Goal: Task Accomplishment & Management: Manage account settings

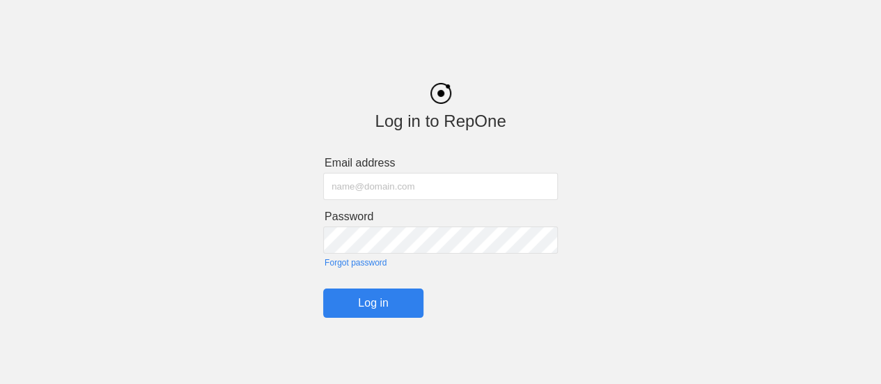
type input "[EMAIL_ADDRESS][DOMAIN_NAME]"
click at [369, 301] on input "Log in" at bounding box center [373, 302] width 100 height 29
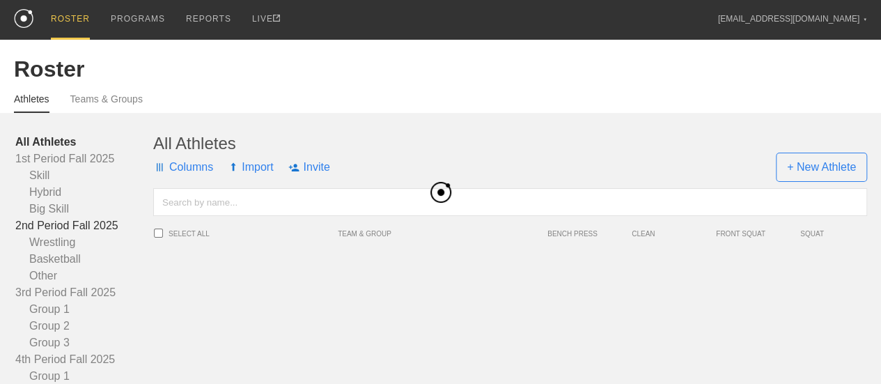
click at [88, 234] on link "2nd Period Fall 2025" at bounding box center [84, 225] width 138 height 17
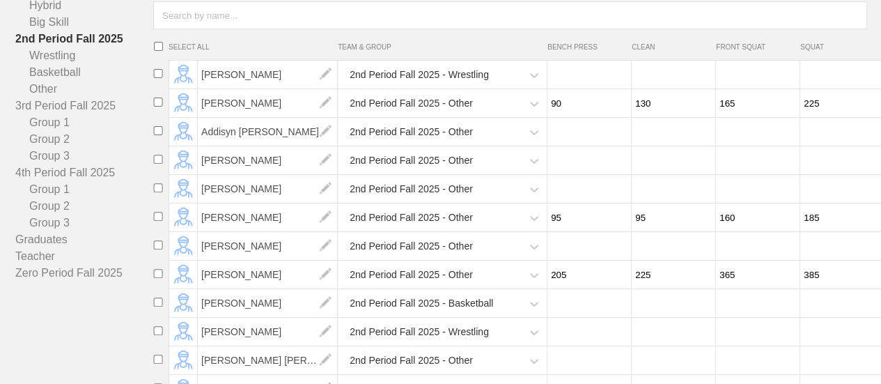
scroll to position [209, 0]
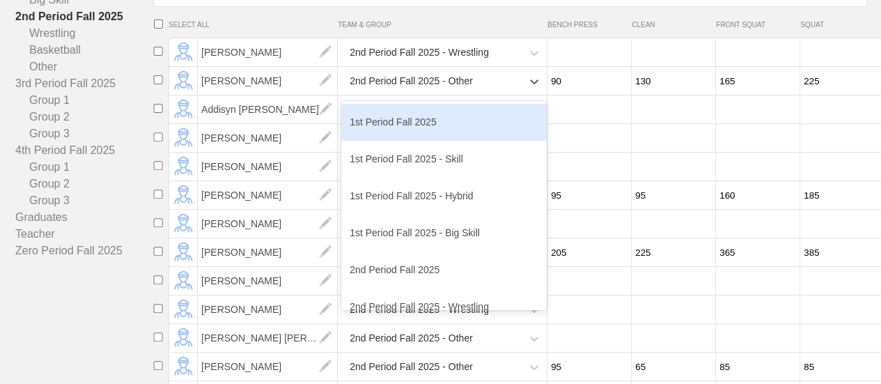
click at [473, 93] on div "2nd Period Fall 2025 - Other" at bounding box center [431, 81] width 180 height 29
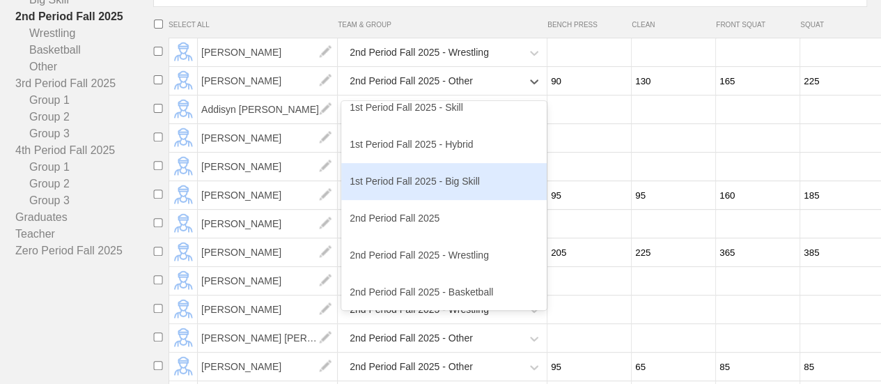
scroll to position [70, 0]
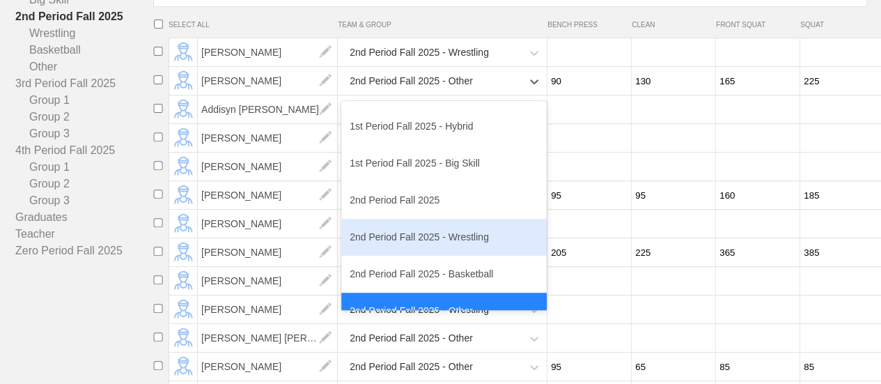
click at [457, 254] on div "2nd Period Fall 2025 - Wrestling" at bounding box center [443, 237] width 205 height 37
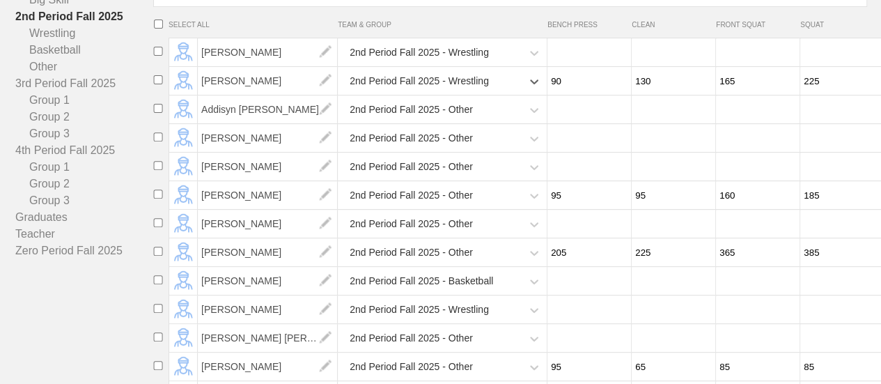
click at [472, 124] on div "2nd Period Fall 2025 - Other" at bounding box center [431, 109] width 180 height 29
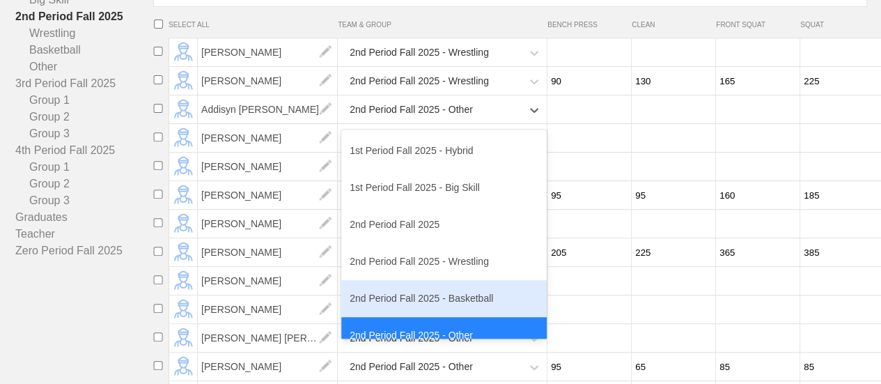
scroll to position [139, 0]
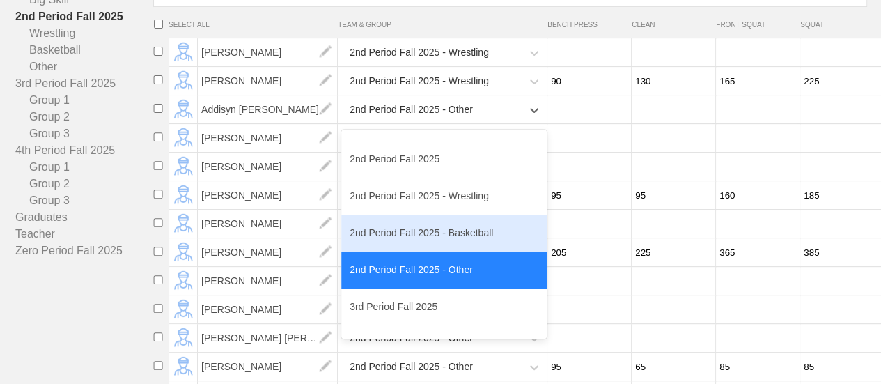
click at [449, 251] on div "2nd Period Fall 2025 - Basketball" at bounding box center [443, 233] width 205 height 37
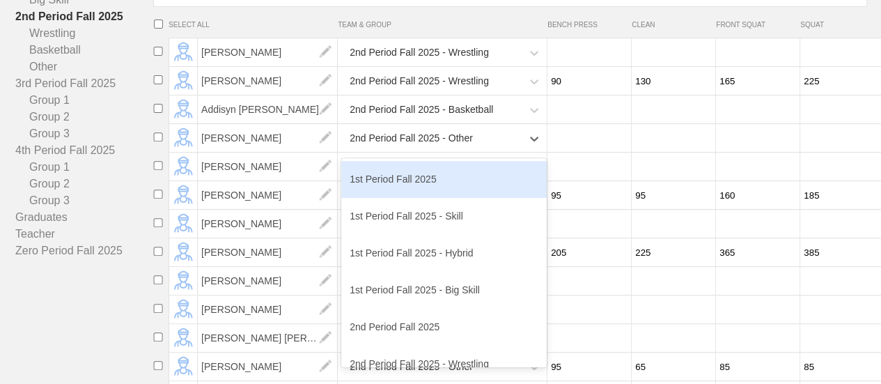
click at [479, 153] on div "2nd Period Fall 2025 - Other" at bounding box center [431, 138] width 180 height 29
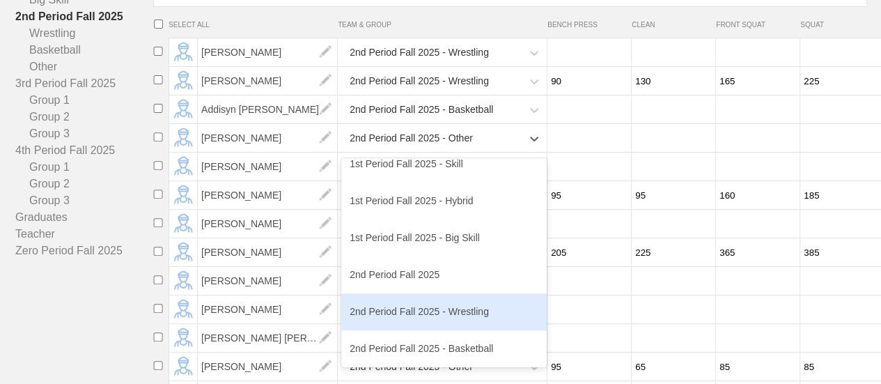
scroll to position [70, 0]
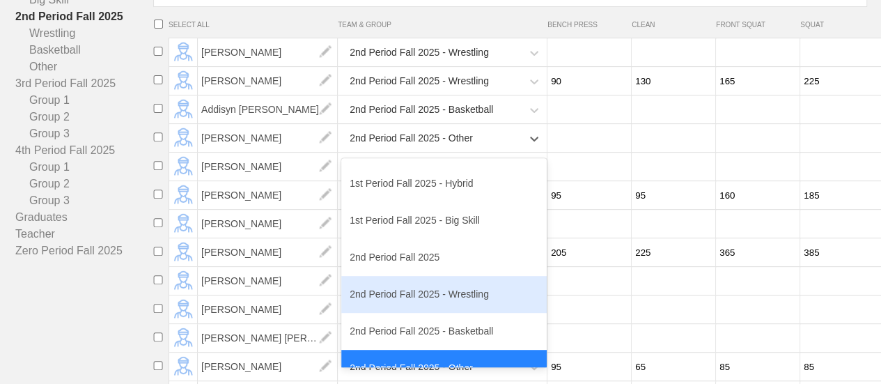
click at [444, 309] on div "2nd Period Fall 2025 - Wrestling" at bounding box center [443, 294] width 205 height 37
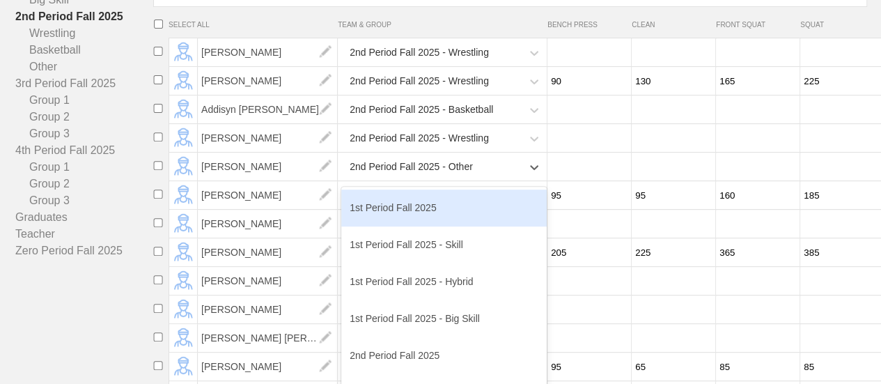
click at [482, 181] on div "2nd Period Fall 2025 - Other" at bounding box center [431, 167] width 180 height 29
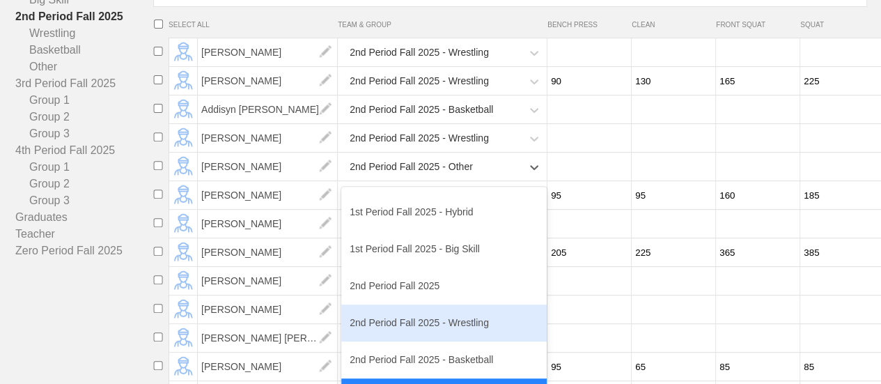
click at [440, 340] on div "2nd Period Fall 2025 - Wrestling" at bounding box center [443, 322] width 205 height 37
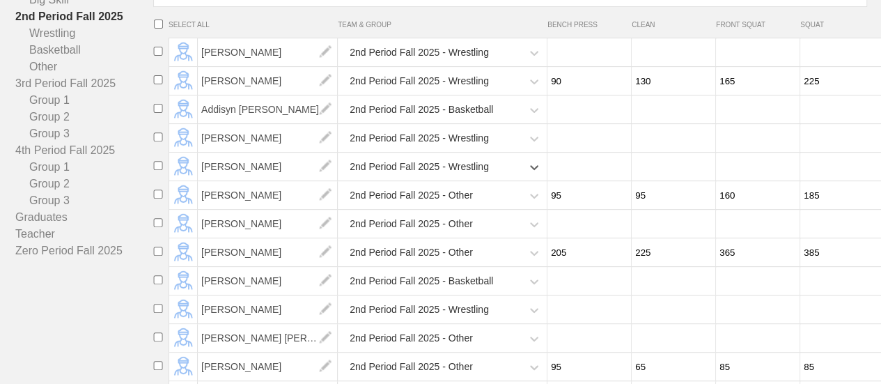
click at [463, 208] on div "2nd Period Fall 2025 - Other" at bounding box center [411, 195] width 123 height 26
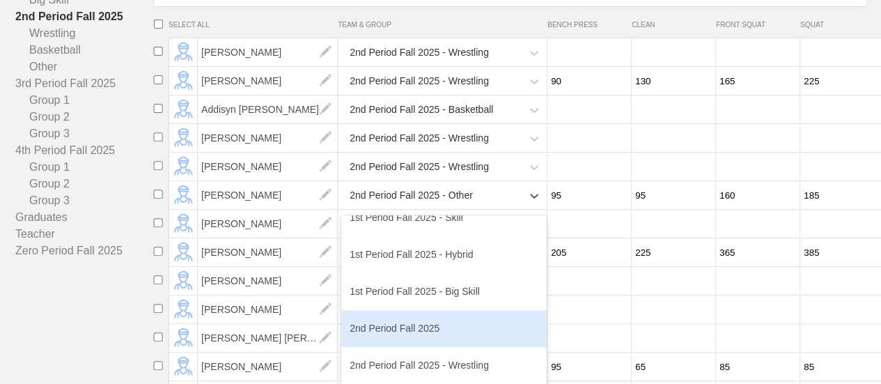
scroll to position [139, 0]
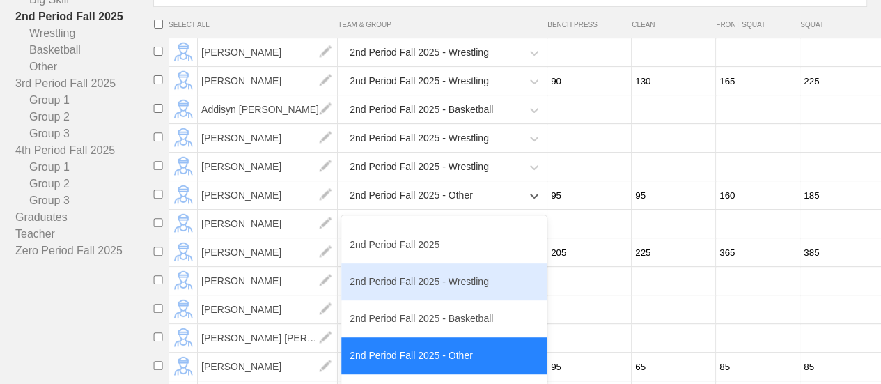
click at [444, 293] on div "2nd Period Fall 2025 - Wrestling" at bounding box center [443, 281] width 205 height 37
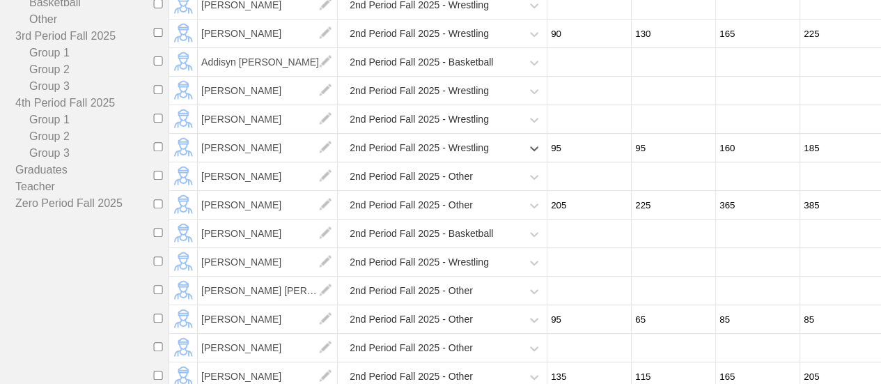
scroll to position [279, 0]
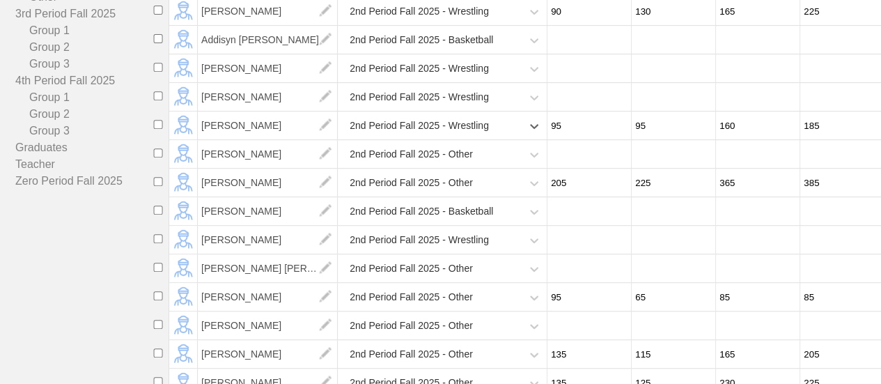
click at [506, 192] on div "2nd Period Fall 2025 - Other" at bounding box center [431, 183] width 180 height 29
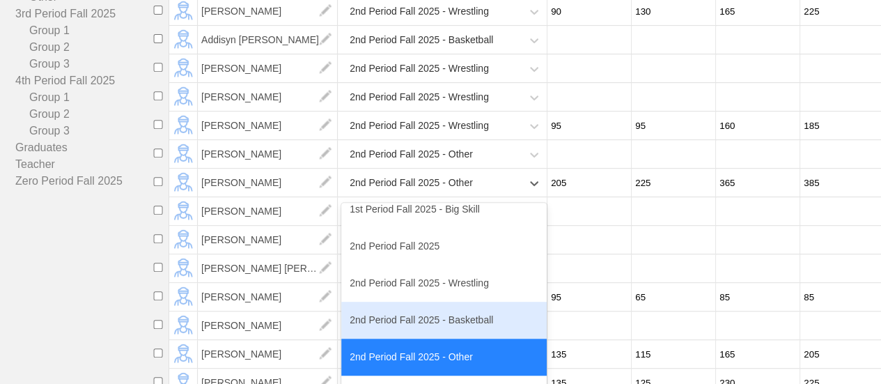
scroll to position [139, 0]
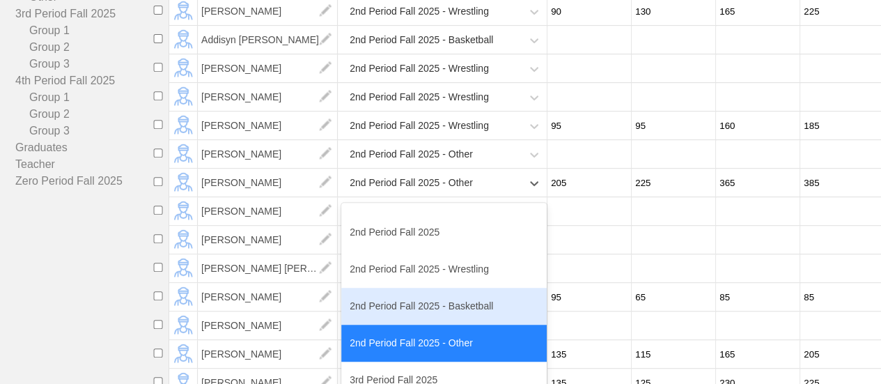
click at [465, 316] on div "2nd Period Fall 2025 - Basketball" at bounding box center [443, 306] width 205 height 37
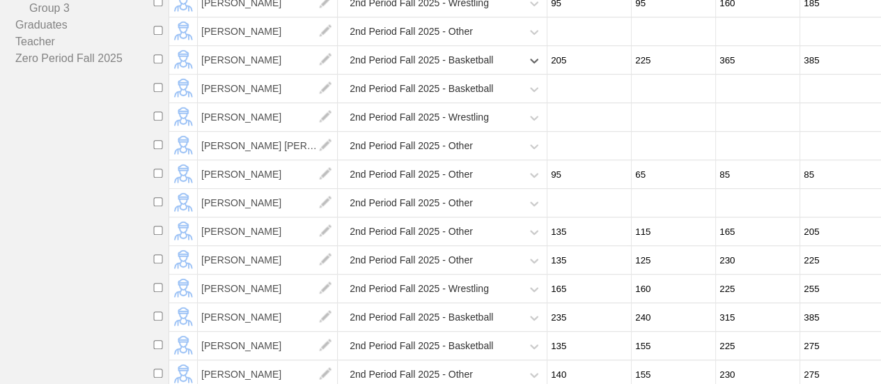
scroll to position [418, 0]
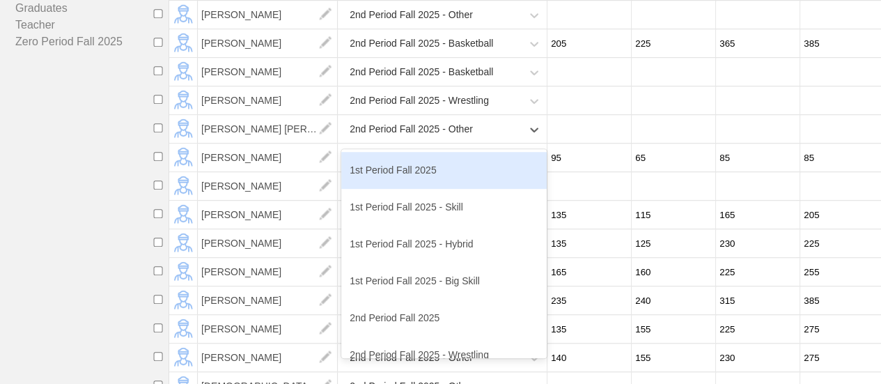
click at [485, 142] on div "2nd Period Fall 2025 - Other" at bounding box center [431, 129] width 180 height 29
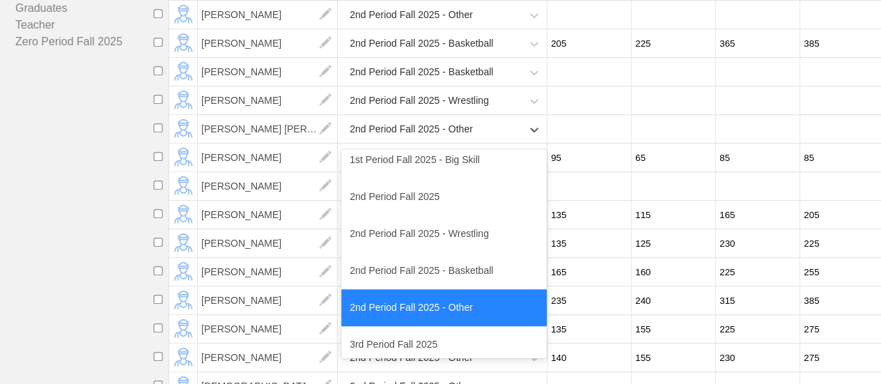
scroll to position [139, 0]
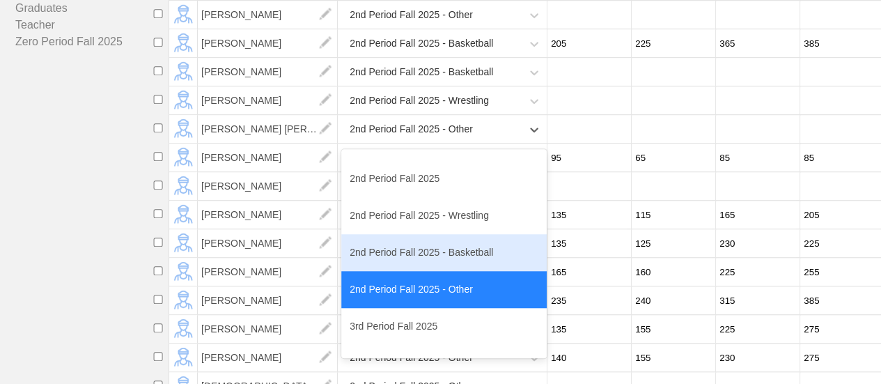
click at [430, 271] on div "2nd Period Fall 2025 - Basketball" at bounding box center [443, 252] width 205 height 37
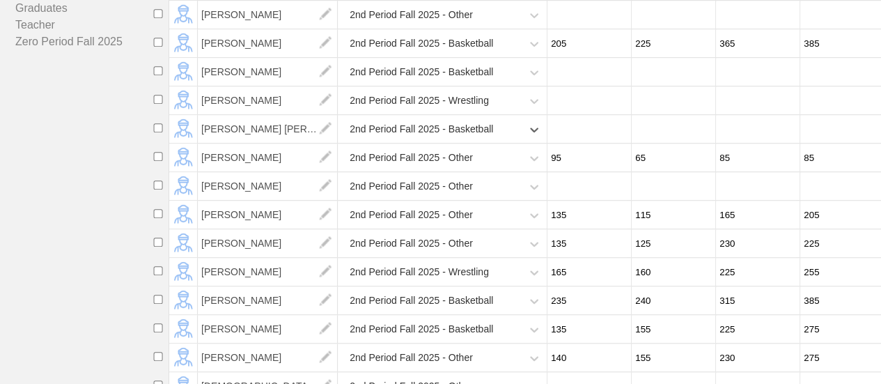
click at [483, 172] on div "2nd Period Fall 2025 - Other" at bounding box center [431, 157] width 180 height 29
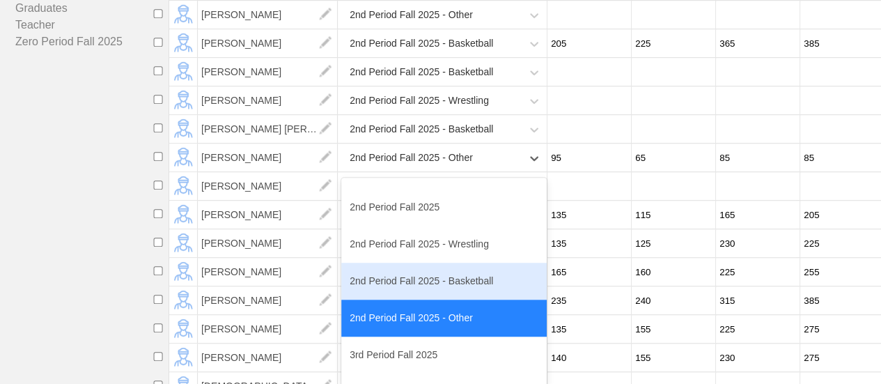
click at [437, 299] on div "2nd Period Fall 2025 - Basketball" at bounding box center [443, 281] width 205 height 37
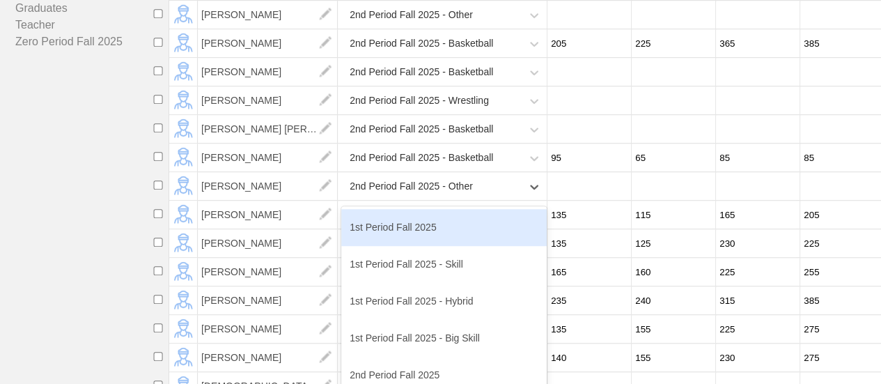
click at [481, 201] on div "2nd Period Fall 2025 - Other" at bounding box center [431, 186] width 180 height 29
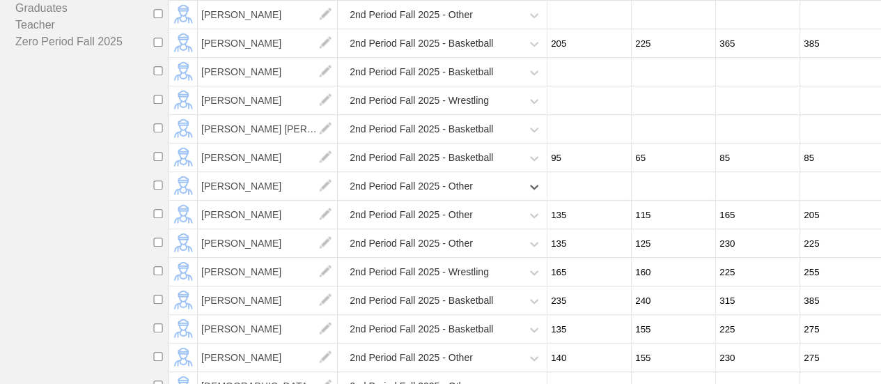
click at [481, 201] on div "2nd Period Fall 2025 - Other" at bounding box center [431, 186] width 180 height 29
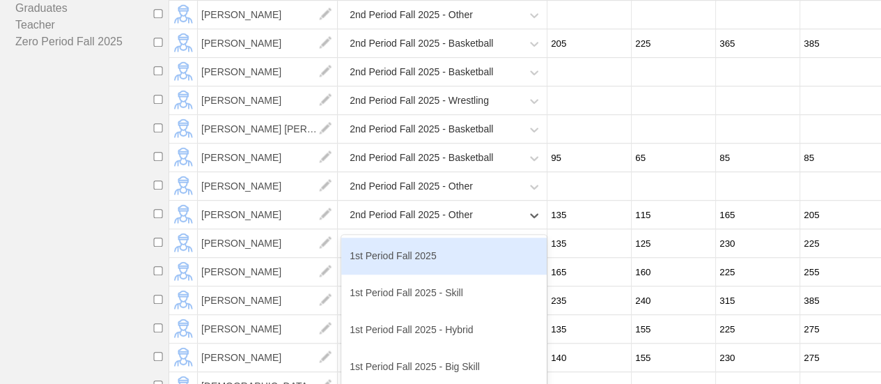
click at [487, 229] on div "2nd Period Fall 2025 - Other" at bounding box center [431, 215] width 180 height 29
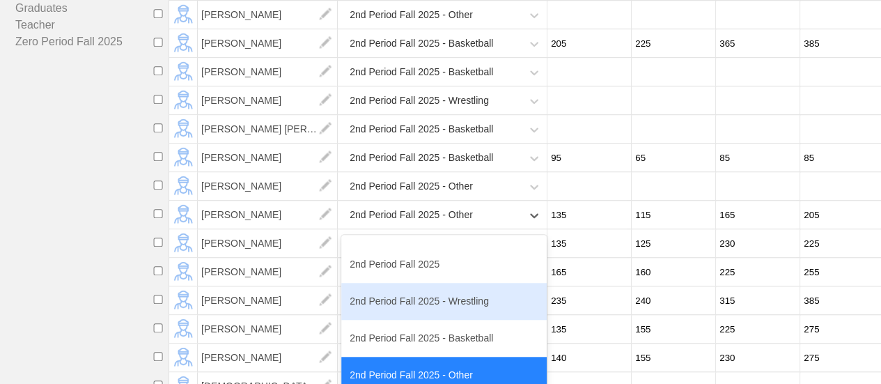
click at [461, 319] on div "2nd Period Fall 2025 - Wrestling" at bounding box center [443, 301] width 205 height 37
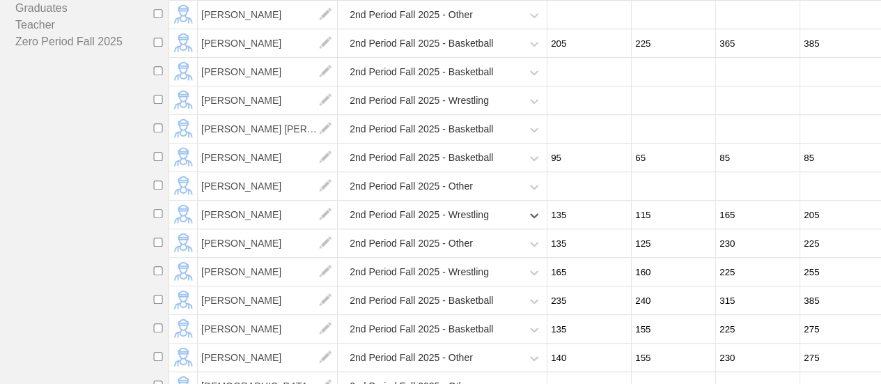
click at [501, 258] on div "2nd Period Fall 2025 - Other" at bounding box center [431, 243] width 180 height 29
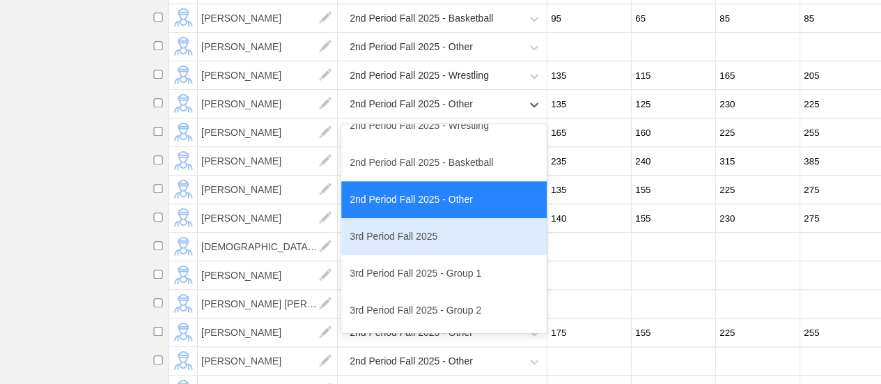
scroll to position [209, 0]
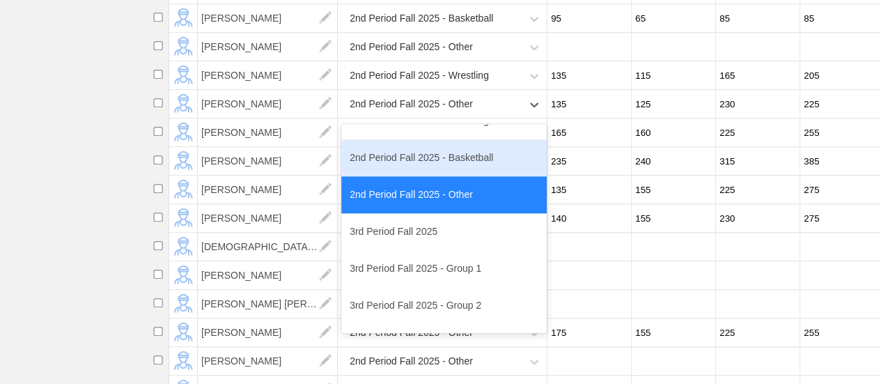
click at [446, 175] on div "2nd Period Fall 2025 - Basketball" at bounding box center [443, 157] width 205 height 37
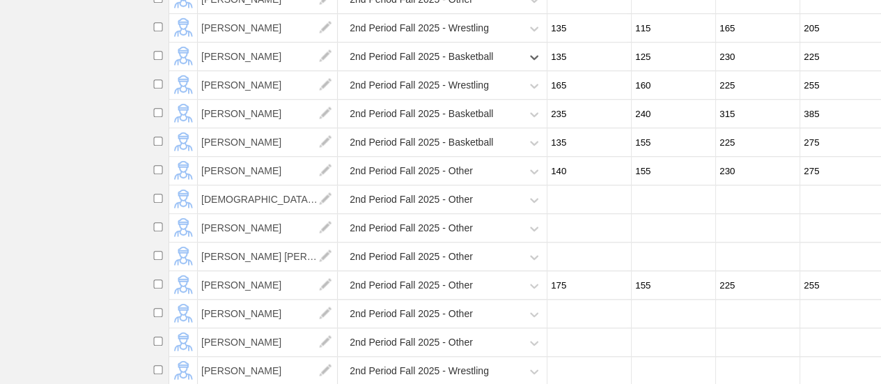
scroll to position [627, 0]
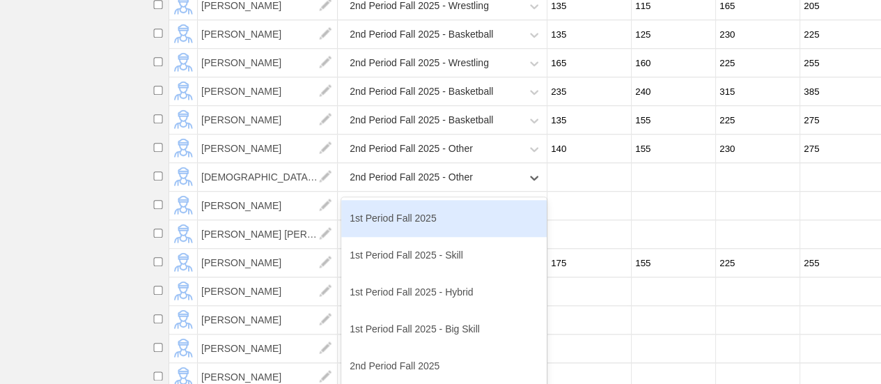
click at [482, 192] on div "2nd Period Fall 2025 - Other" at bounding box center [431, 177] width 180 height 29
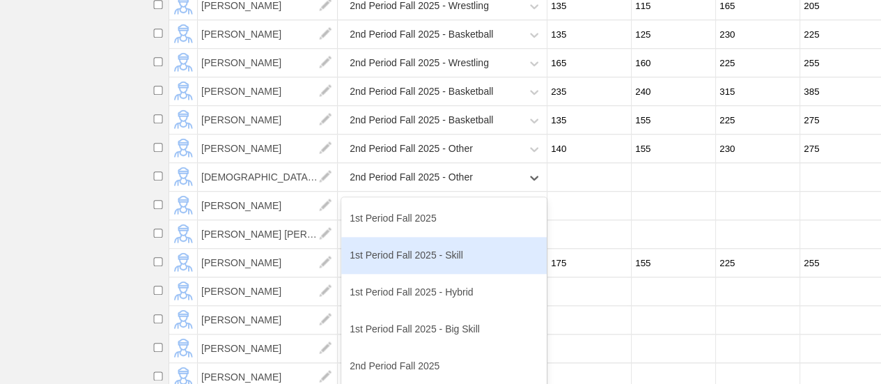
scroll to position [139, 0]
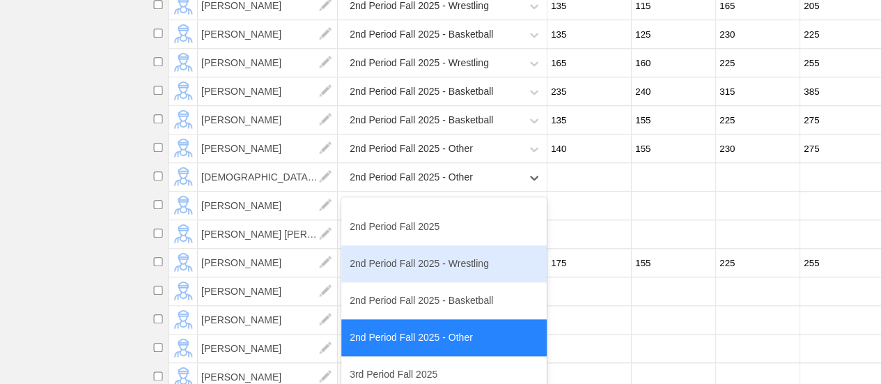
click at [457, 279] on div "2nd Period Fall 2025 - Wrestling" at bounding box center [443, 263] width 205 height 37
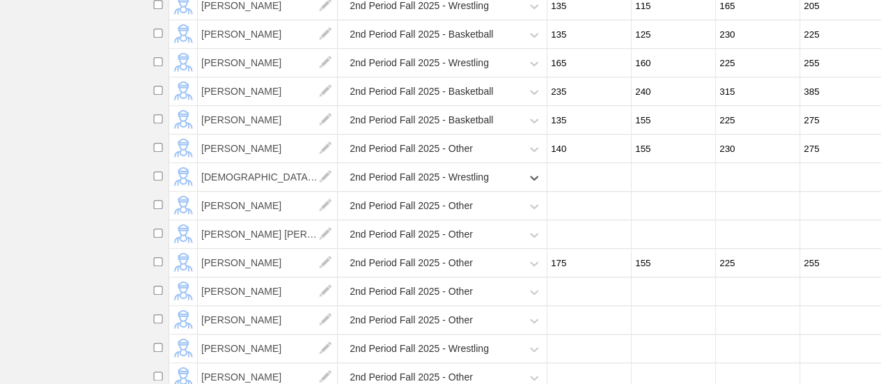
click at [493, 220] on div "2nd Period Fall 2025 - Other" at bounding box center [431, 206] width 180 height 29
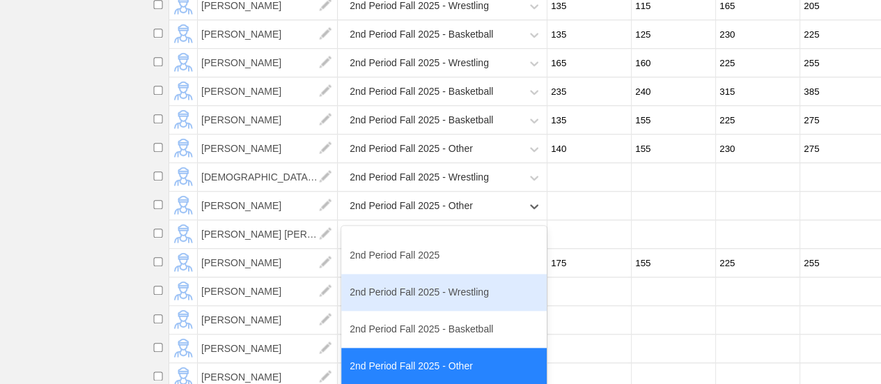
click at [449, 292] on div "2nd Period Fall 2025 - Wrestling" at bounding box center [443, 292] width 205 height 37
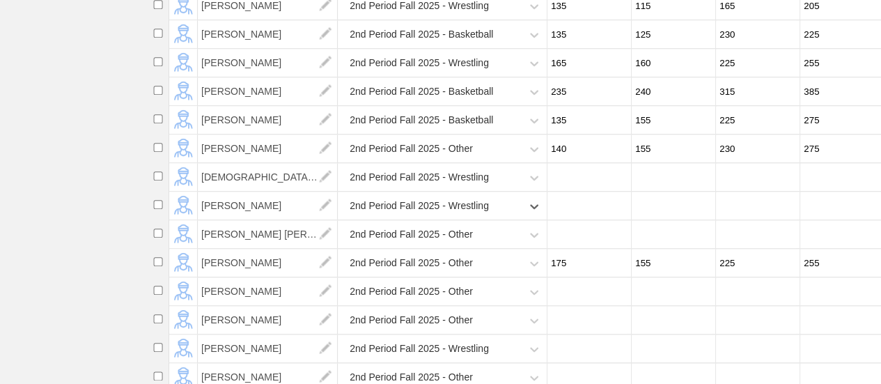
click at [485, 247] on div "2nd Period Fall 2025 - Other" at bounding box center [431, 234] width 180 height 29
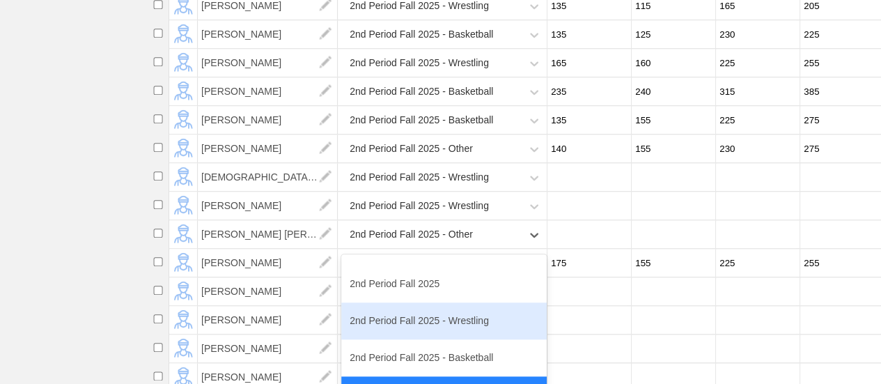
click at [463, 328] on div "2nd Period Fall 2025 - Wrestling" at bounding box center [443, 320] width 205 height 37
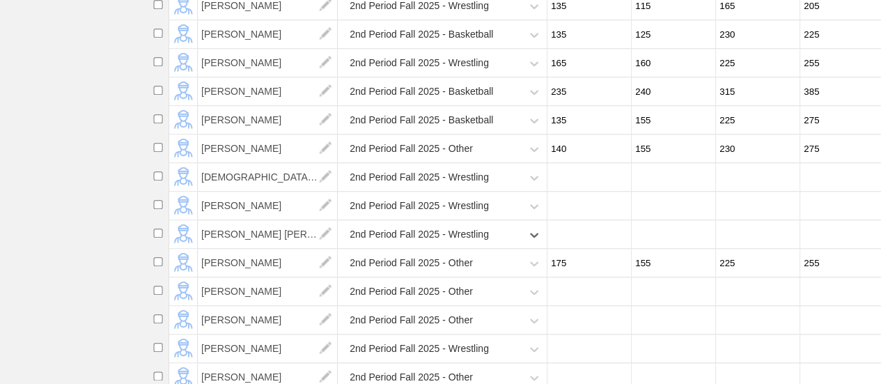
click at [474, 275] on div "2nd Period Fall 2025 - Other" at bounding box center [431, 263] width 180 height 29
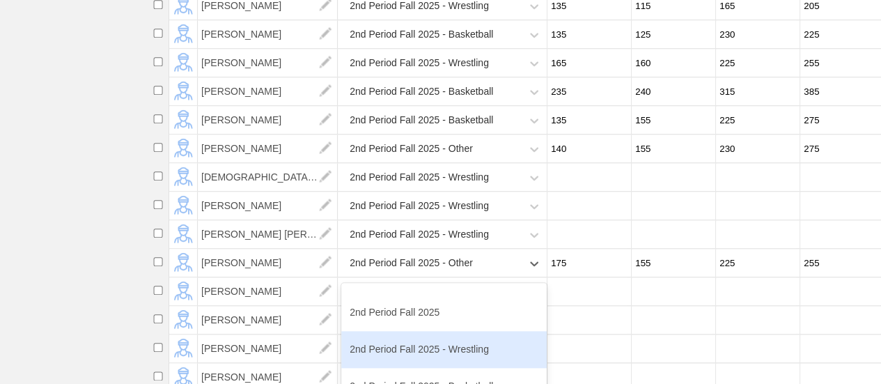
click at [462, 359] on div "2nd Period Fall 2025 - Wrestling" at bounding box center [443, 349] width 205 height 37
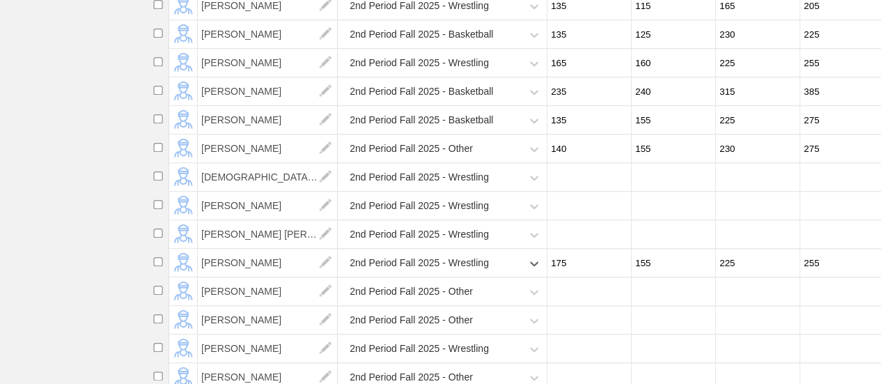
click at [485, 306] on div "2nd Period Fall 2025 - Other" at bounding box center [431, 291] width 180 height 29
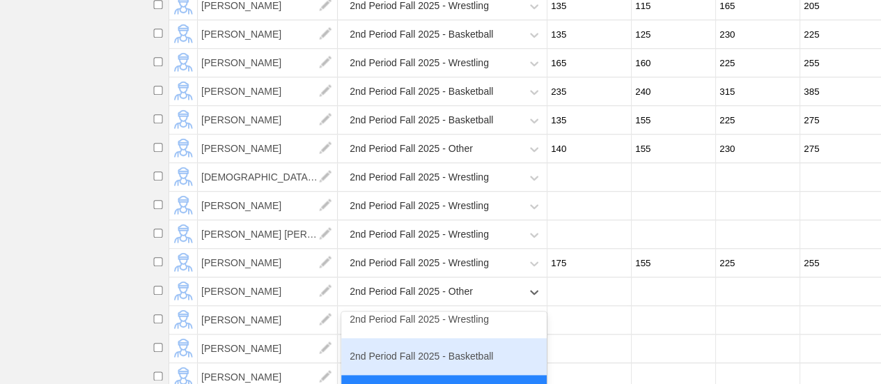
scroll to position [209, 0]
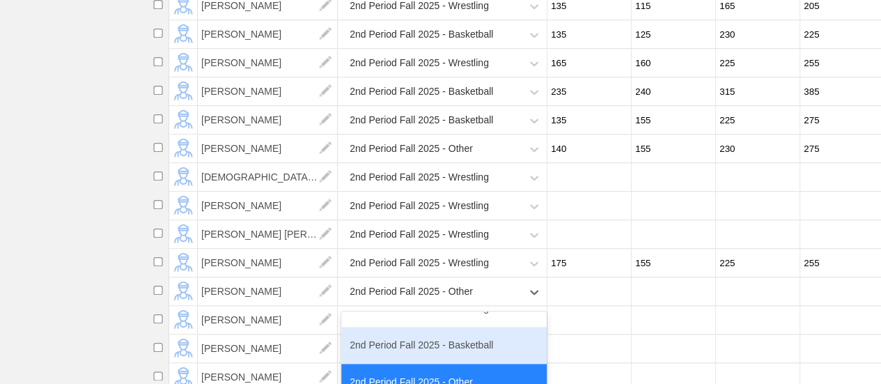
click at [459, 349] on div "2nd Period Fall 2025 - Basketball" at bounding box center [443, 345] width 205 height 37
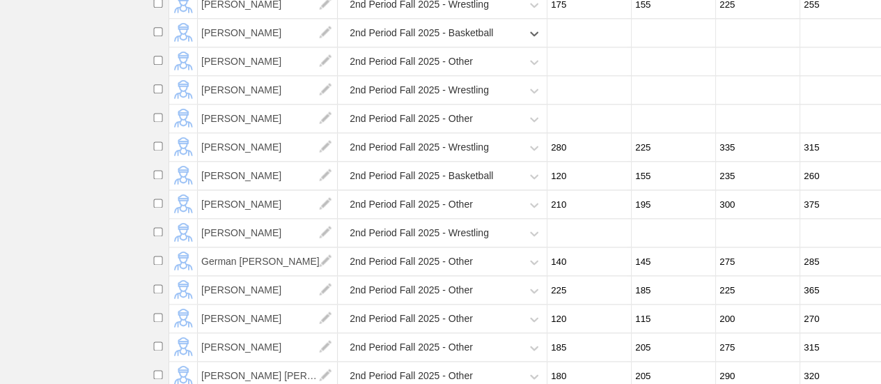
scroll to position [905, 0]
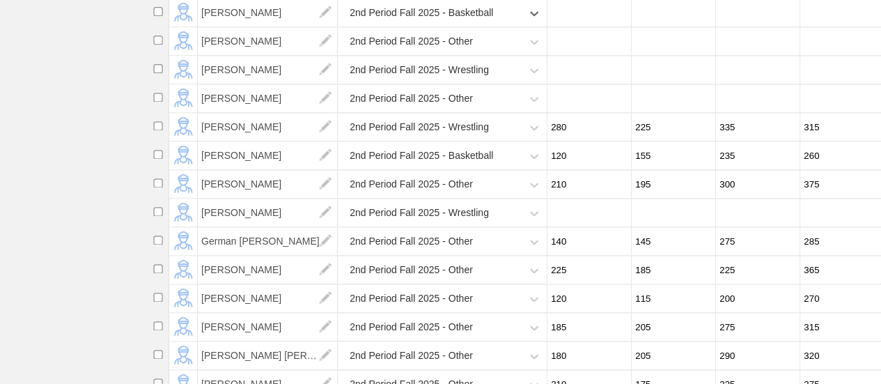
click at [485, 54] on div "2nd Period Fall 2025 - Other" at bounding box center [431, 41] width 180 height 29
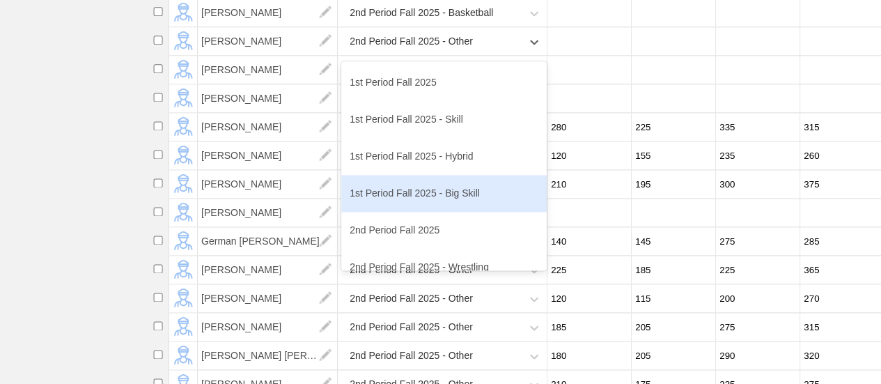
scroll to position [70, 0]
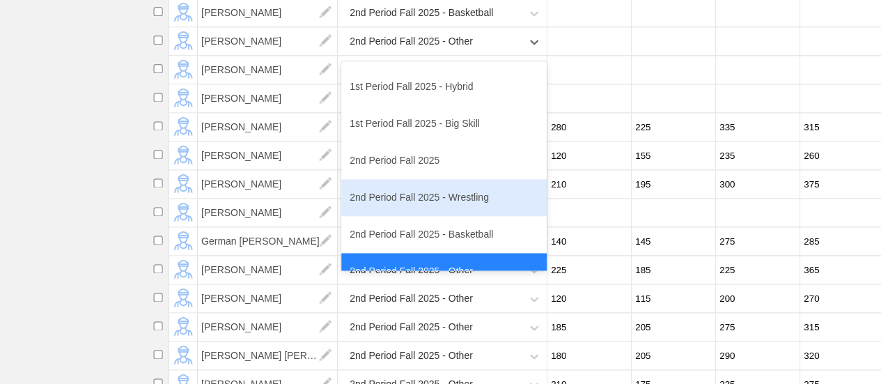
click at [464, 212] on div "2nd Period Fall 2025 - Wrestling" at bounding box center [443, 197] width 205 height 37
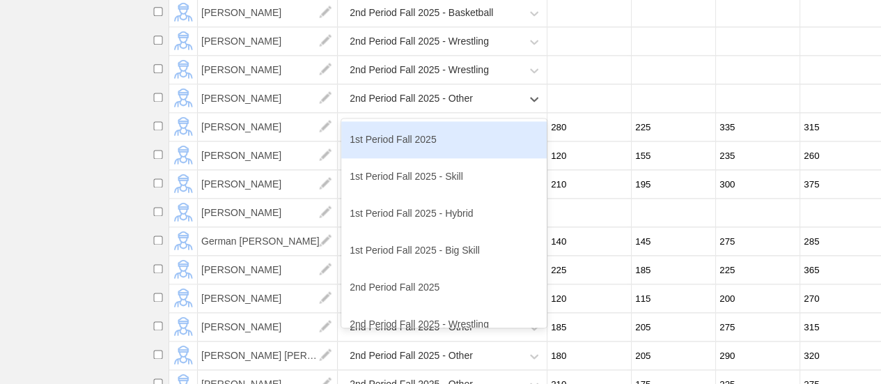
click at [486, 113] on div "2nd Period Fall 2025 - Other" at bounding box center [431, 98] width 180 height 29
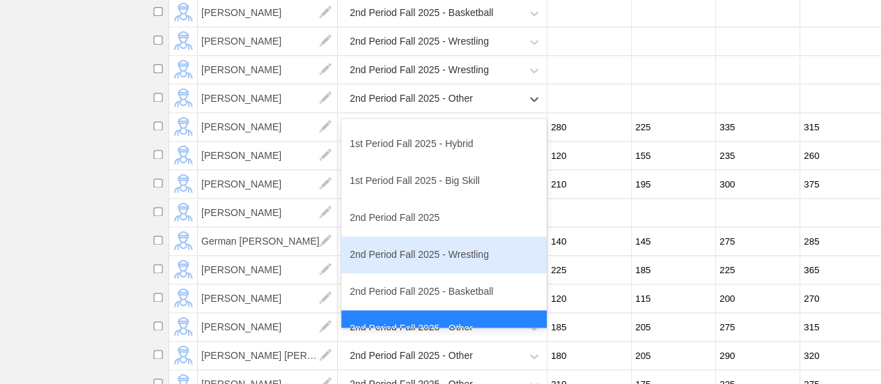
click at [469, 263] on div "2nd Period Fall 2025 - Wrestling" at bounding box center [443, 254] width 205 height 37
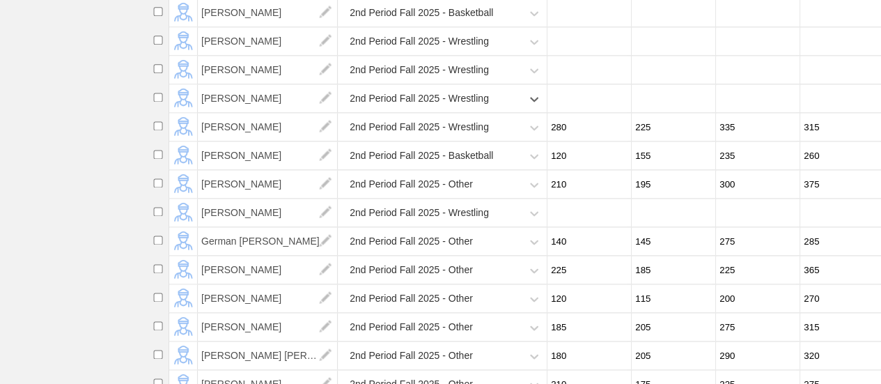
click at [485, 254] on div "2nd Period Fall 2025 - Other" at bounding box center [431, 241] width 180 height 29
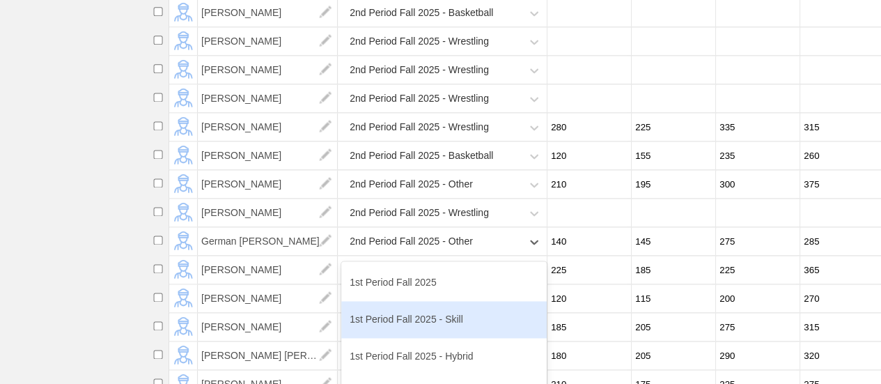
scroll to position [139, 0]
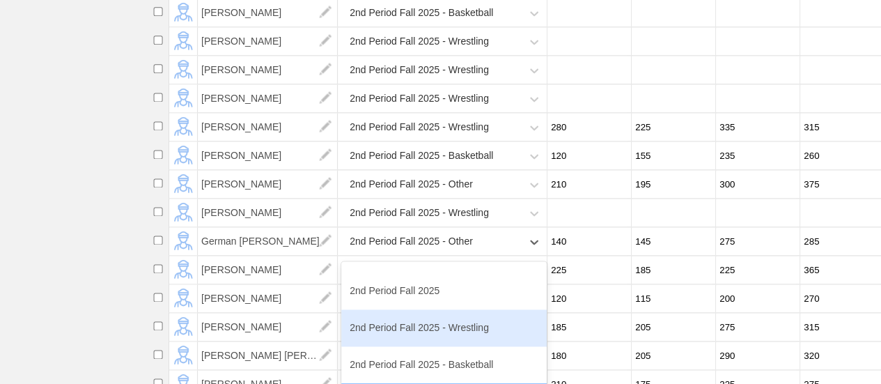
click at [439, 341] on div "2nd Period Fall 2025 - Wrestling" at bounding box center [443, 327] width 205 height 37
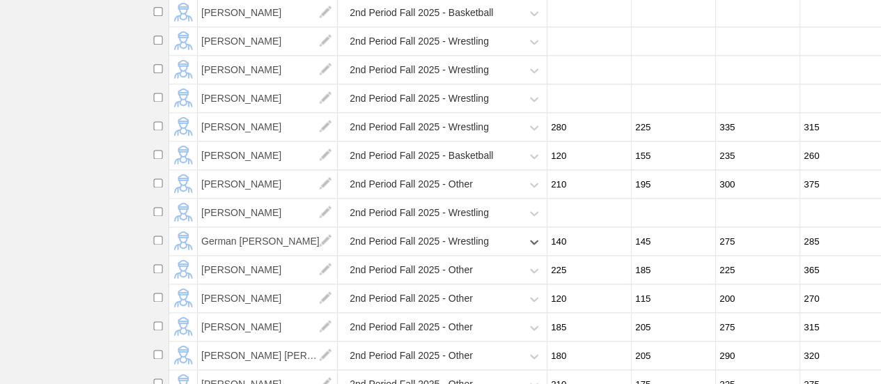
click at [479, 284] on div "2nd Period Fall 2025 - Other" at bounding box center [431, 270] width 180 height 29
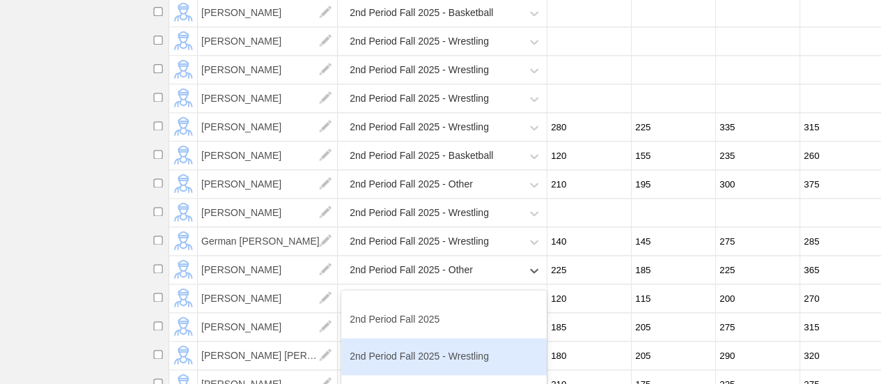
click at [458, 366] on div "2nd Period Fall 2025 - Wrestling" at bounding box center [443, 356] width 205 height 37
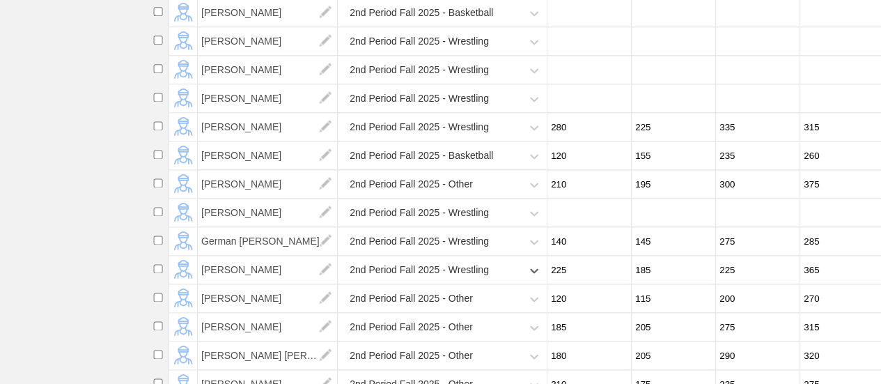
click at [474, 309] on div "2nd Period Fall 2025 - Other" at bounding box center [431, 298] width 180 height 29
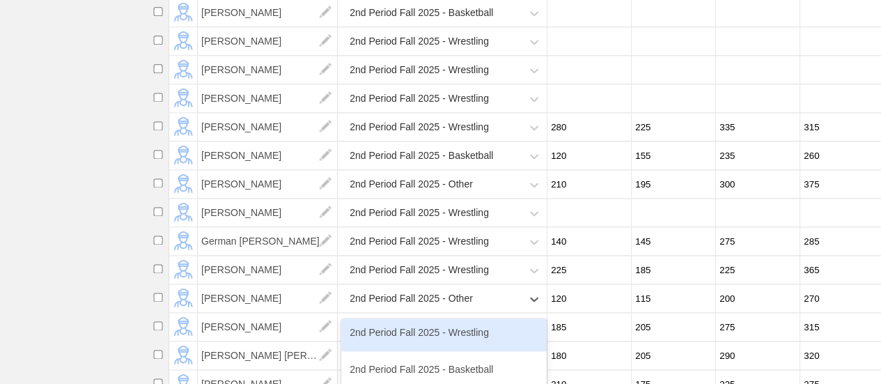
scroll to position [209, 0]
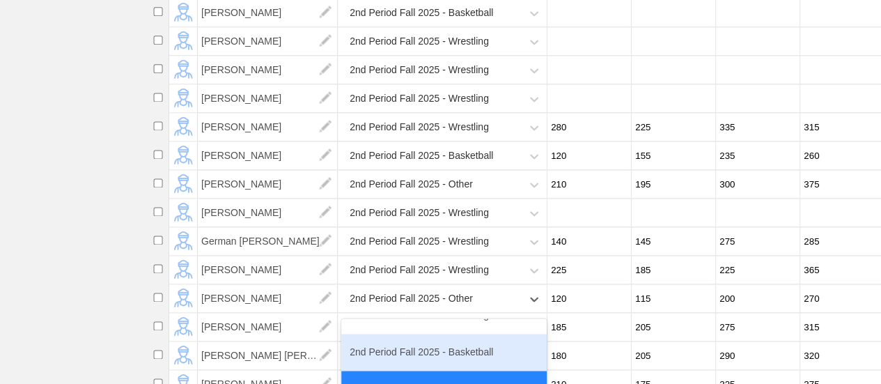
click at [440, 361] on div "2nd Period Fall 2025 - Basketball" at bounding box center [443, 352] width 205 height 37
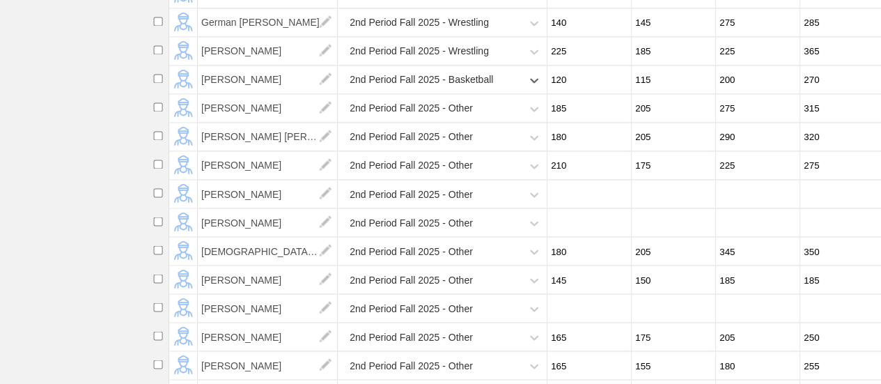
scroll to position [1184, 0]
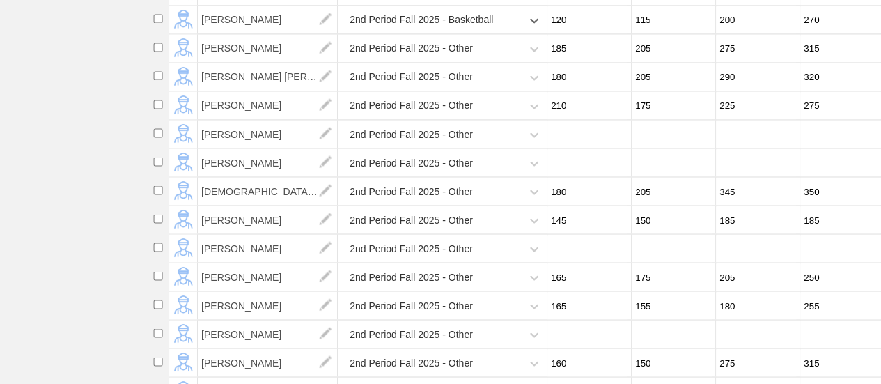
click at [485, 63] on div "2nd Period Fall 2025 - Other" at bounding box center [431, 48] width 180 height 29
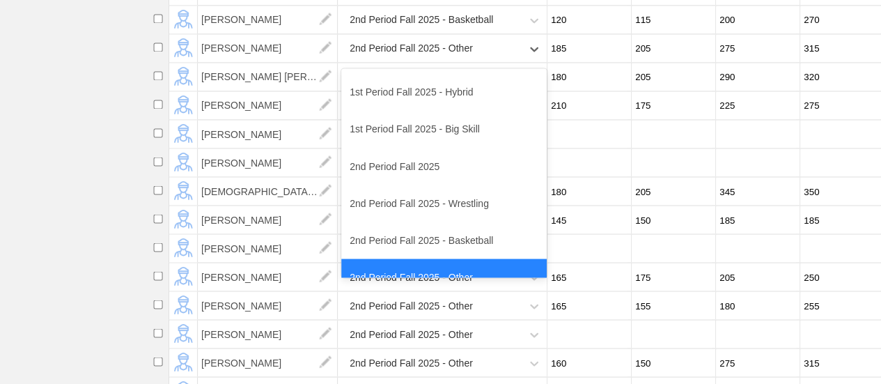
scroll to position [139, 0]
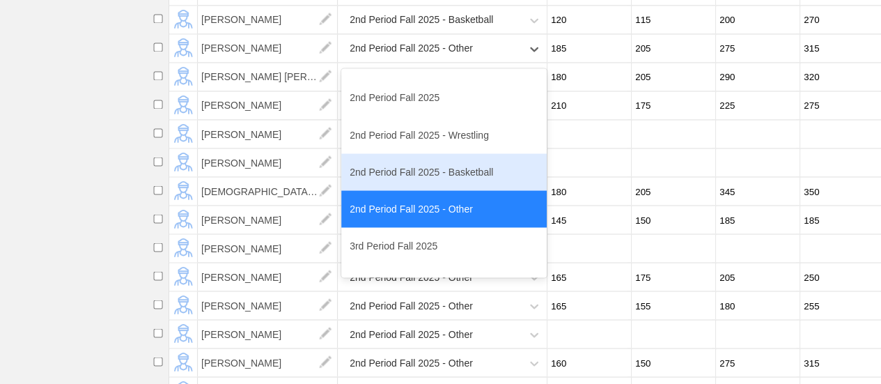
click at [445, 182] on div "2nd Period Fall 2025 - Basketball" at bounding box center [443, 171] width 205 height 37
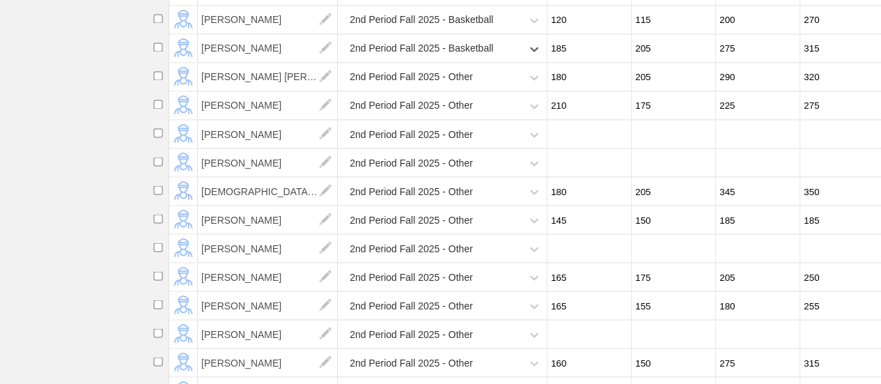
click at [485, 84] on div "2nd Period Fall 2025 - Other" at bounding box center [431, 77] width 180 height 29
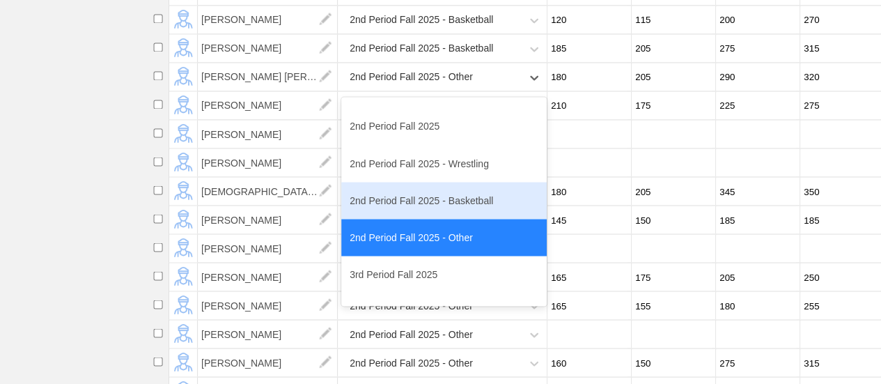
click at [451, 211] on div "2nd Period Fall 2025 - Basketball" at bounding box center [443, 200] width 205 height 37
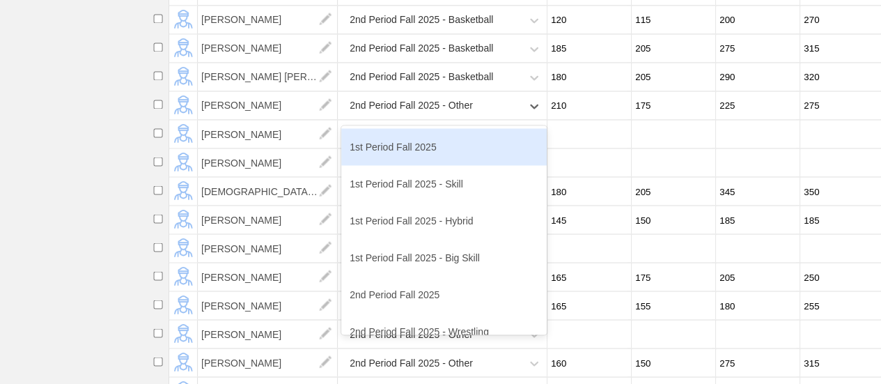
click at [487, 116] on div "2nd Period Fall 2025 - Other" at bounding box center [431, 105] width 180 height 29
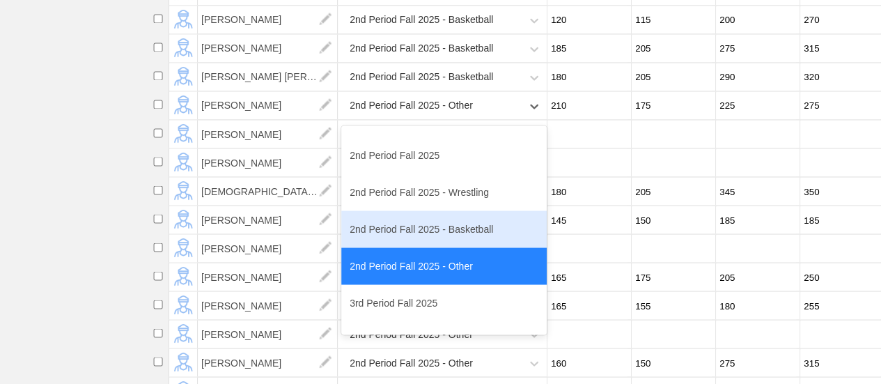
click at [454, 247] on div "2nd Period Fall 2025 - Basketball" at bounding box center [443, 228] width 205 height 37
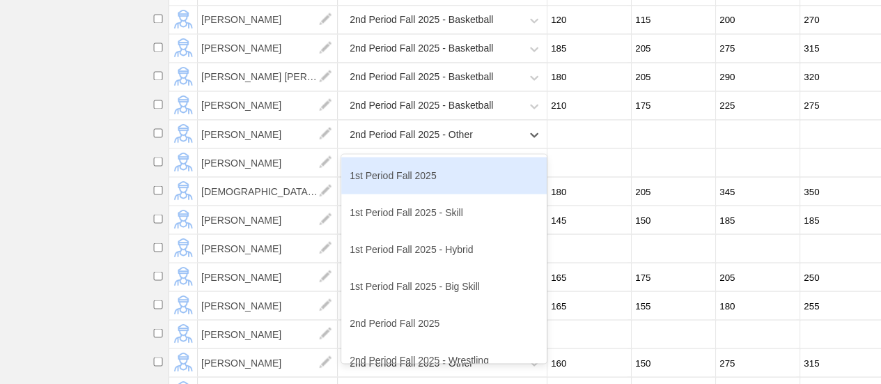
click at [486, 148] on div "2nd Period Fall 2025 - Other" at bounding box center [431, 134] width 180 height 29
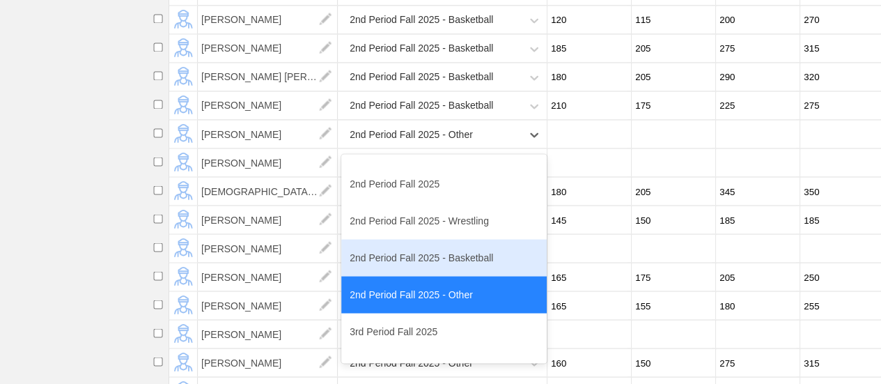
click at [446, 272] on div "2nd Period Fall 2025 - Basketball" at bounding box center [443, 257] width 205 height 37
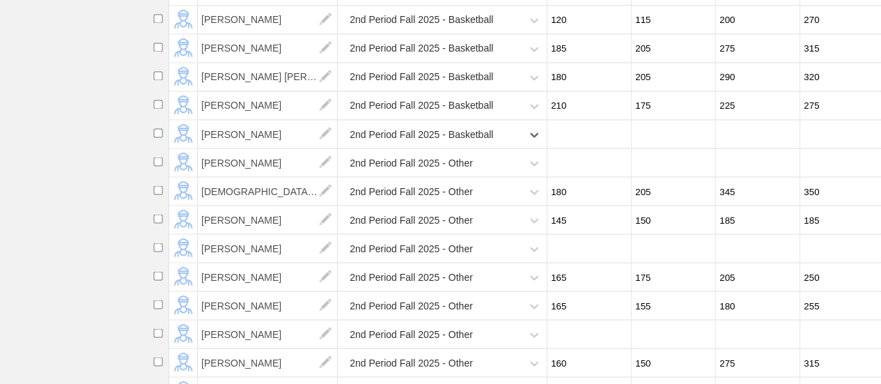
click at [481, 173] on div "2nd Period Fall 2025 - Other" at bounding box center [431, 162] width 180 height 29
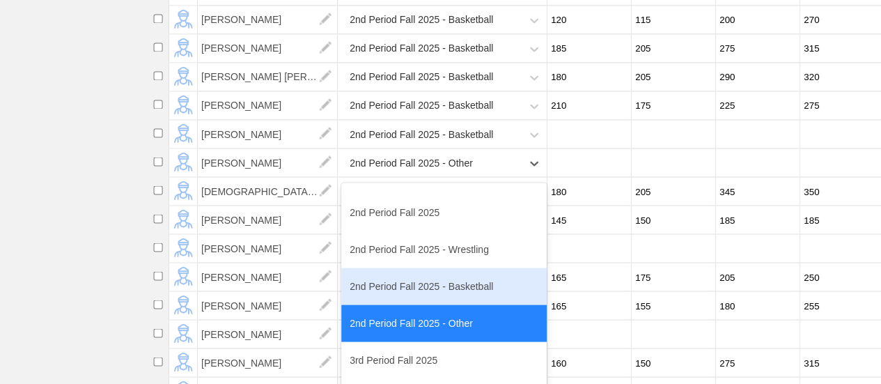
click at [448, 302] on div "2nd Period Fall 2025 - Basketball" at bounding box center [443, 285] width 205 height 37
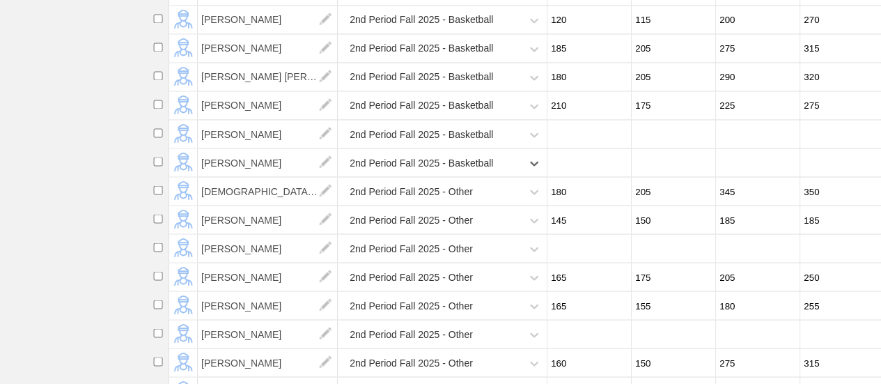
click at [477, 205] on div "2nd Period Fall 2025 - Other" at bounding box center [431, 191] width 180 height 29
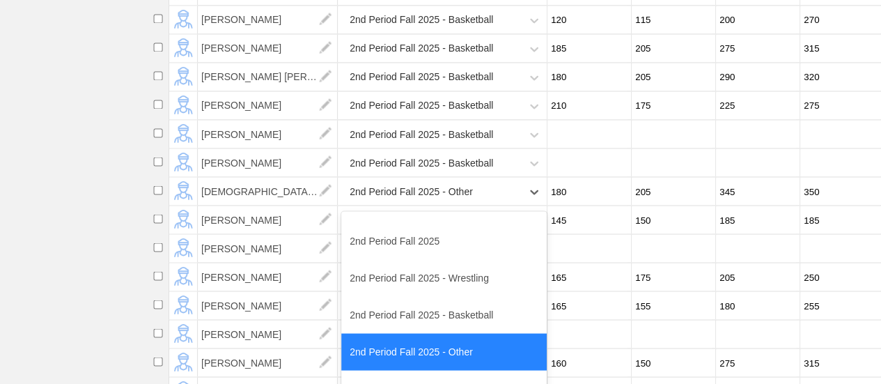
click at [446, 360] on div "2nd Period Fall 2025 - Other" at bounding box center [443, 351] width 205 height 37
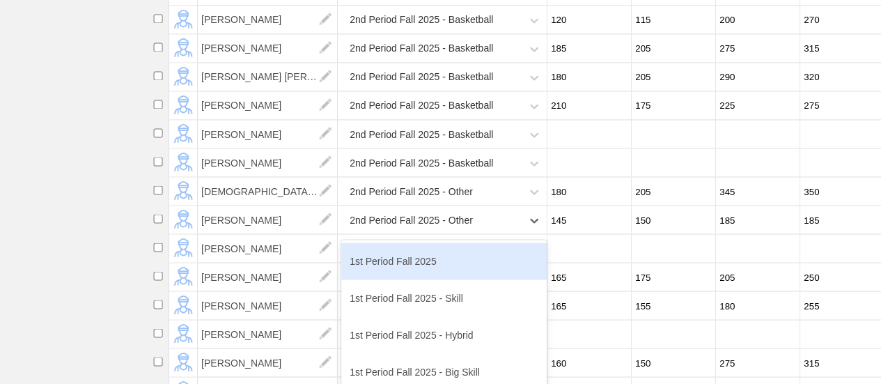
click at [497, 234] on div "2nd Period Fall 2025 - Other" at bounding box center [431, 219] width 180 height 29
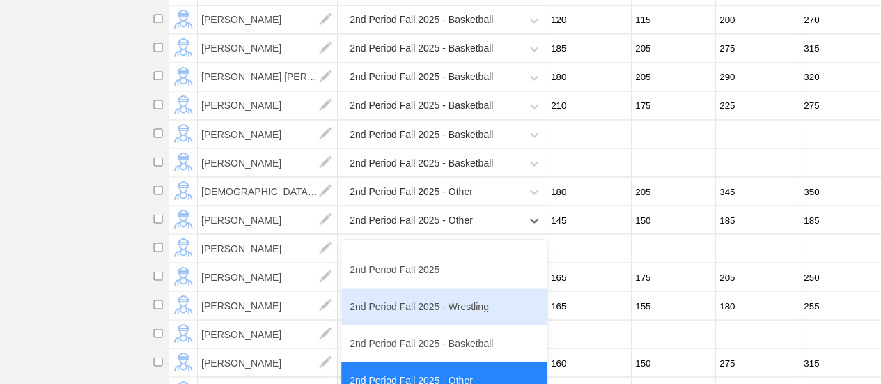
click at [460, 316] on div "2nd Period Fall 2025 - Wrestling" at bounding box center [443, 306] width 205 height 37
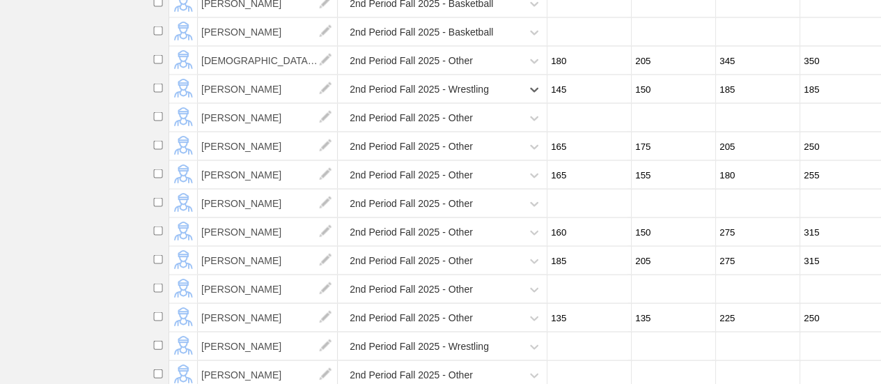
scroll to position [1323, 0]
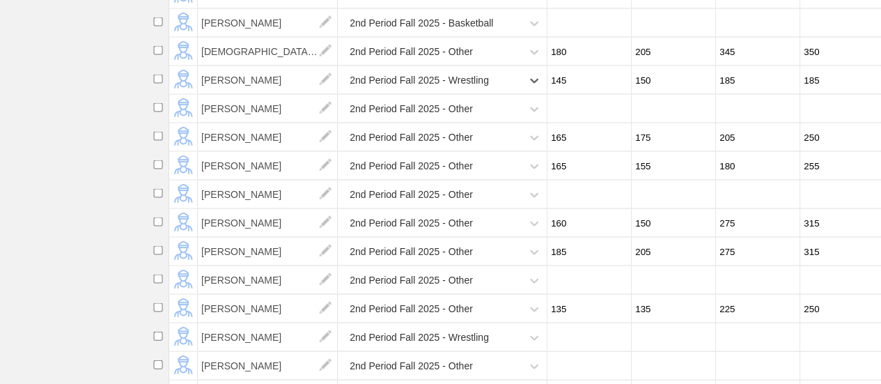
click at [496, 121] on div "2nd Period Fall 2025 - Other" at bounding box center [431, 109] width 180 height 29
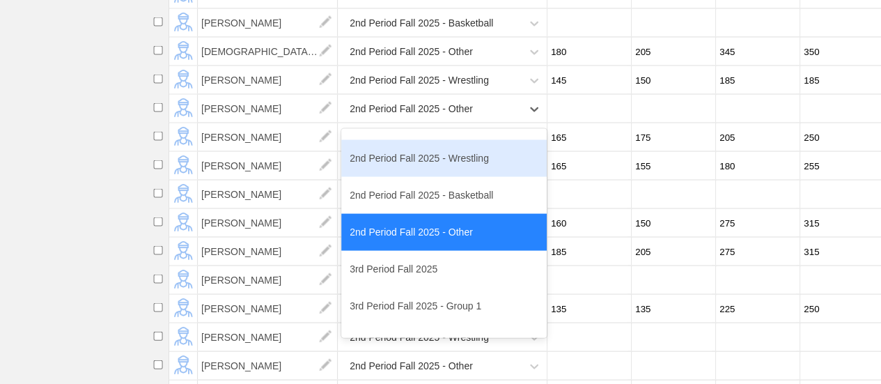
scroll to position [209, 0]
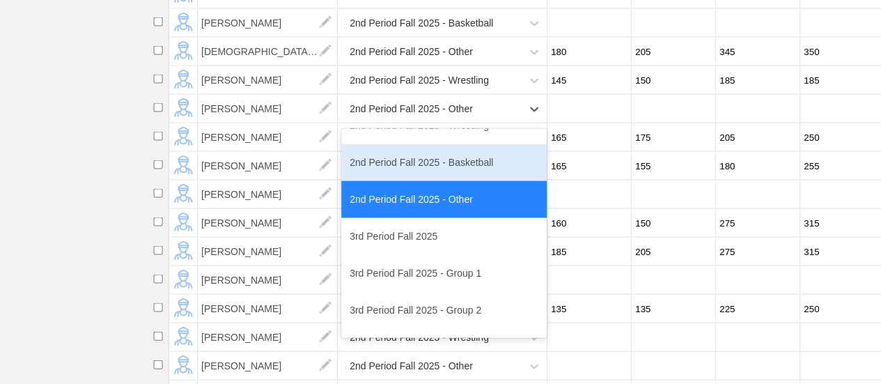
click at [464, 174] on div "2nd Period Fall 2025 - Basketball" at bounding box center [443, 162] width 205 height 37
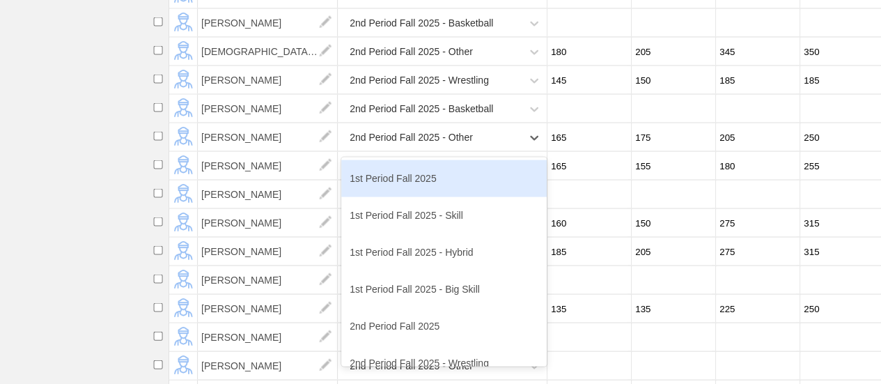
click at [483, 152] on div "2nd Period Fall 2025 - Other" at bounding box center [431, 137] width 180 height 29
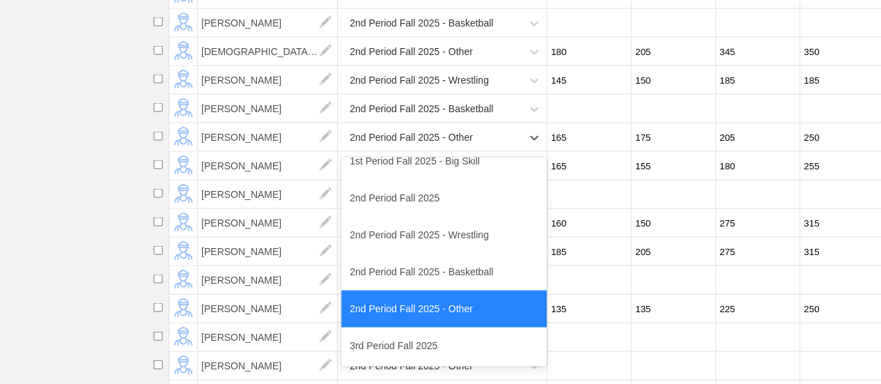
scroll to position [139, 0]
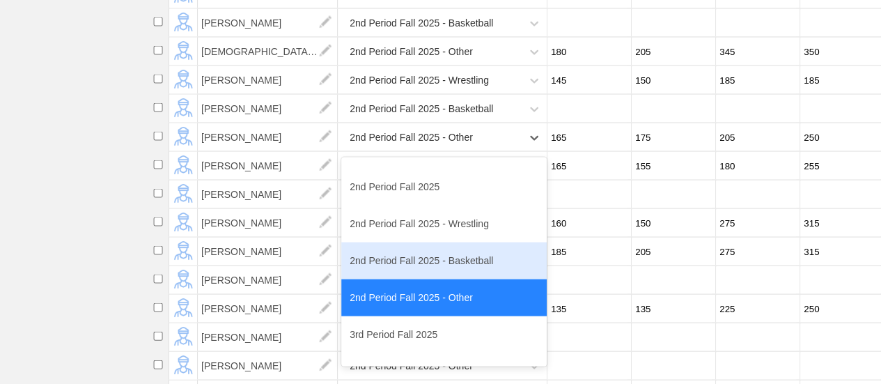
click at [447, 264] on div "2nd Period Fall 2025 - Basketball" at bounding box center [443, 260] width 205 height 37
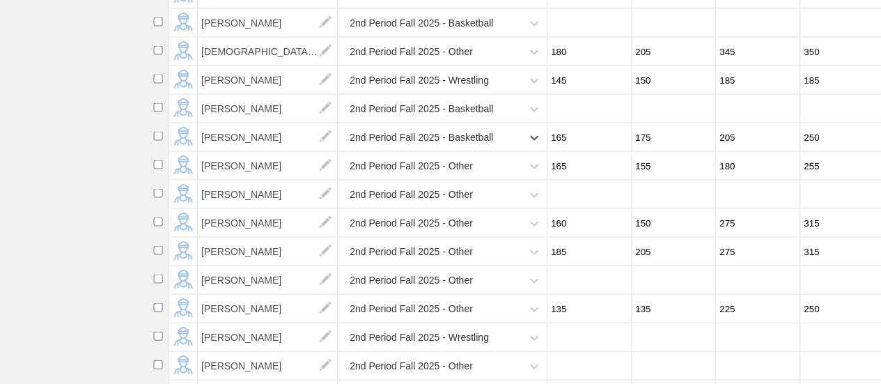
click at [475, 176] on div "2nd Period Fall 2025 - Other" at bounding box center [431, 166] width 180 height 29
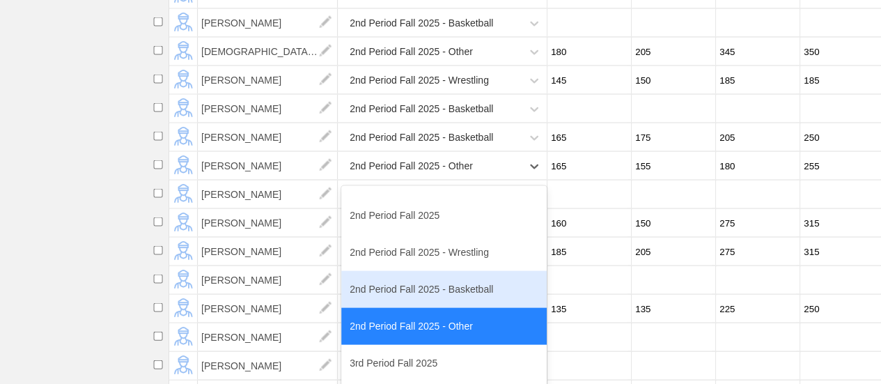
click at [462, 293] on div "2nd Period Fall 2025 - Basketball" at bounding box center [443, 289] width 205 height 37
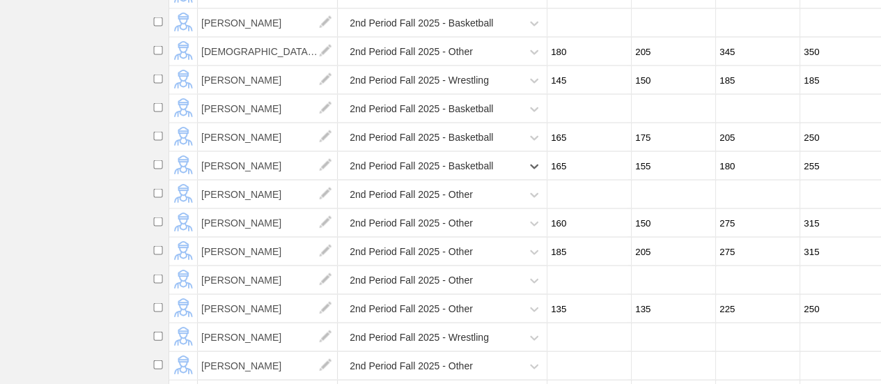
click at [489, 205] on div "2nd Period Fall 2025 - Other" at bounding box center [431, 194] width 180 height 29
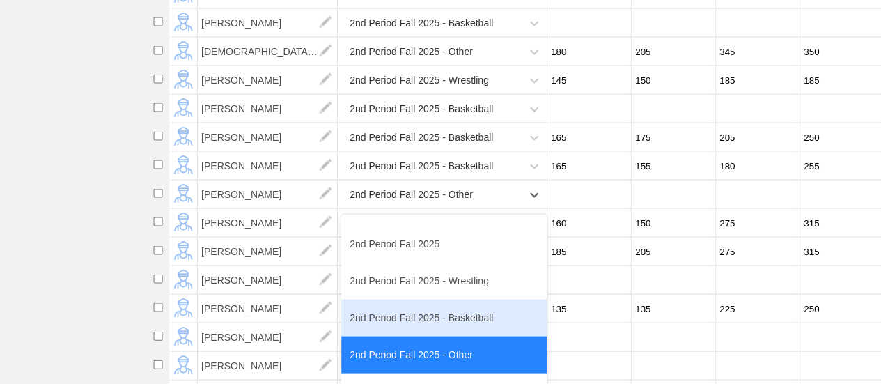
click at [464, 327] on div "2nd Period Fall 2025 - Basketball" at bounding box center [443, 318] width 205 height 37
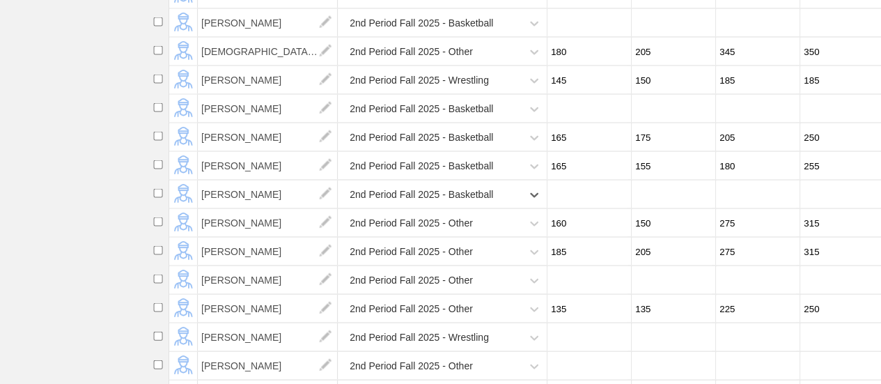
click at [474, 233] on div "2nd Period Fall 2025 - Other" at bounding box center [431, 223] width 180 height 29
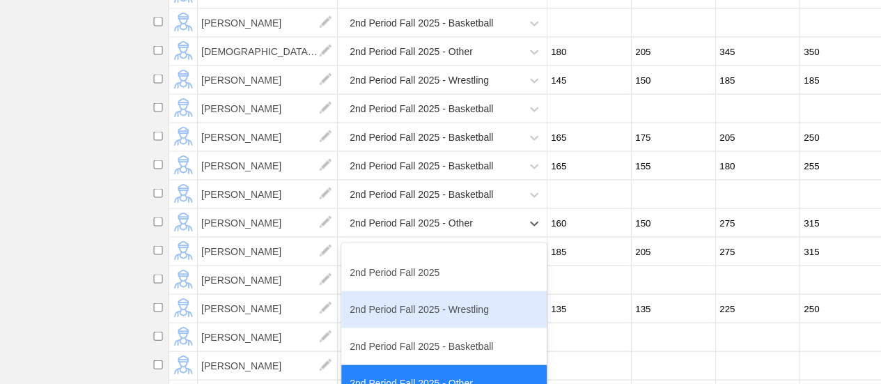
click at [454, 318] on div "2nd Period Fall 2025 - Wrestling" at bounding box center [443, 309] width 205 height 37
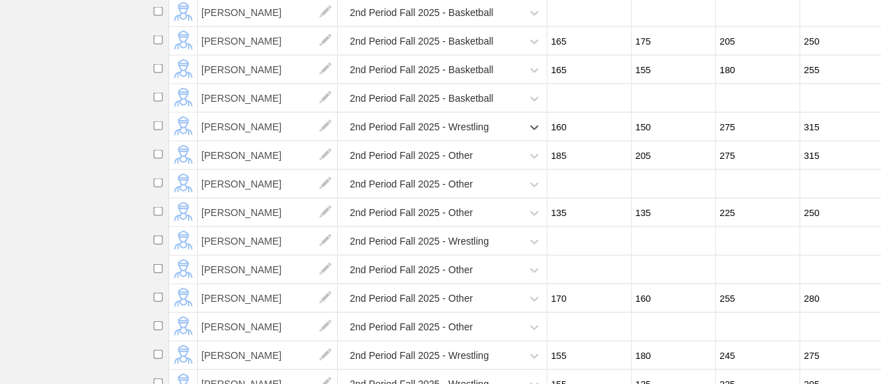
scroll to position [1463, 0]
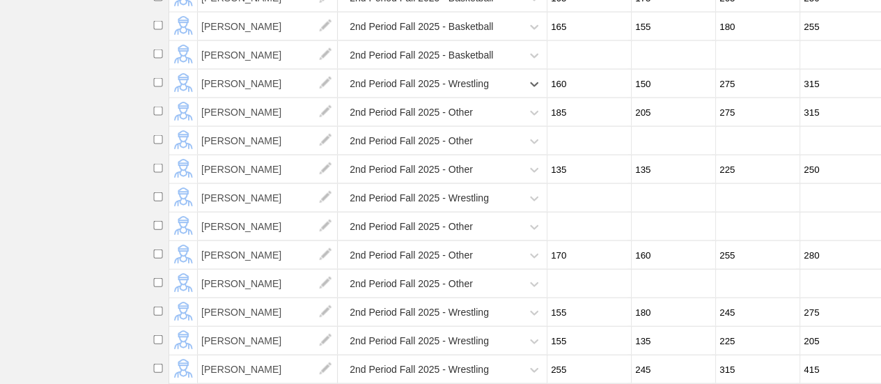
click at [486, 126] on div "2nd Period Fall 2025 - Other" at bounding box center [431, 112] width 180 height 29
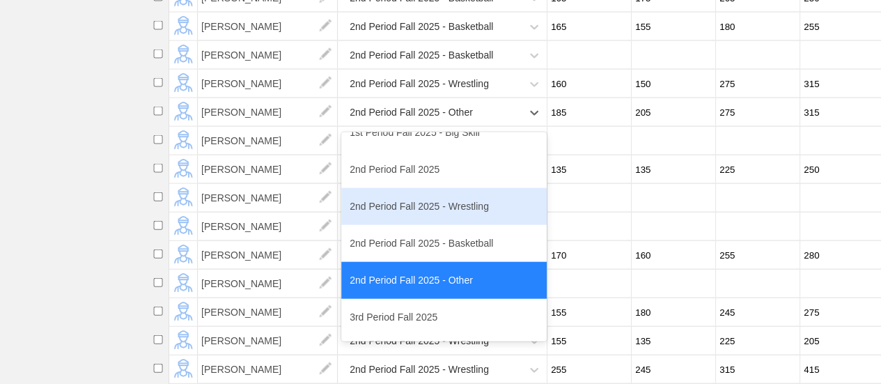
scroll to position [139, 0]
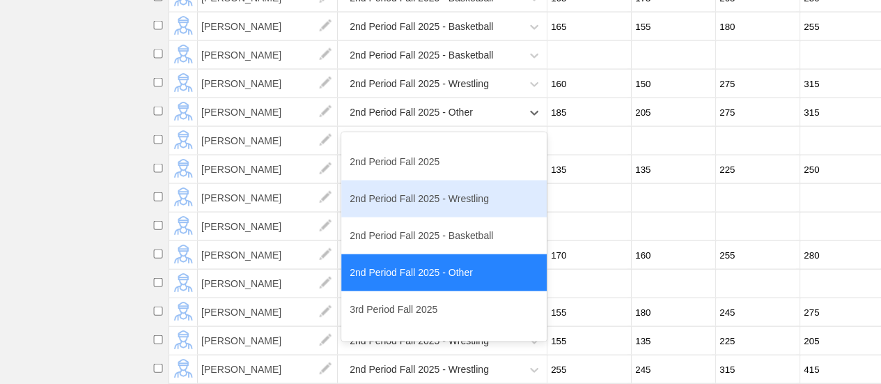
click at [451, 208] on div "2nd Period Fall 2025 - Wrestling" at bounding box center [443, 198] width 205 height 37
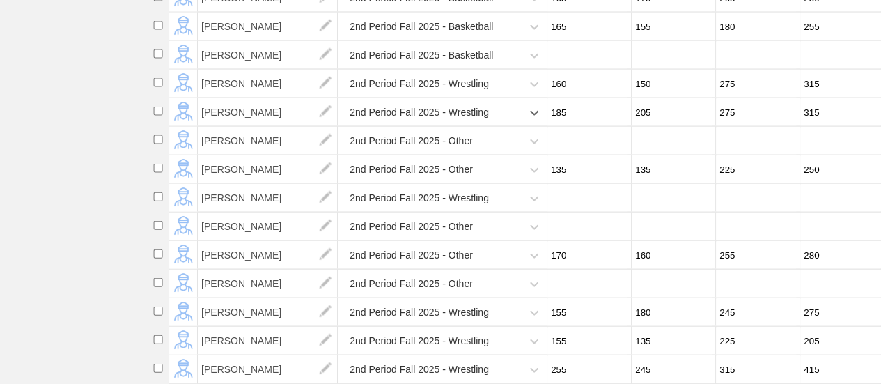
click at [486, 153] on div "2nd Period Fall 2025 - Other" at bounding box center [431, 141] width 180 height 29
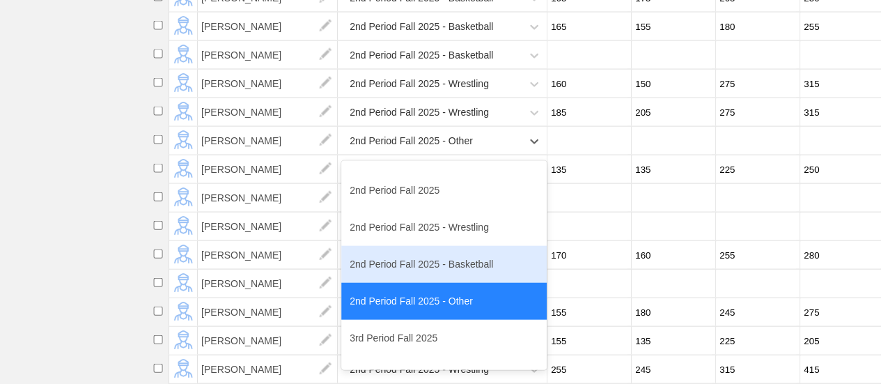
click at [451, 278] on div "2nd Period Fall 2025 - Basketball" at bounding box center [443, 264] width 205 height 37
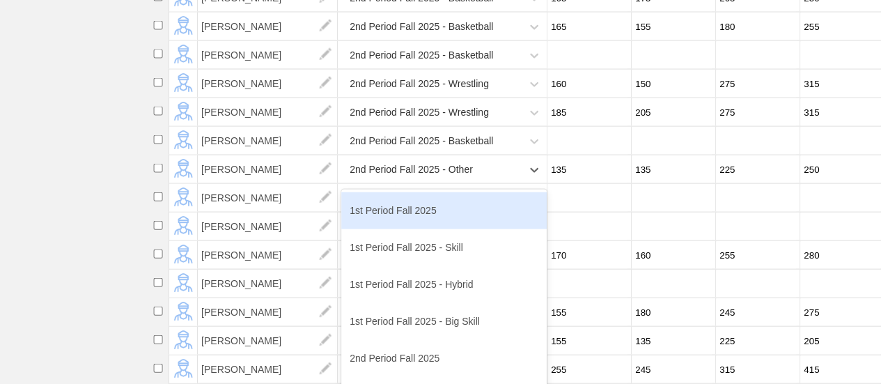
click at [492, 183] on div "2nd Period Fall 2025 - Other" at bounding box center [431, 169] width 180 height 29
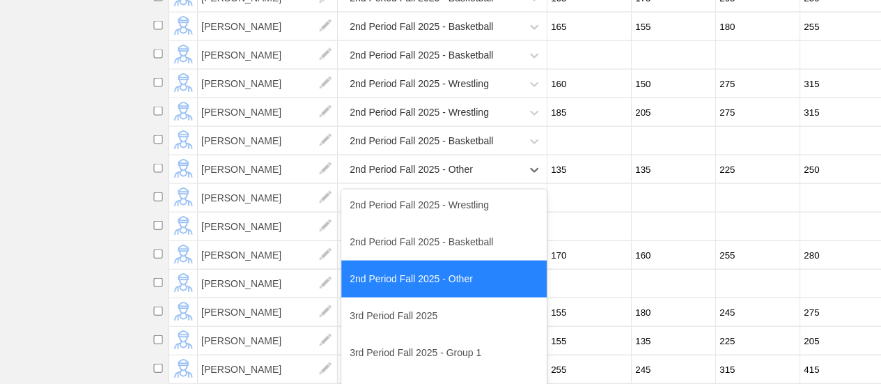
scroll to position [209, 0]
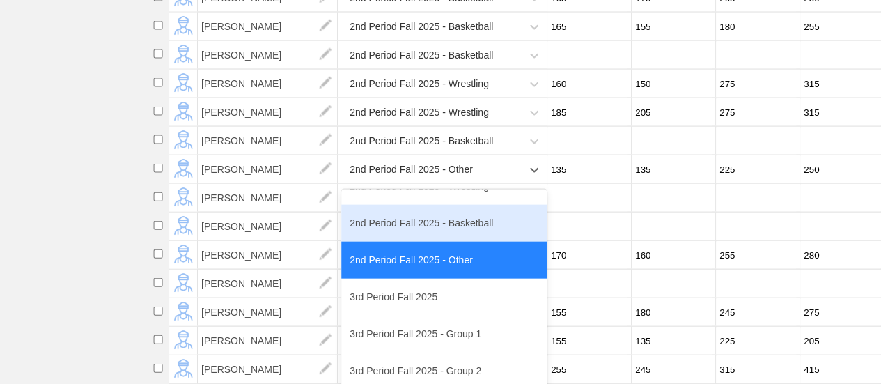
click at [465, 236] on div "2nd Period Fall 2025 - Basketball" at bounding box center [443, 223] width 205 height 37
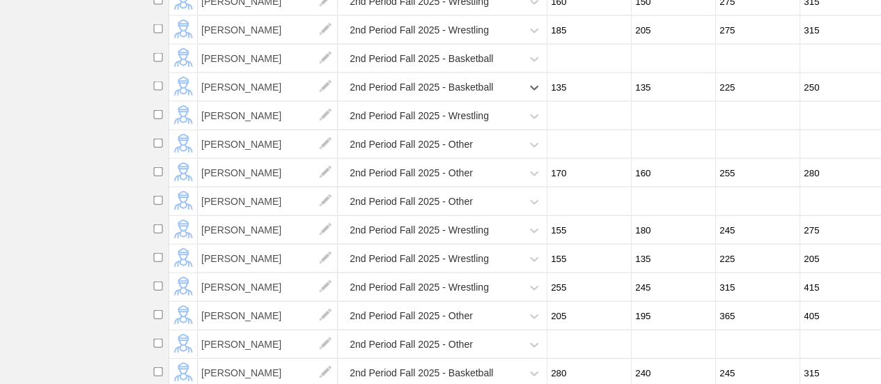
scroll to position [1602, 0]
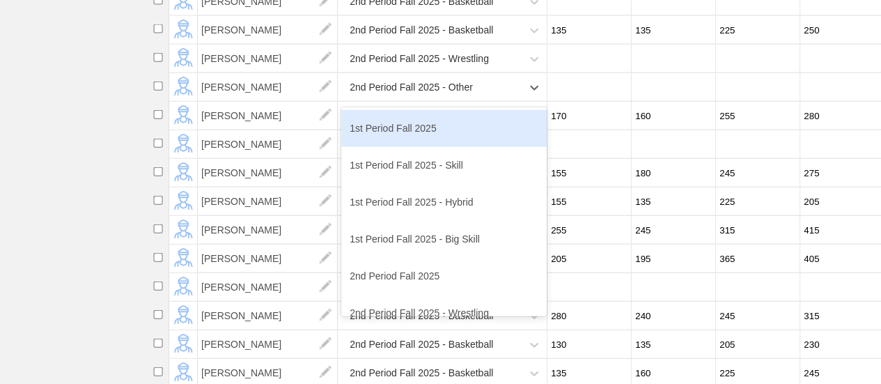
click at [504, 94] on div "2nd Period Fall 2025 - Other" at bounding box center [431, 87] width 180 height 29
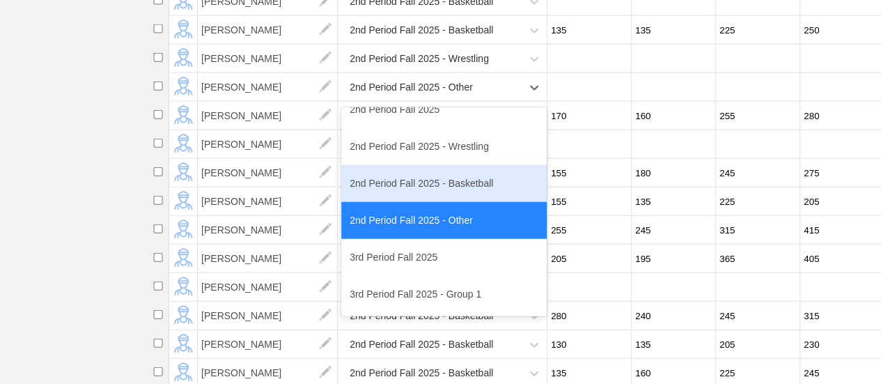
scroll to position [209, 0]
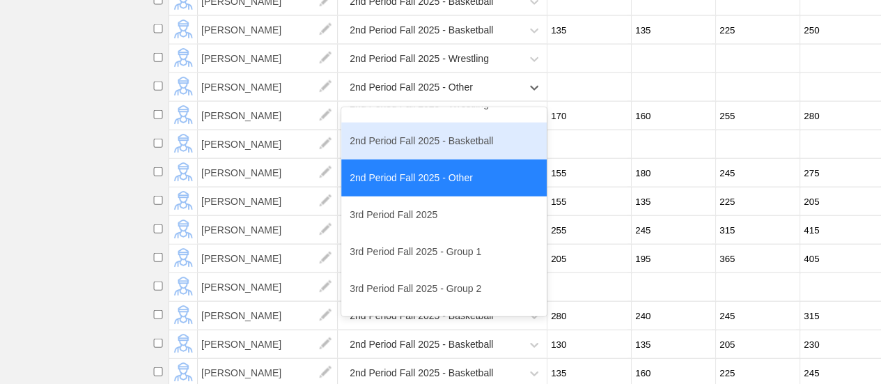
click at [454, 158] on div "2nd Period Fall 2025 - Basketball" at bounding box center [443, 141] width 205 height 37
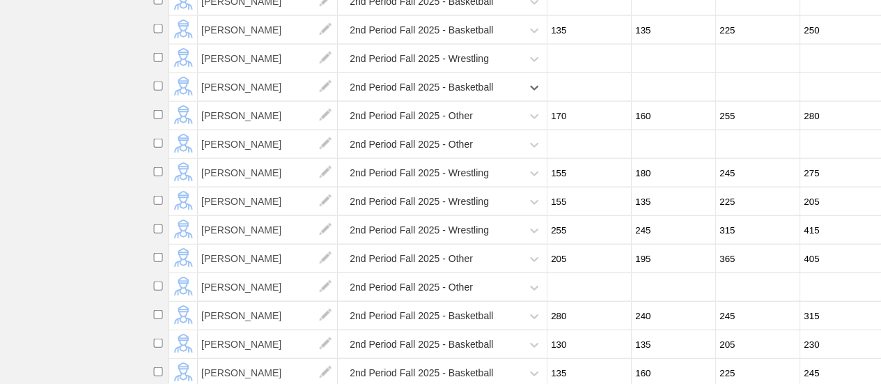
click at [486, 125] on div "2nd Period Fall 2025 - Other" at bounding box center [431, 116] width 180 height 29
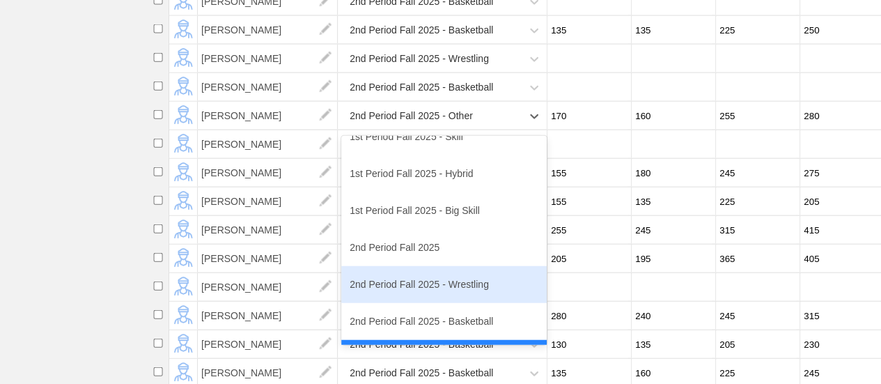
scroll to position [139, 0]
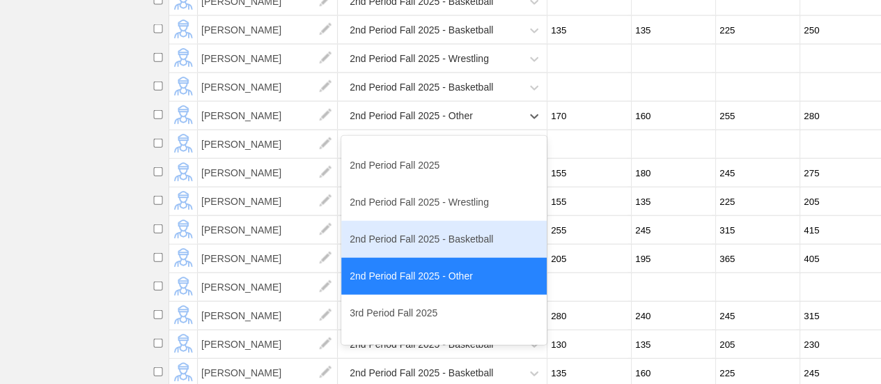
click at [456, 258] on div "2nd Period Fall 2025 - Basketball" at bounding box center [443, 239] width 205 height 37
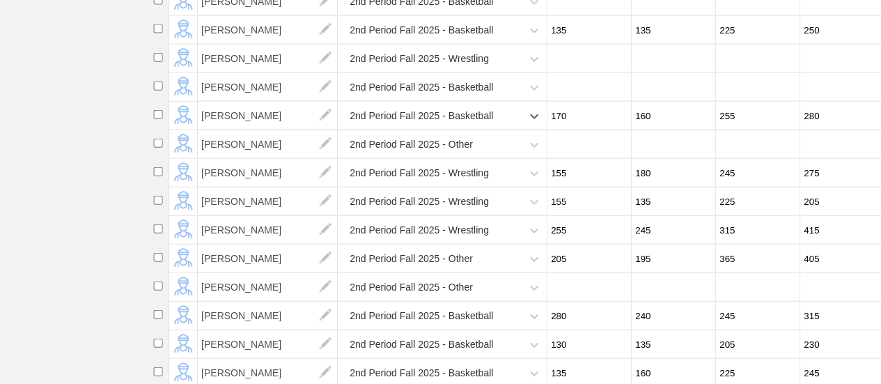
click at [500, 158] on div "2nd Period Fall 2025 - Other" at bounding box center [431, 144] width 180 height 29
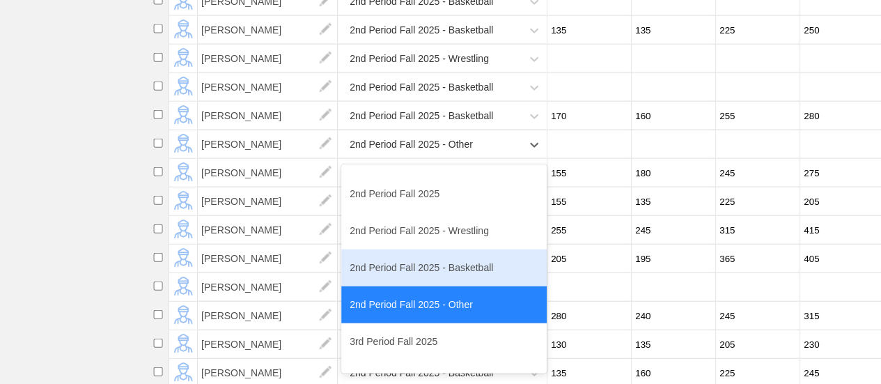
click at [439, 279] on div "2nd Period Fall 2025 - Basketball" at bounding box center [443, 267] width 205 height 37
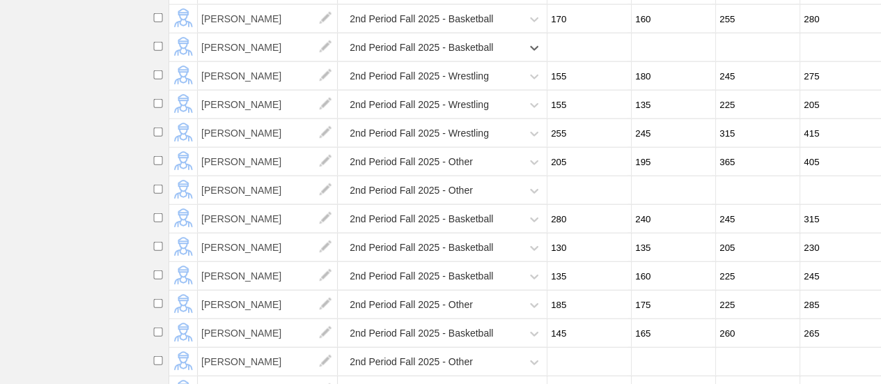
scroll to position [1741, 0]
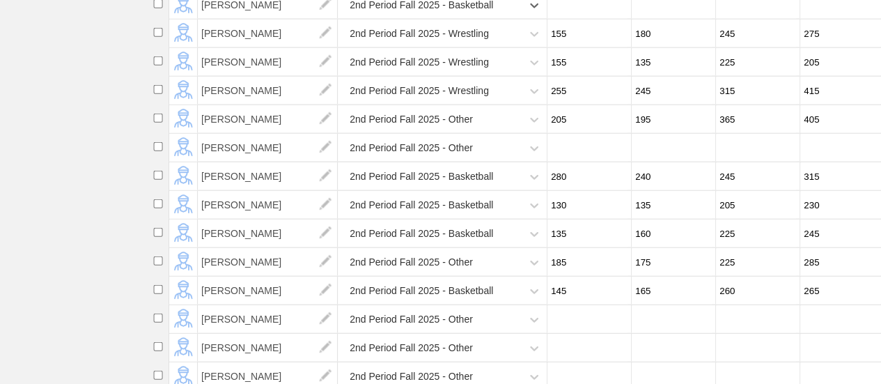
click at [480, 133] on div "2nd Period Fall 2025 - Other" at bounding box center [431, 119] width 180 height 29
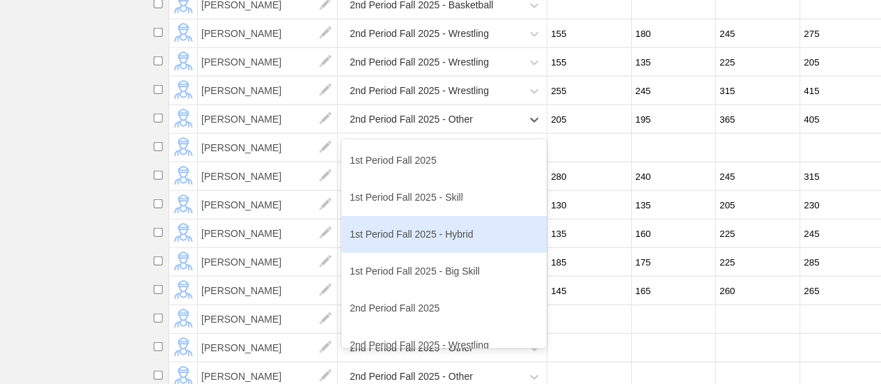
scroll to position [139, 0]
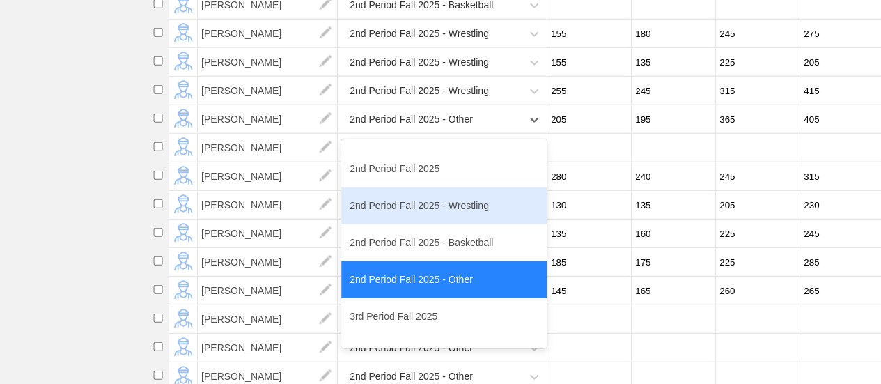
click at [453, 219] on div "2nd Period Fall 2025 - Wrestling" at bounding box center [443, 205] width 205 height 37
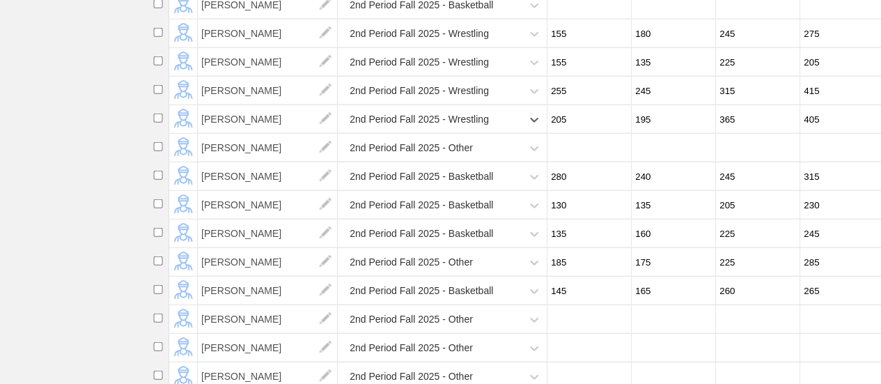
click at [481, 162] on div "2nd Period Fall 2025 - Other" at bounding box center [431, 148] width 180 height 29
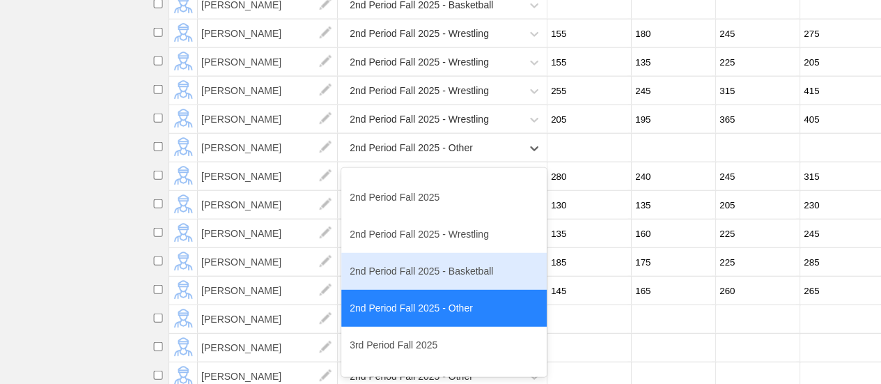
click at [460, 283] on div "2nd Period Fall 2025 - Basketball" at bounding box center [443, 271] width 205 height 37
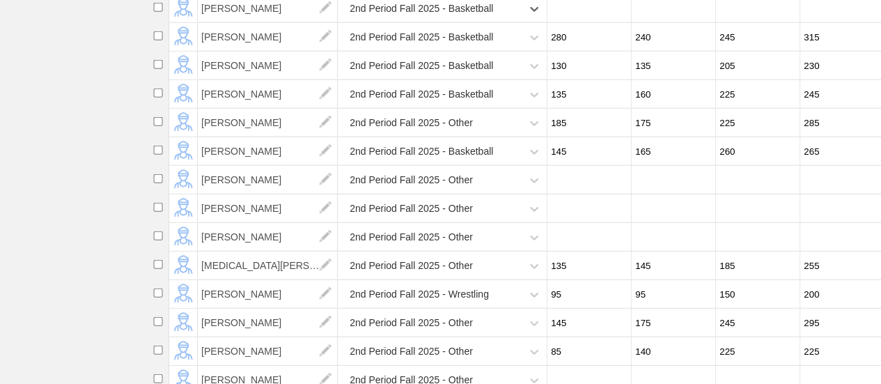
scroll to position [2020, 0]
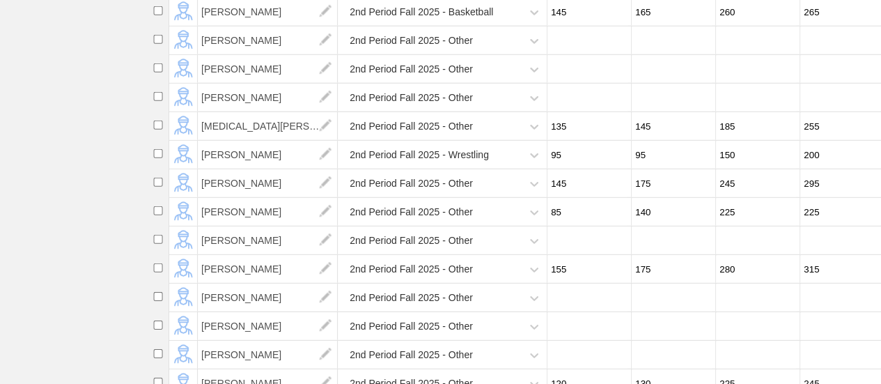
click at [501, 51] on div "2nd Period Fall 2025 - Other" at bounding box center [431, 40] width 180 height 29
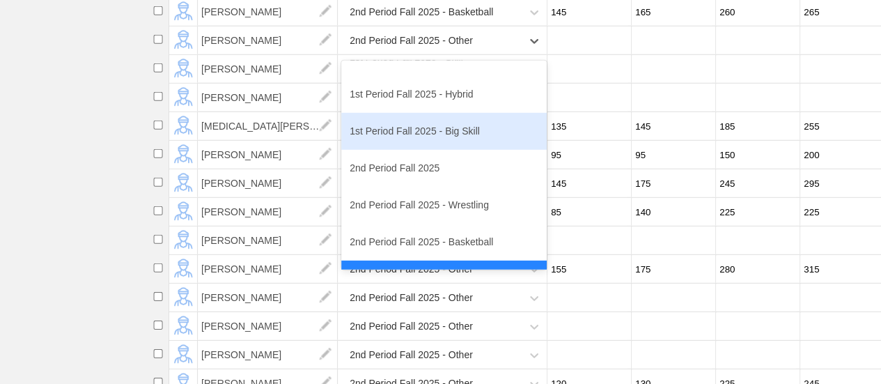
scroll to position [139, 0]
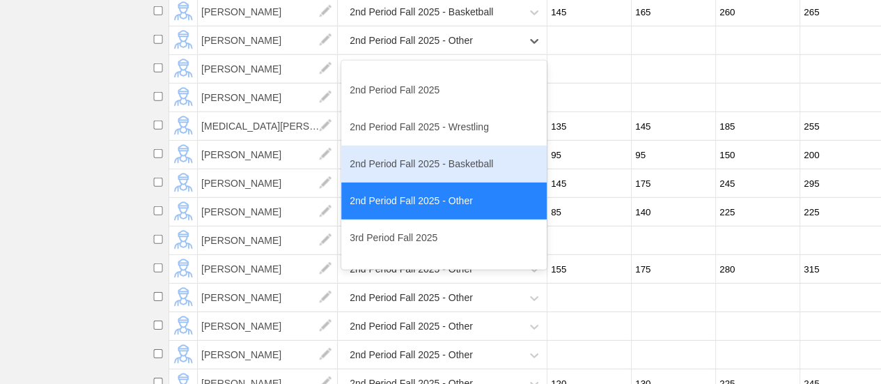
drag, startPoint x: 465, startPoint y: 177, endPoint x: 470, endPoint y: 150, distance: 27.0
click at [465, 176] on div "2nd Period Fall 2025 - Basketball" at bounding box center [443, 164] width 205 height 37
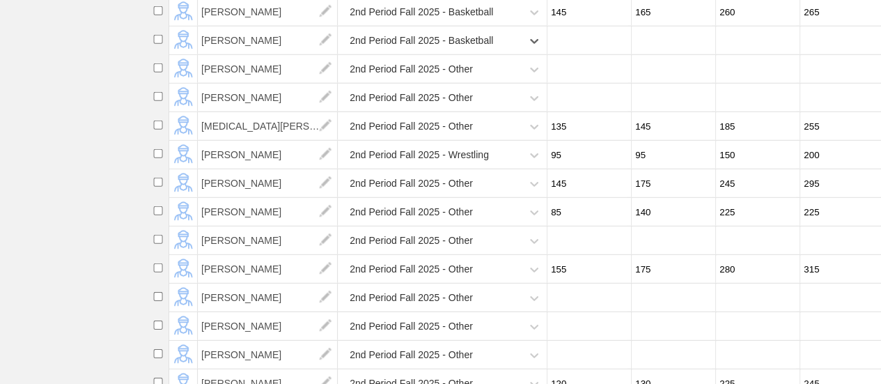
click at [493, 83] on div "2nd Period Fall 2025 - Other" at bounding box center [431, 69] width 180 height 29
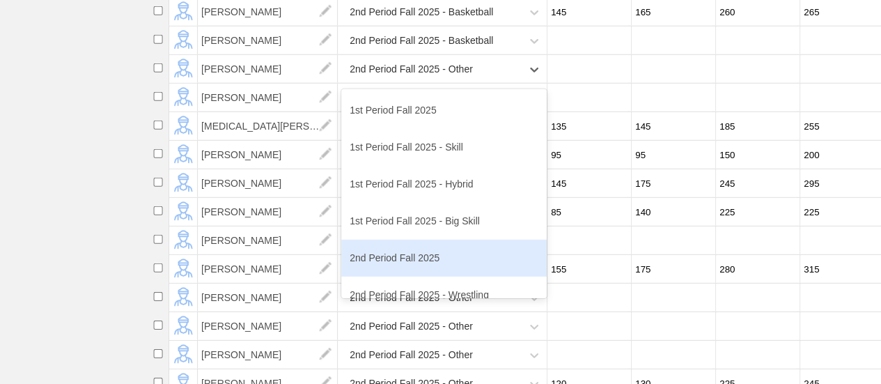
scroll to position [70, 0]
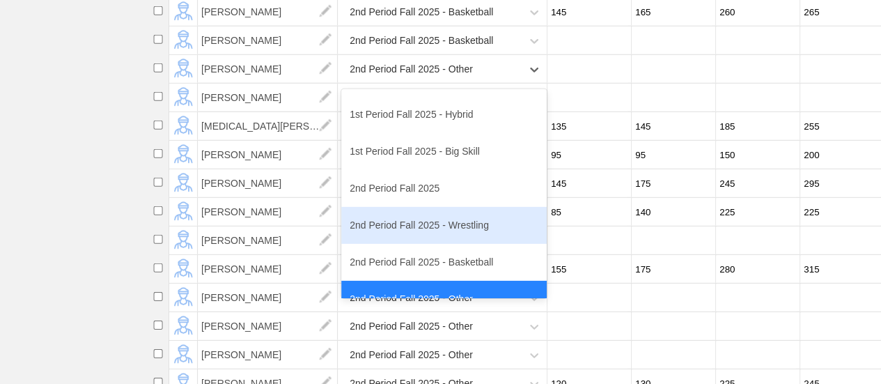
click at [456, 234] on div "2nd Period Fall 2025 - Wrestling" at bounding box center [443, 225] width 205 height 37
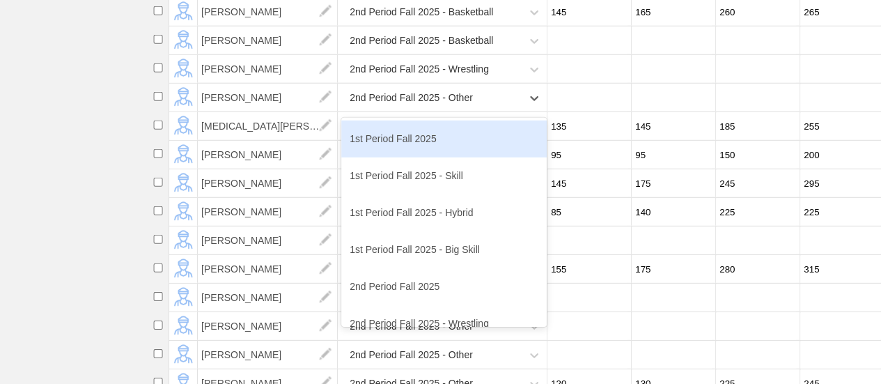
click at [478, 112] on div "2nd Period Fall 2025 - Other" at bounding box center [431, 98] width 180 height 29
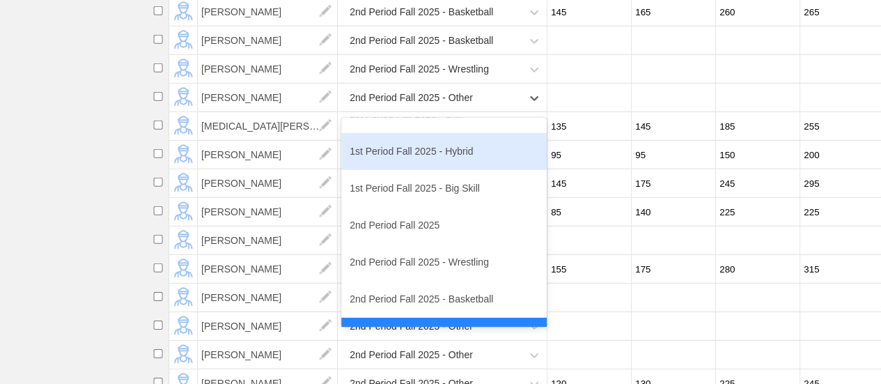
scroll to position [139, 0]
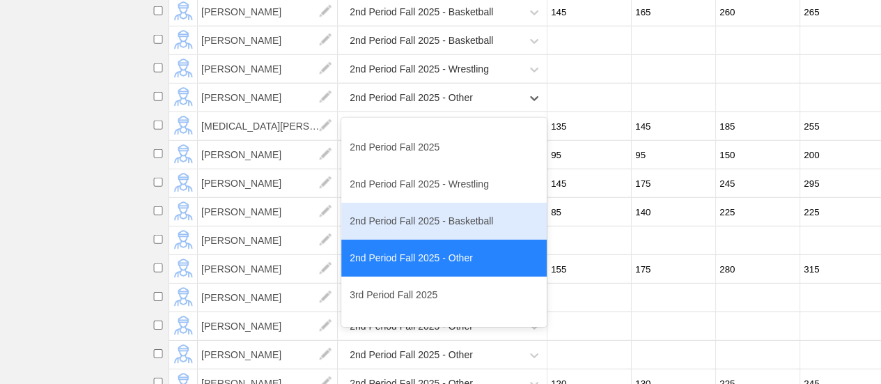
click at [482, 233] on div "2nd Period Fall 2025 - Basketball" at bounding box center [443, 221] width 205 height 37
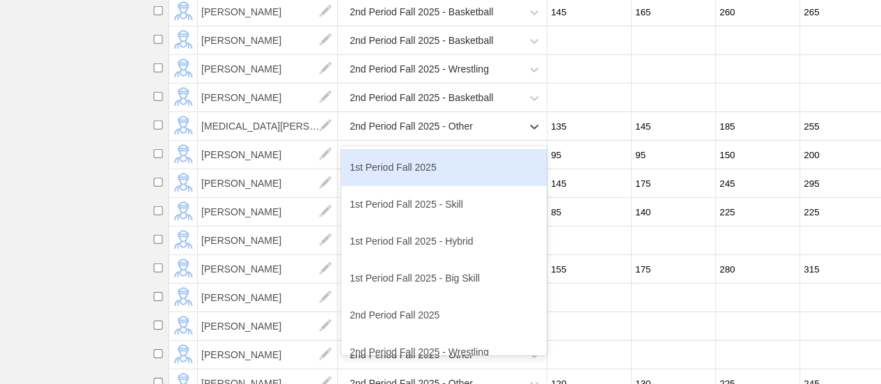
click at [482, 141] on div "2nd Period Fall 2025 - Other" at bounding box center [431, 126] width 180 height 29
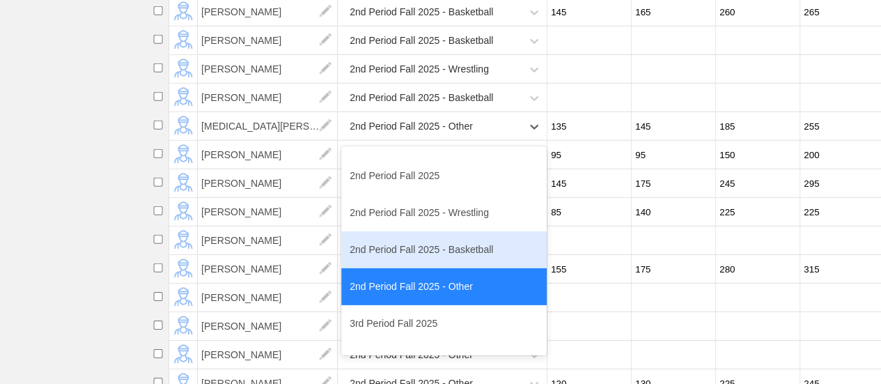
click at [461, 263] on div "2nd Period Fall 2025 - Basketball" at bounding box center [443, 249] width 205 height 37
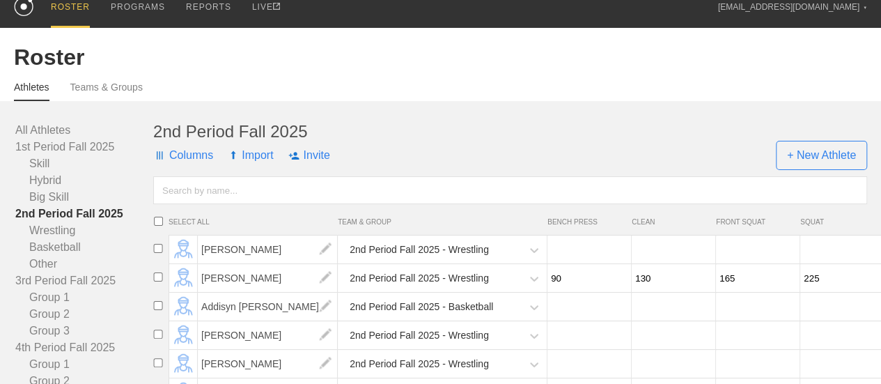
scroll to position [0, 0]
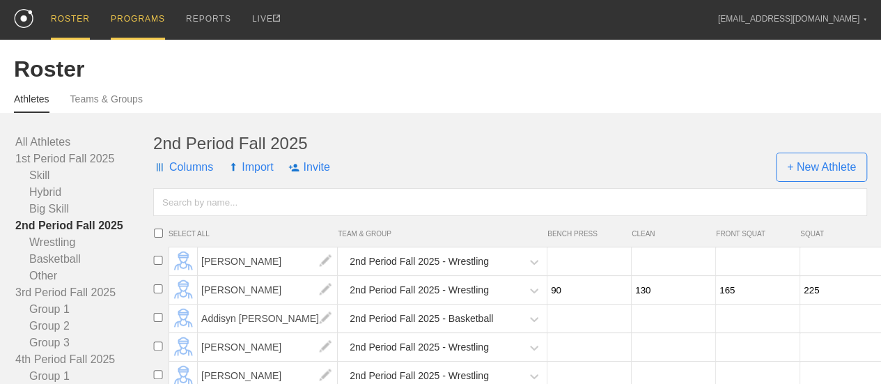
click at [150, 17] on div "PROGRAMS" at bounding box center [138, 20] width 54 height 40
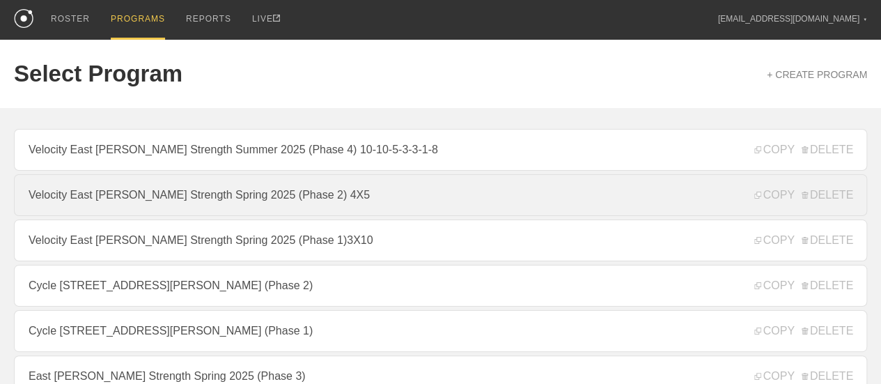
click at [343, 201] on link "Velocity East [PERSON_NAME] Strength Spring 2025 (Phase 2) 4X5" at bounding box center [440, 195] width 853 height 42
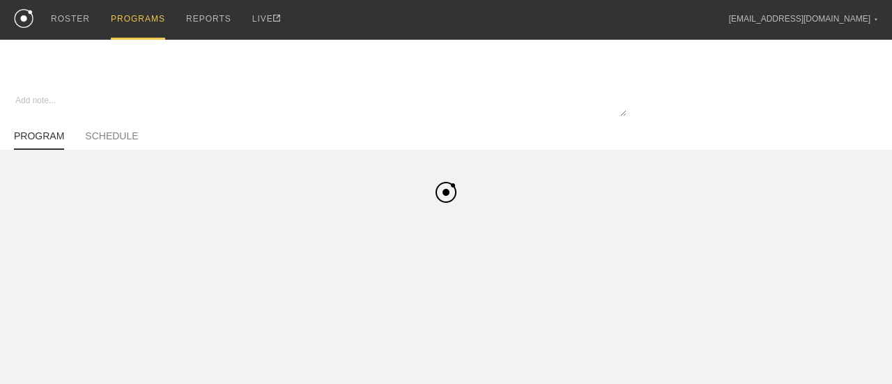
type textarea "x"
type input "Velocity East [PERSON_NAME] Strength Spring 2025 (Phase 2) 4X5"
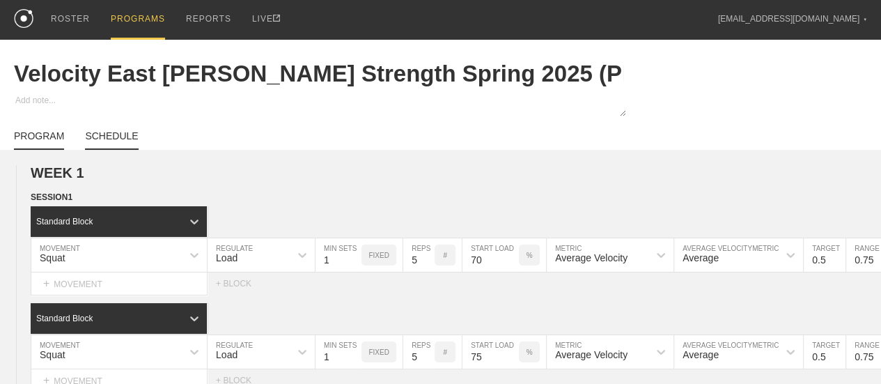
click at [111, 146] on link "SCHEDULE" at bounding box center [111, 140] width 53 height 20
type textarea "x"
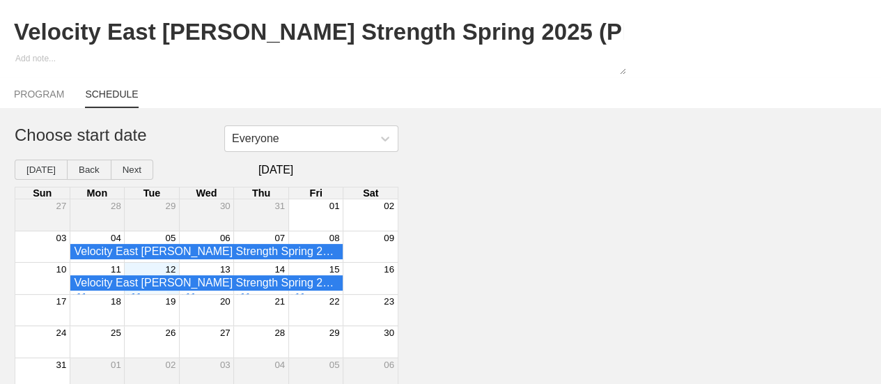
scroll to position [59, 0]
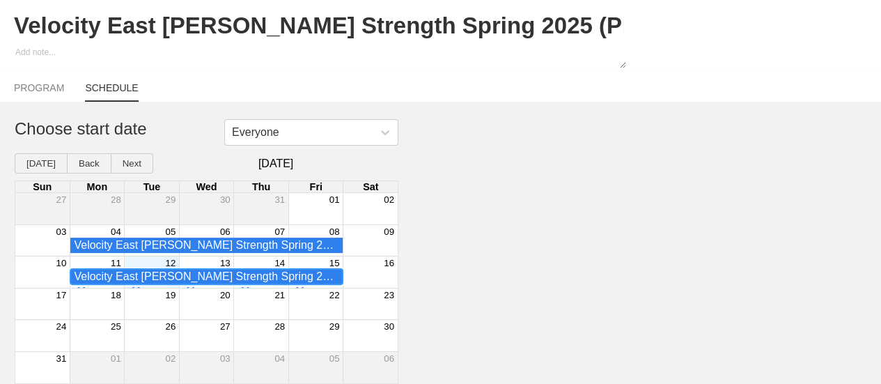
click at [109, 280] on div "Velocity East [PERSON_NAME] Strength Spring 2025 (Phase 2) 4X5 - 1st Period Fal…" at bounding box center [206, 276] width 265 height 13
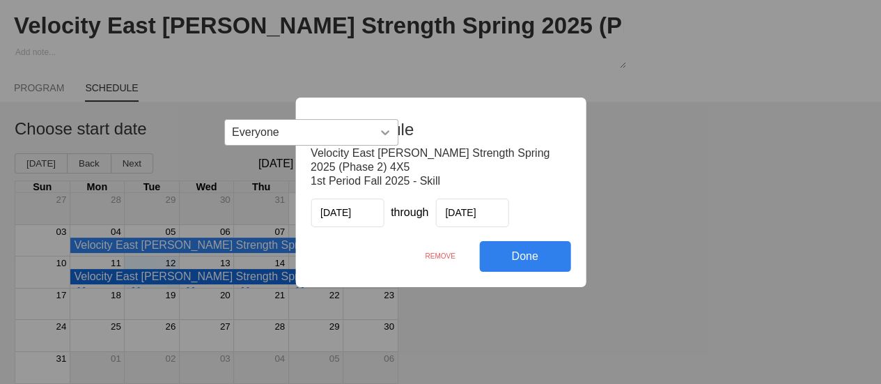
click at [382, 132] on icon at bounding box center [385, 132] width 8 height 5
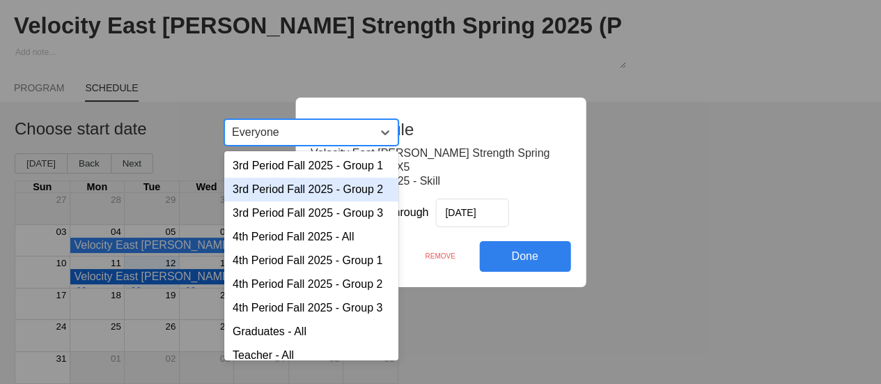
scroll to position [279, 0]
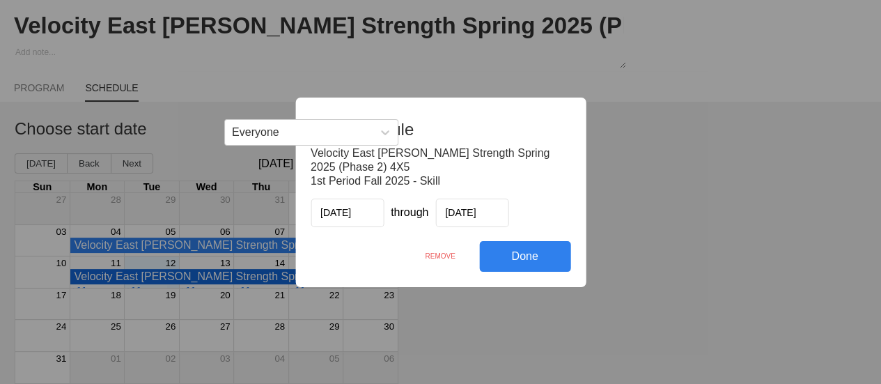
click at [641, 181] on div "Edit Schedule Velocity East [PERSON_NAME] Strength Spring 2025 (Phase 2) 4X5 1s…" at bounding box center [440, 192] width 881 height 384
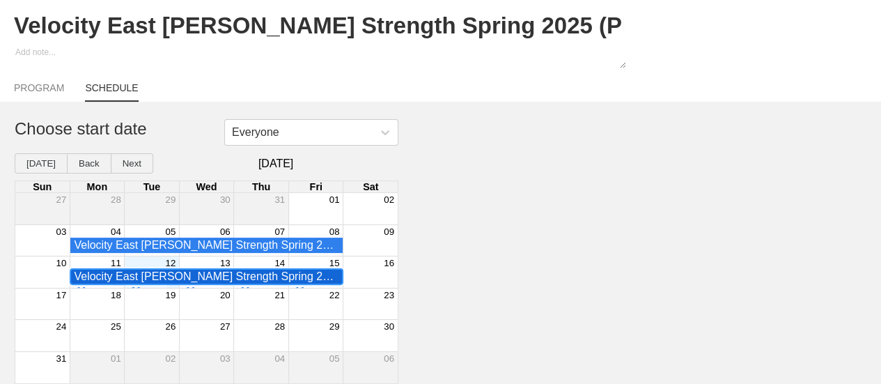
click at [241, 279] on div "Velocity East [PERSON_NAME] Strength Spring 2025 (Phase 2) 4X5 - 1st Period Fal…" at bounding box center [206, 276] width 265 height 13
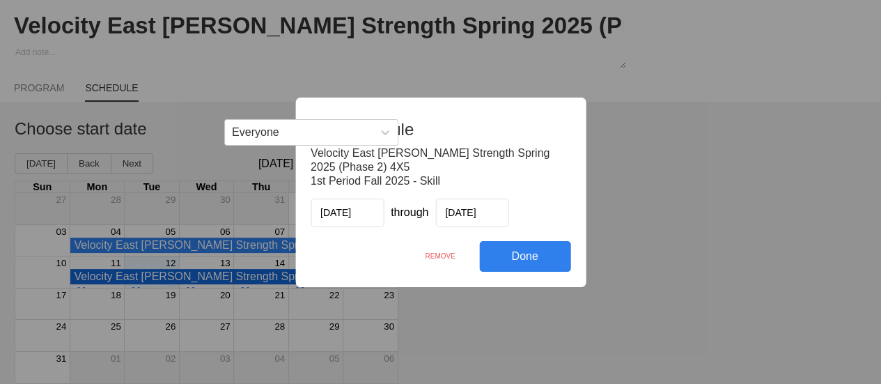
click at [442, 257] on div "REMOVE" at bounding box center [440, 256] width 78 height 30
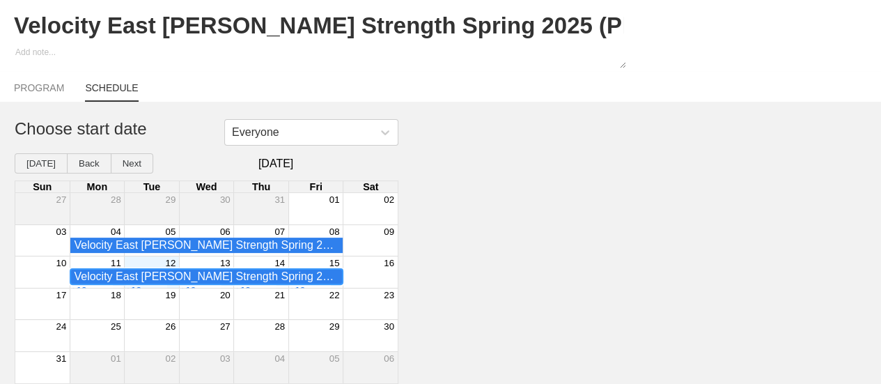
click at [271, 277] on div "Velocity East [PERSON_NAME] Strength Spring 2025 (Phase 2) 4X5 - 1st Period Fal…" at bounding box center [206, 276] width 265 height 13
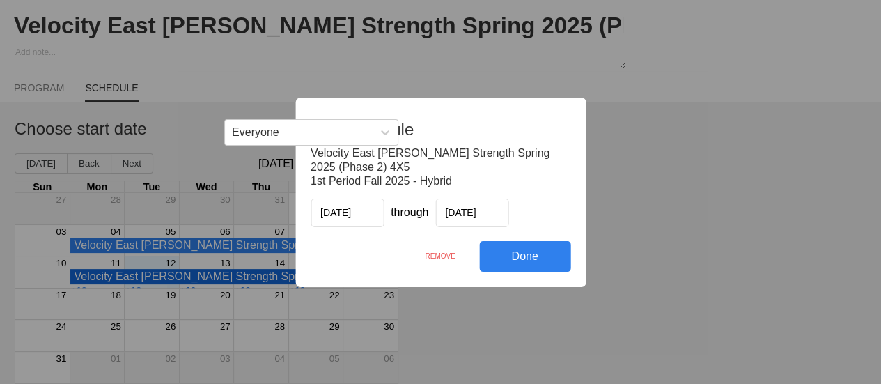
click at [444, 254] on div "REMOVE" at bounding box center [440, 256] width 78 height 30
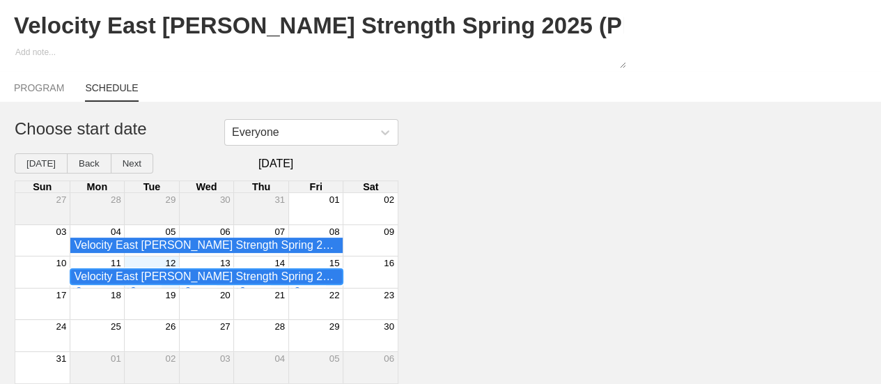
click at [258, 279] on div "Velocity East [PERSON_NAME] Strength Spring 2025 (Phase 2) 4X5 - 1st Period Fal…" at bounding box center [206, 276] width 265 height 13
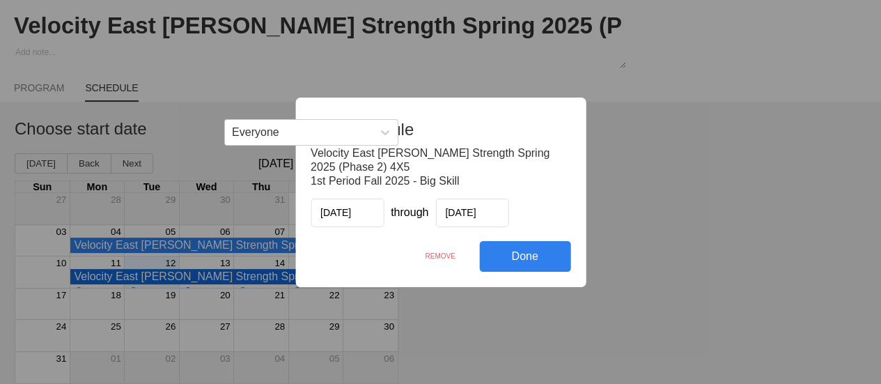
click at [446, 255] on div "REMOVE" at bounding box center [440, 256] width 78 height 30
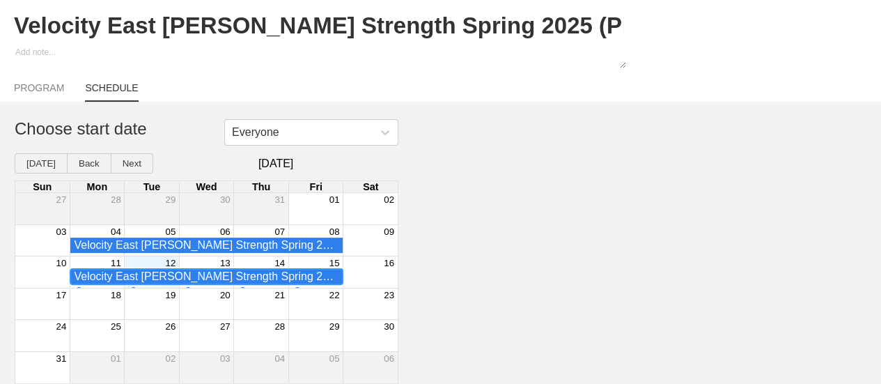
click at [247, 278] on div "Velocity East [PERSON_NAME] Strength Spring 2025 (Phase 1)3X10 - 2nd Period Fal…" at bounding box center [206, 276] width 265 height 13
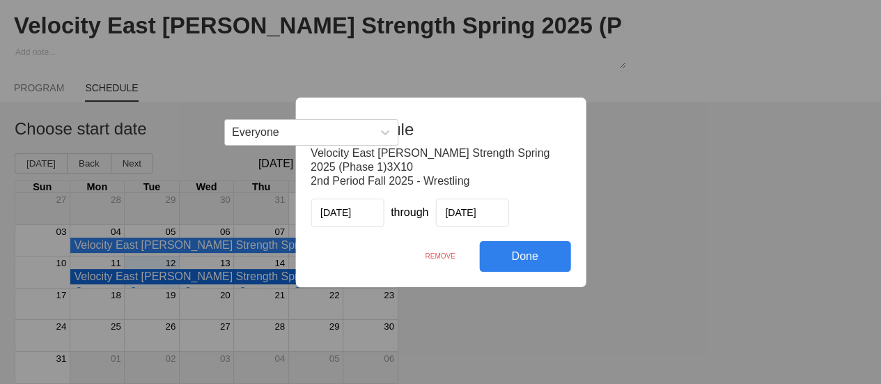
click at [444, 256] on div "REMOVE" at bounding box center [440, 256] width 78 height 30
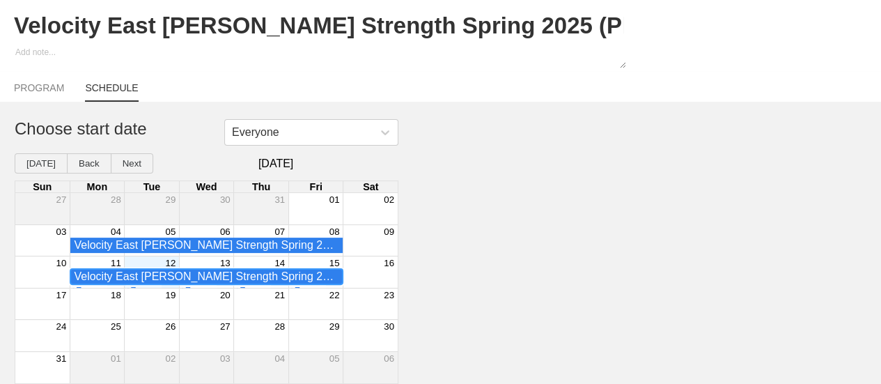
click at [258, 277] on div "Velocity East [PERSON_NAME] Strength Spring 2025 (Phase 1)3X10 - 2nd Period Fal…" at bounding box center [206, 276] width 265 height 13
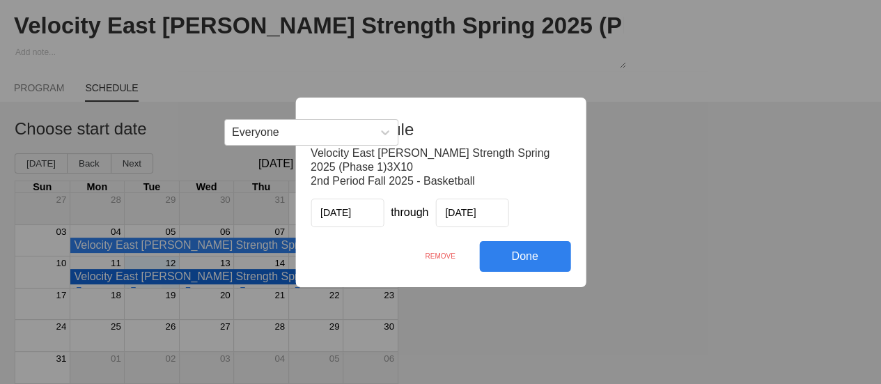
click at [433, 256] on div "REMOVE" at bounding box center [440, 256] width 78 height 30
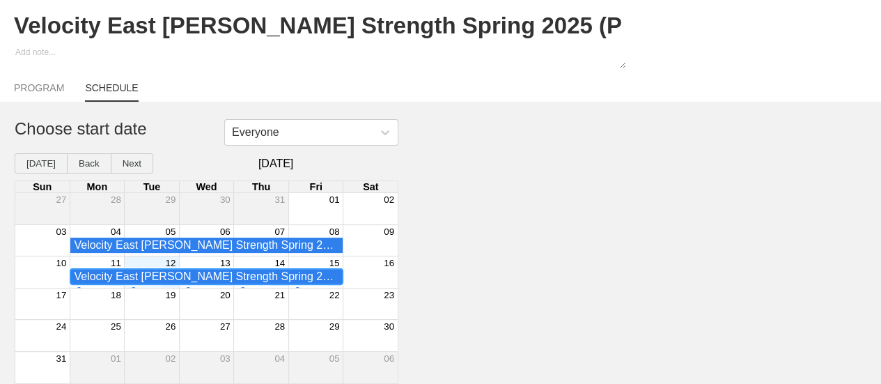
click at [239, 279] on div "Velocity East [PERSON_NAME] Strength Spring 2025 (Phase 1)3X10 - 2nd Period Fal…" at bounding box center [206, 276] width 265 height 13
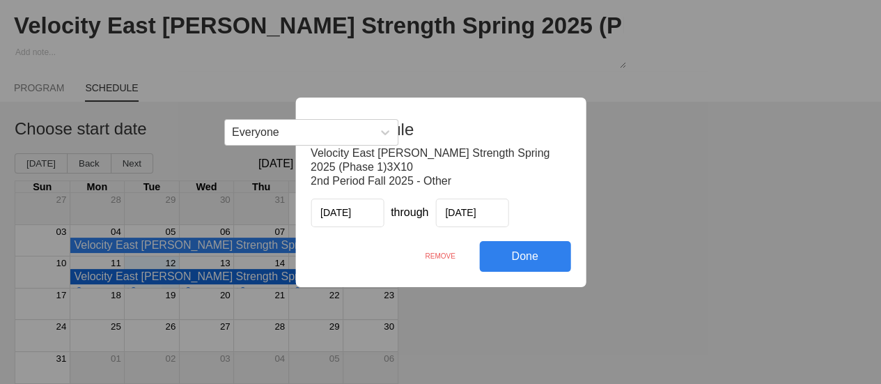
click at [440, 258] on div "REMOVE" at bounding box center [440, 256] width 78 height 30
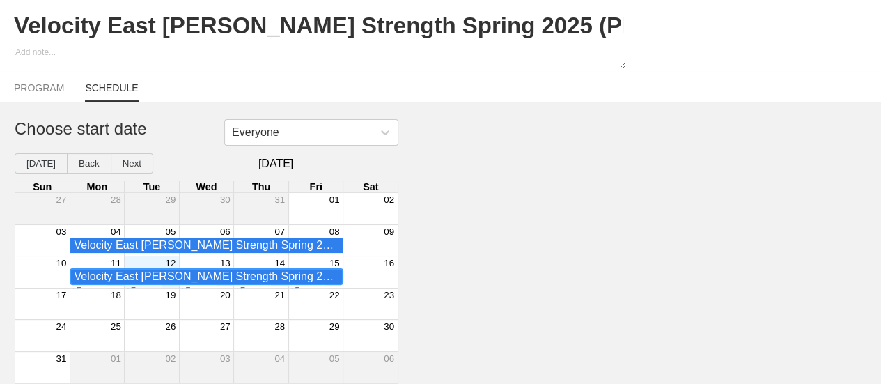
click at [267, 270] on div "Velocity East [PERSON_NAME] Strength Spring 2025 (Phase 1)3X10 - 3rd Period Fal…" at bounding box center [206, 276] width 272 height 15
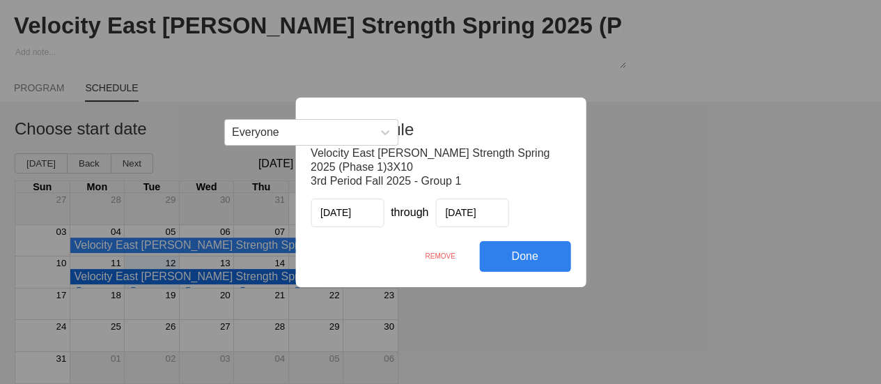
click at [439, 256] on div "REMOVE" at bounding box center [440, 256] width 78 height 30
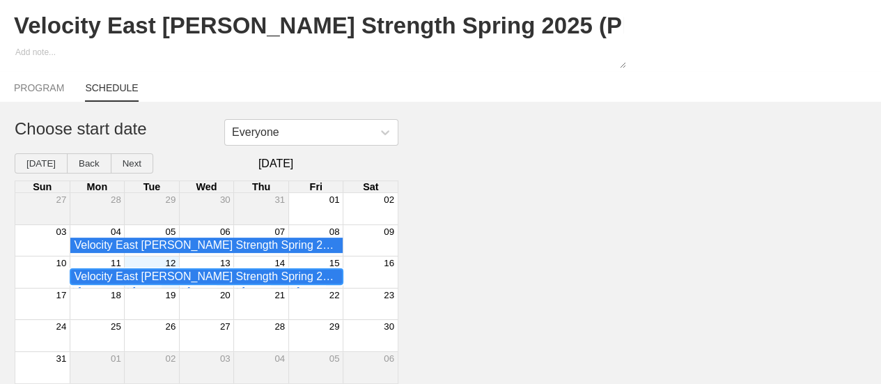
click at [270, 278] on div "Velocity East [PERSON_NAME] Strength Spring 2025 (Phase 1)3X10 - 3rd Period Fal…" at bounding box center [206, 276] width 265 height 13
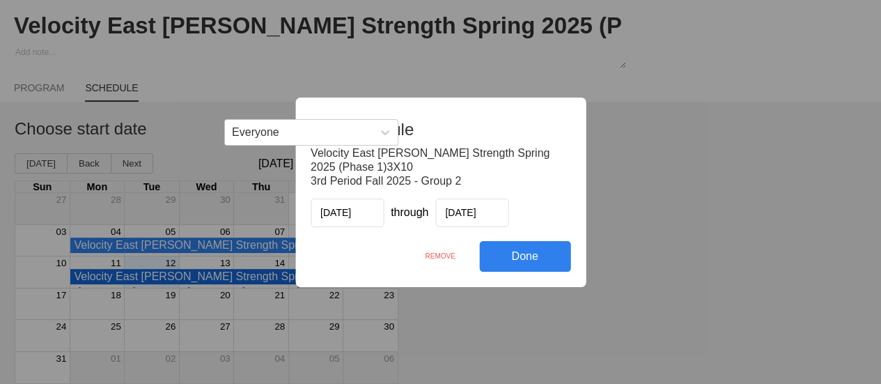
click at [432, 260] on div "REMOVE" at bounding box center [440, 256] width 78 height 30
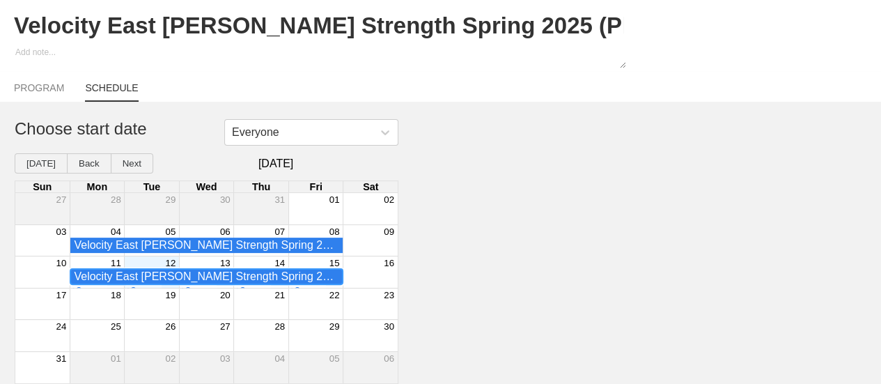
click at [258, 279] on div "Velocity East [PERSON_NAME] Strength Spring 2025 (Phase 1)3X10 - 3rd Period Fal…" at bounding box center [206, 276] width 265 height 13
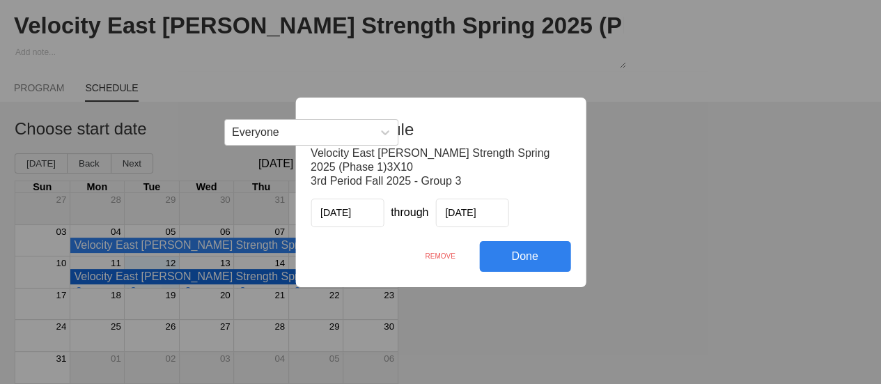
click at [434, 258] on div "REMOVE" at bounding box center [440, 256] width 78 height 30
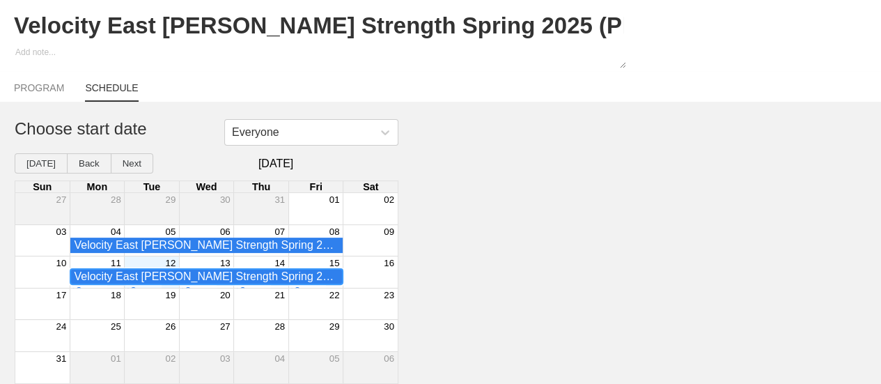
click at [256, 278] on div "Velocity East [PERSON_NAME] Strength Spring 2025 (Phase 1)3X10 - 4th Period Fal…" at bounding box center [206, 276] width 265 height 13
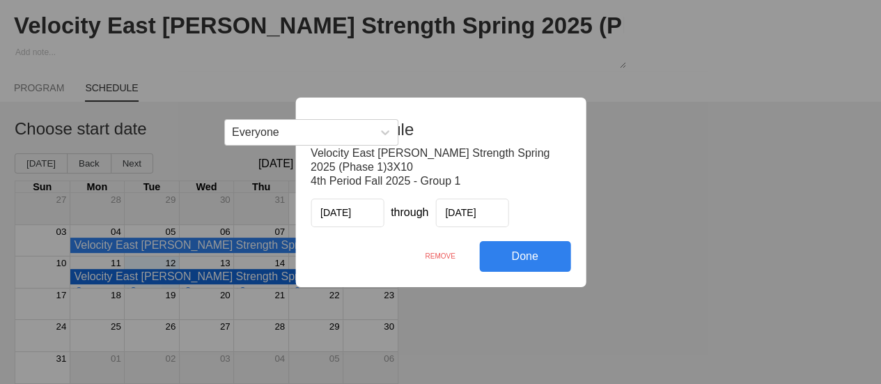
click at [428, 253] on div "REMOVE" at bounding box center [440, 256] width 78 height 30
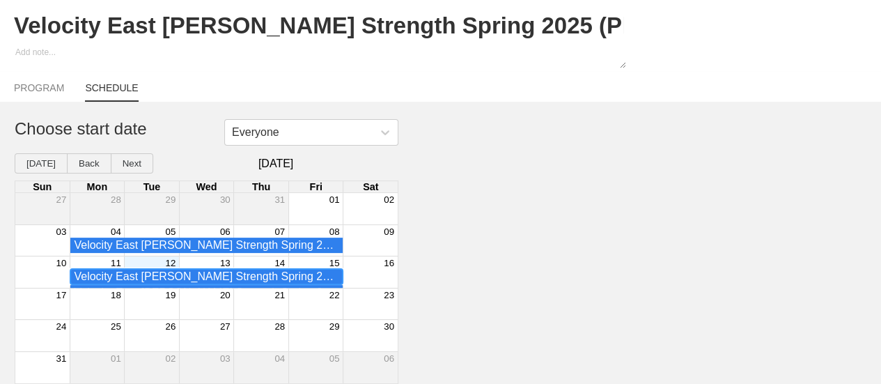
click at [252, 279] on div "Velocity East [PERSON_NAME] Strength Spring 2025 (Phase 1)3X10 - 4th Period Fal…" at bounding box center [206, 276] width 265 height 13
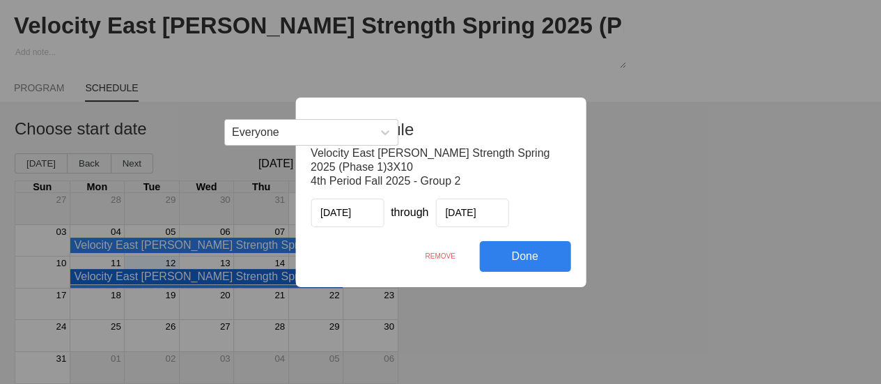
click at [446, 253] on div "REMOVE" at bounding box center [440, 256] width 78 height 30
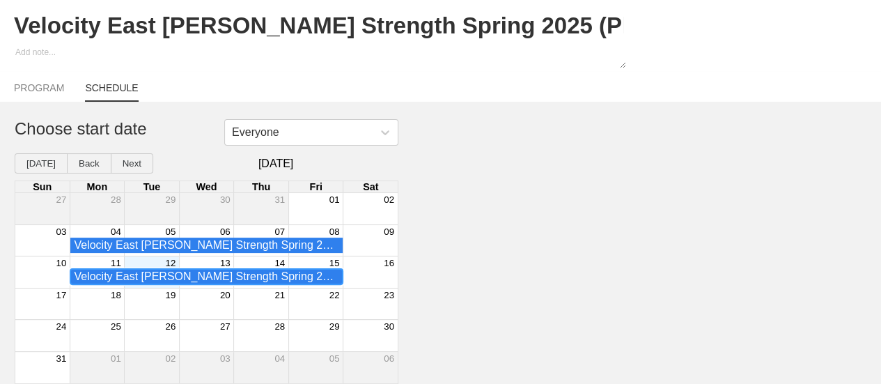
click at [249, 278] on div "Velocity East [PERSON_NAME] Strength Spring 2025 (Phase 1)3X10 - 4th Period Fal…" at bounding box center [206, 276] width 265 height 13
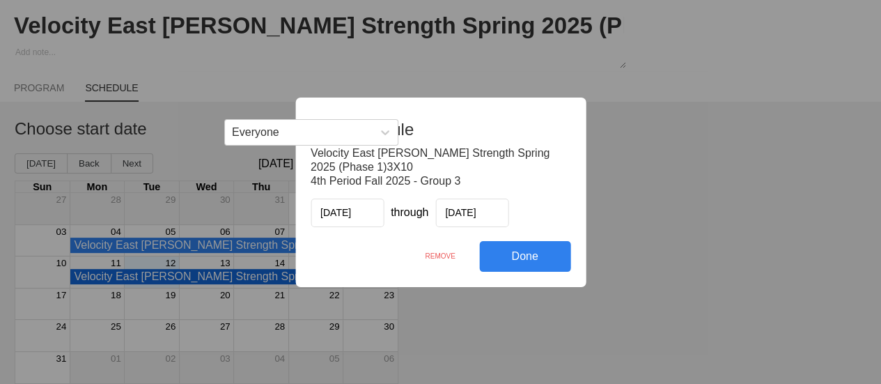
drag, startPoint x: 434, startPoint y: 254, endPoint x: 506, endPoint y: 41, distance: 224.9
click at [433, 255] on div "REMOVE" at bounding box center [440, 256] width 78 height 30
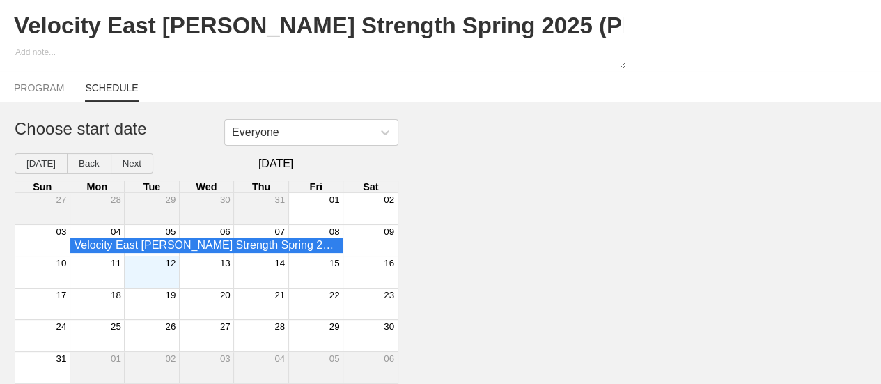
click at [106, 275] on div "Month View" at bounding box center [97, 271] width 55 height 31
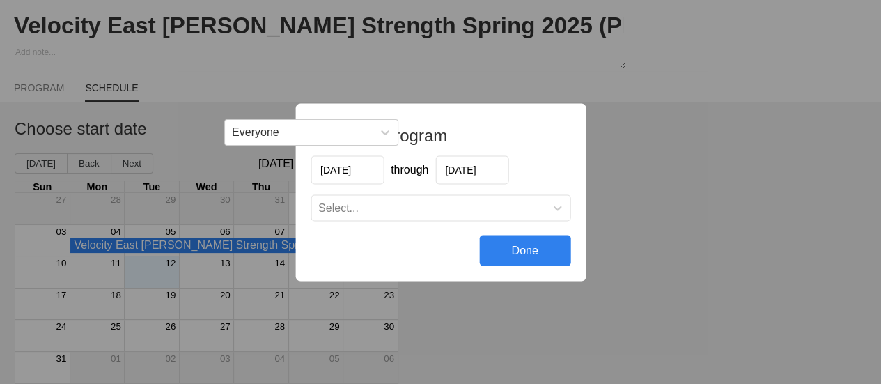
click at [472, 171] on input "[DATE]" at bounding box center [471, 169] width 73 height 29
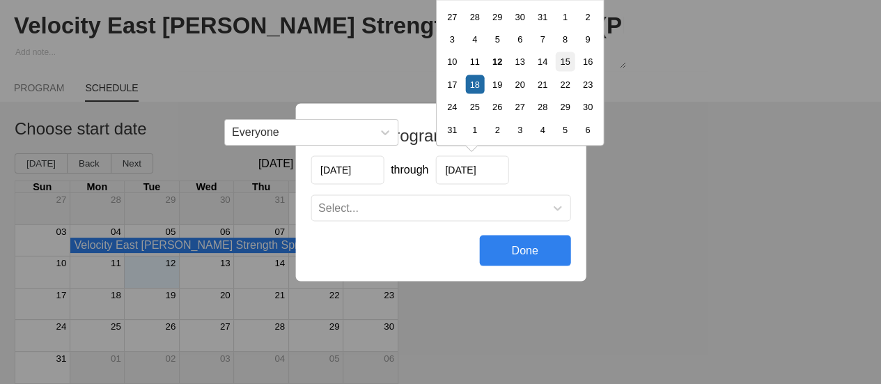
click at [563, 63] on div "15" at bounding box center [564, 61] width 19 height 19
type input "[DATE]"
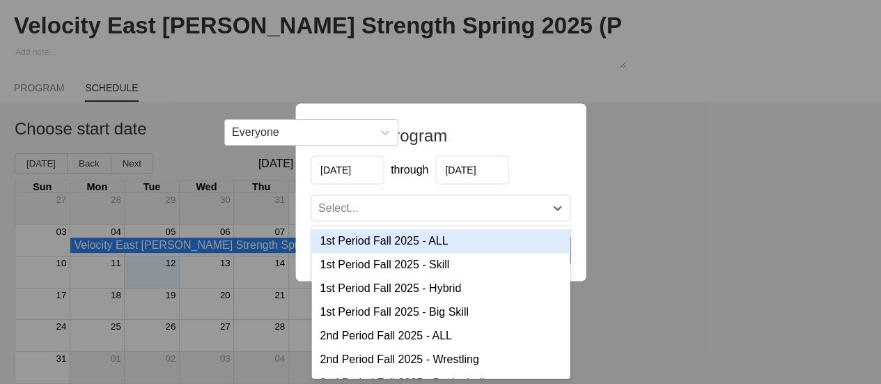
click at [419, 215] on div "Select..." at bounding box center [440, 207] width 258 height 25
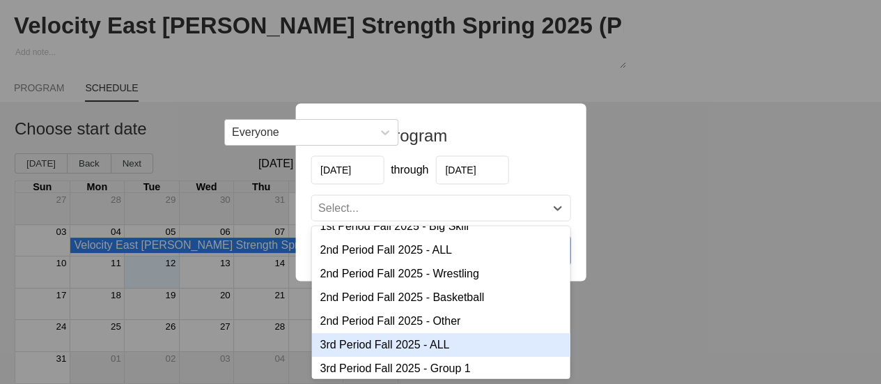
scroll to position [70, 0]
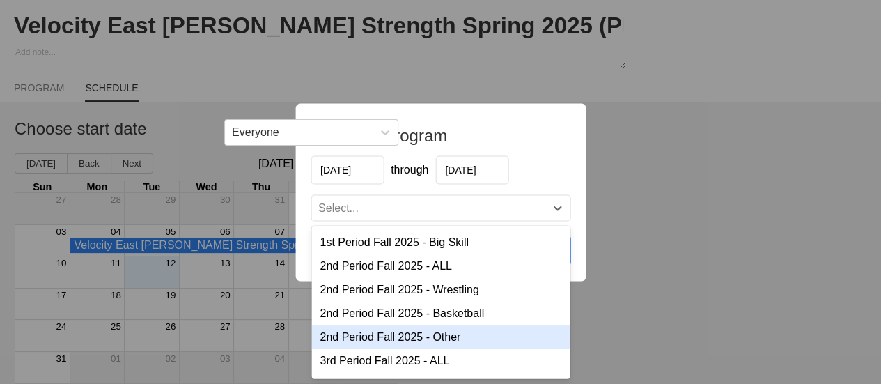
click at [391, 339] on div "2nd Period Fall 2025 - Other" at bounding box center [440, 337] width 258 height 24
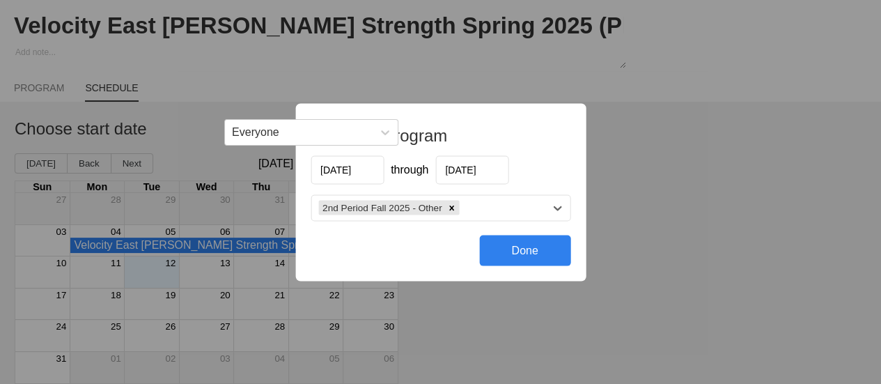
click at [485, 205] on div "2nd Period Fall 2025 - Other" at bounding box center [427, 208] width 233 height 20
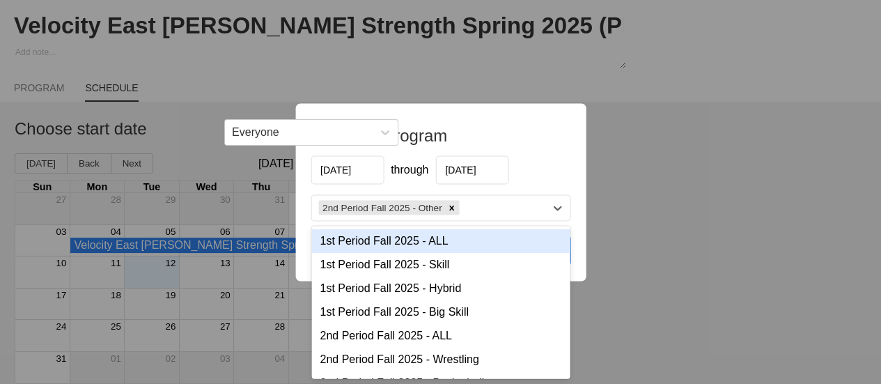
click at [444, 238] on div "1st Period Fall 2025 - ALL" at bounding box center [440, 240] width 258 height 24
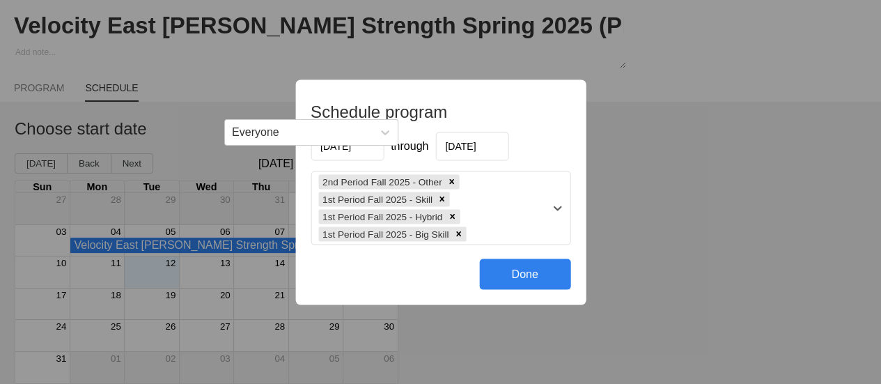
click at [586, 223] on div "Schedule program [DATE] through [DATE] option 1st Period Fall 2025 - ALL, selec…" at bounding box center [440, 192] width 881 height 384
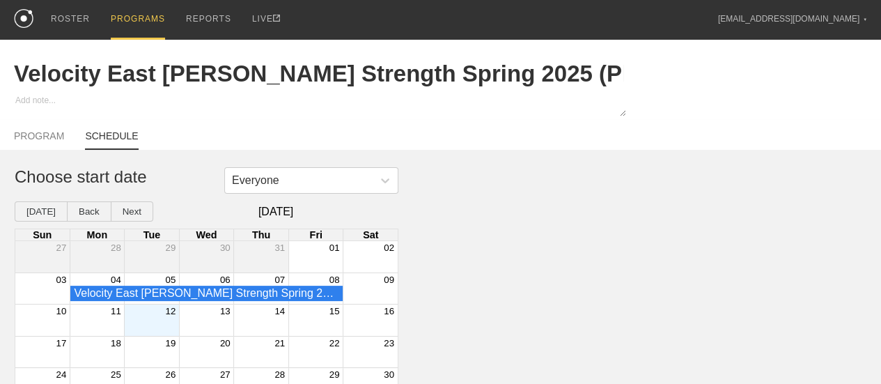
scroll to position [0, 0]
click at [146, 20] on div "PROGRAMS" at bounding box center [138, 20] width 54 height 40
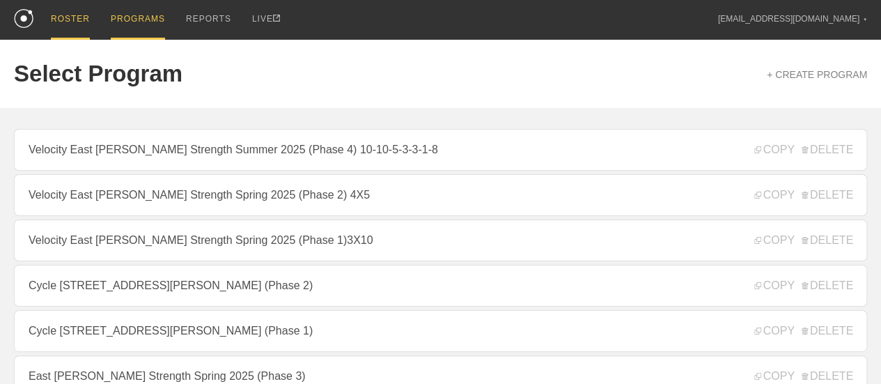
click at [75, 22] on div "ROSTER" at bounding box center [70, 20] width 39 height 40
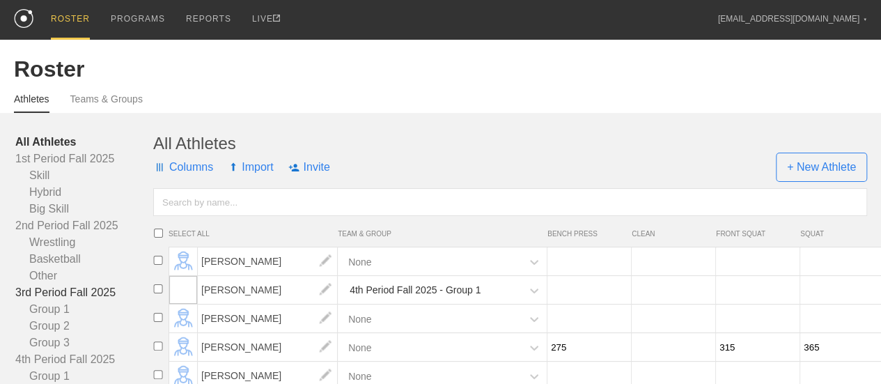
click at [91, 300] on link "3rd Period Fall 2025" at bounding box center [84, 292] width 138 height 17
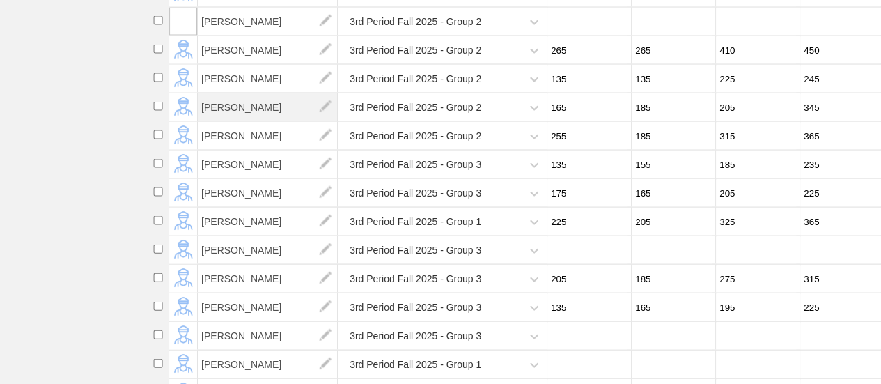
scroll to position [1410, 0]
click at [531, 59] on icon at bounding box center [534, 52] width 14 height 14
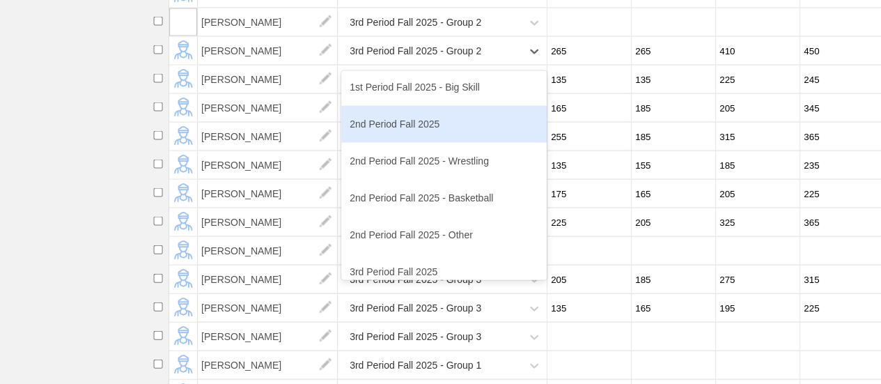
scroll to position [279, 0]
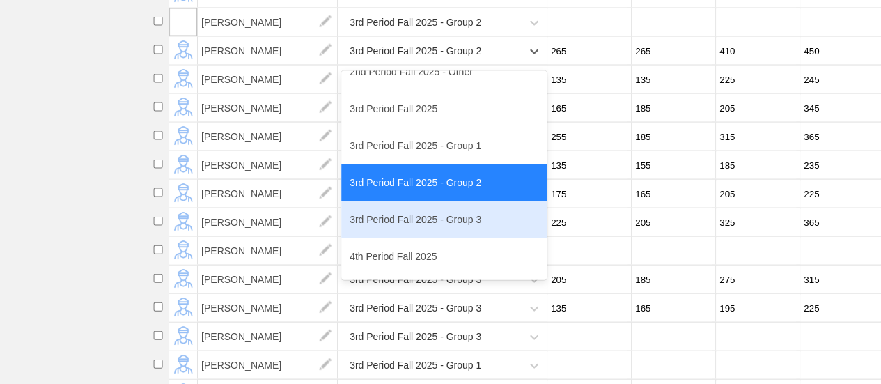
click at [478, 231] on div "3rd Period Fall 2025 - Group 3" at bounding box center [443, 219] width 205 height 37
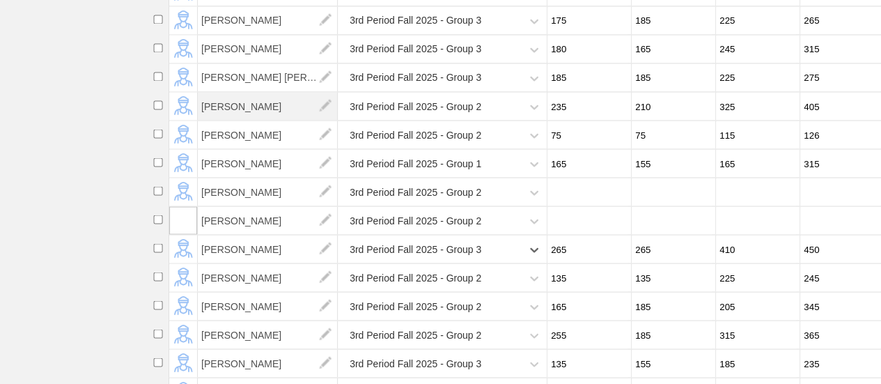
scroll to position [1201, 0]
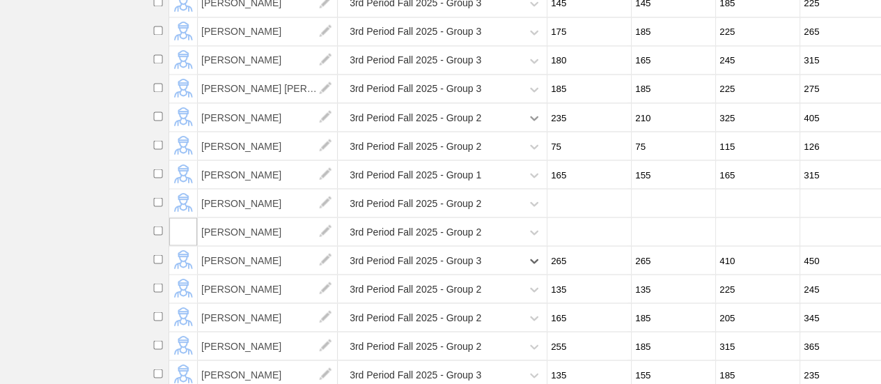
click at [528, 125] on icon at bounding box center [534, 118] width 14 height 14
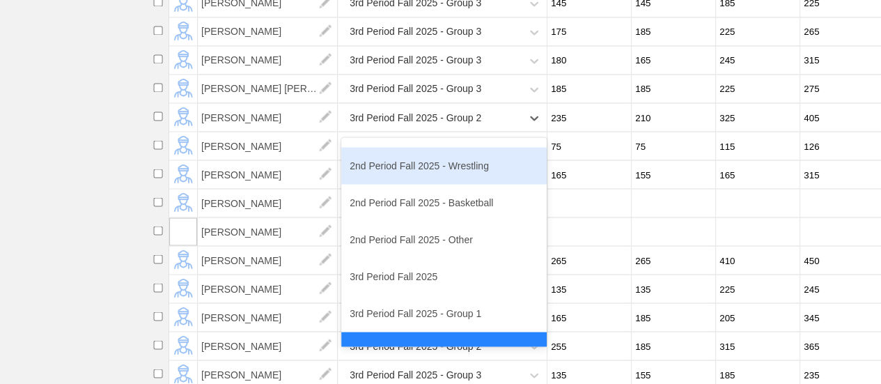
scroll to position [279, 0]
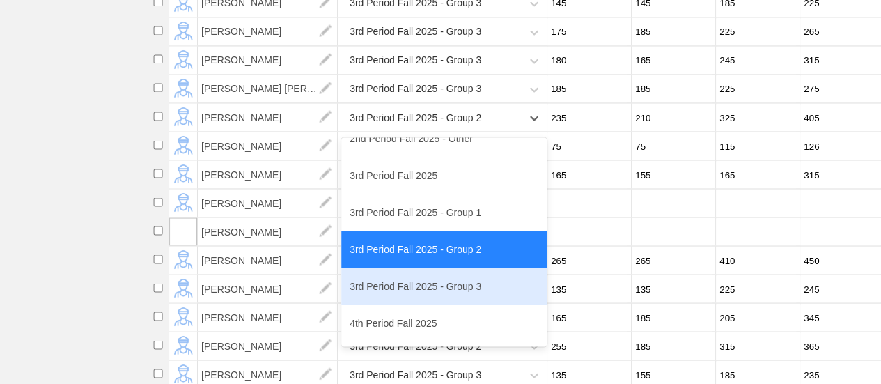
click at [449, 304] on div "3rd Period Fall 2025 - Group 3" at bounding box center [443, 285] width 205 height 37
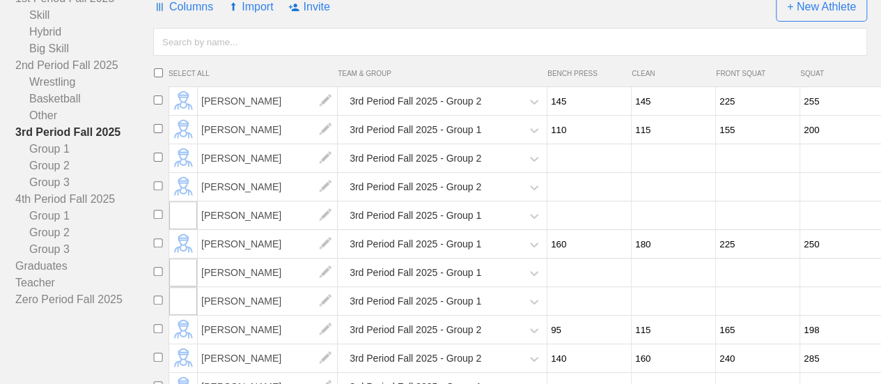
scroll to position [156, 0]
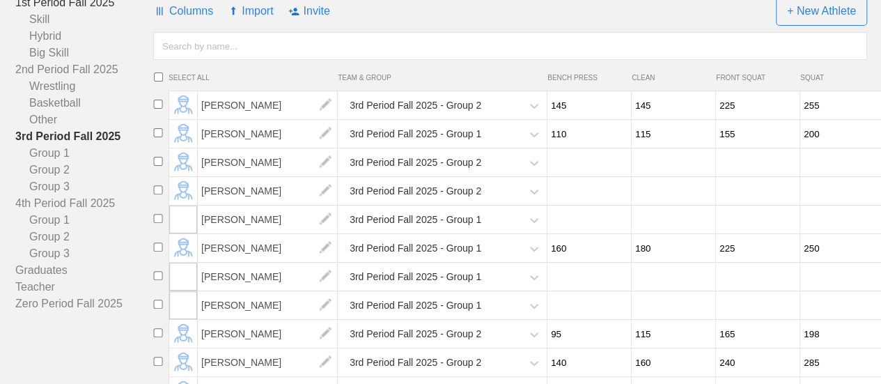
click at [107, 11] on link "1st Period Fall 2025" at bounding box center [84, 2] width 138 height 17
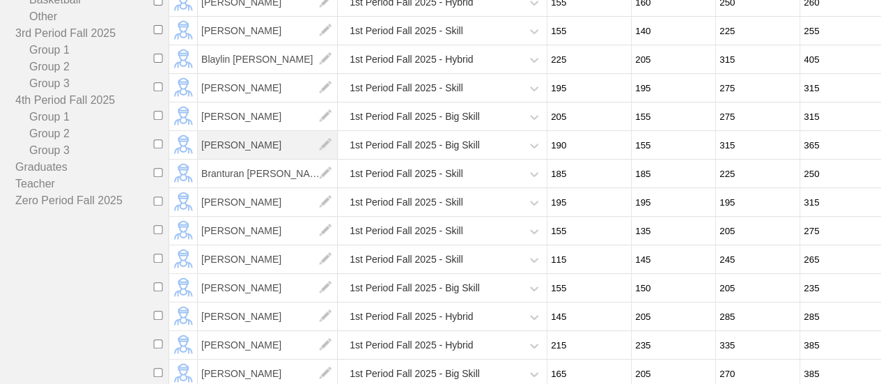
scroll to position [295, 0]
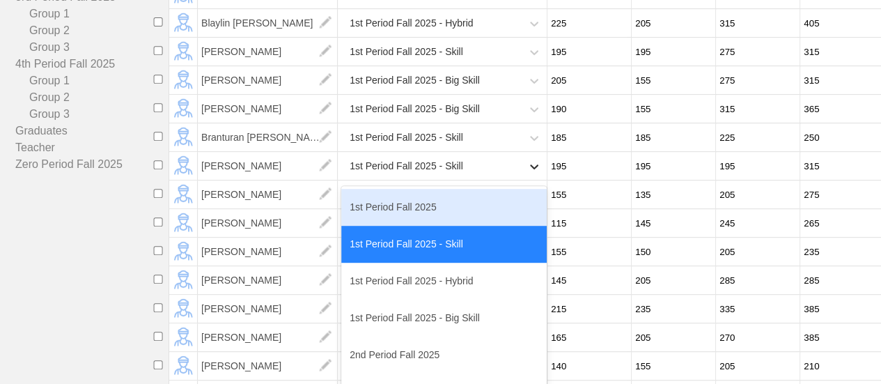
click at [523, 178] on div at bounding box center [534, 166] width 25 height 25
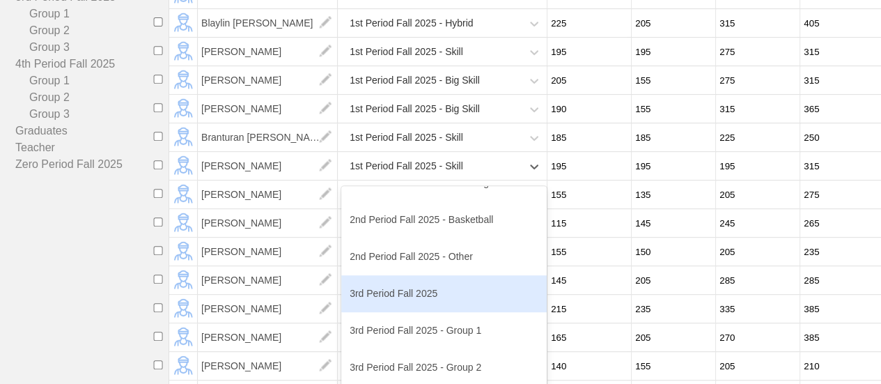
scroll to position [279, 0]
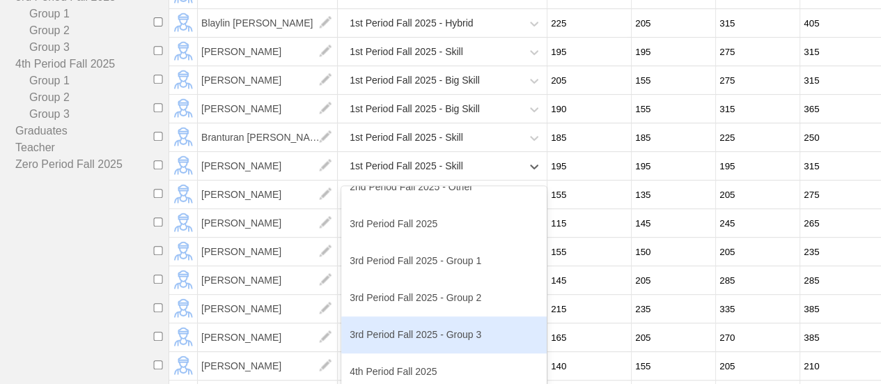
click at [430, 348] on div "3rd Period Fall 2025 - Group 3" at bounding box center [443, 334] width 205 height 37
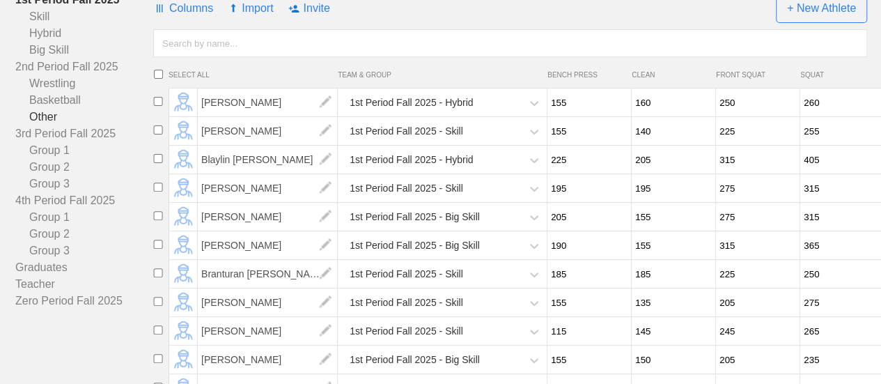
scroll to position [156, 0]
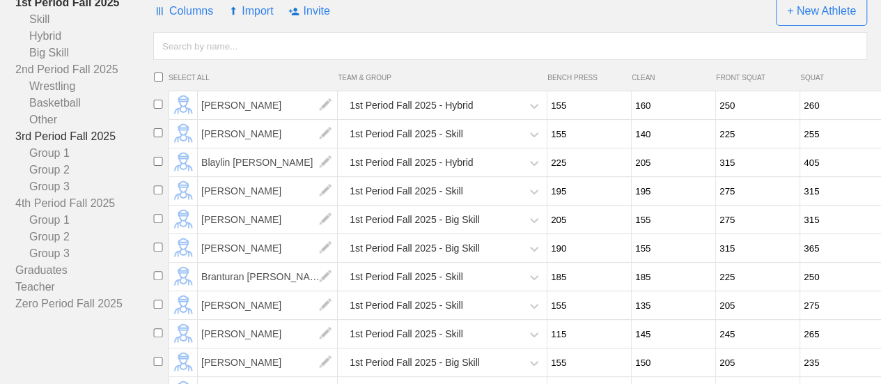
click at [82, 145] on link "3rd Period Fall 2025" at bounding box center [84, 136] width 138 height 17
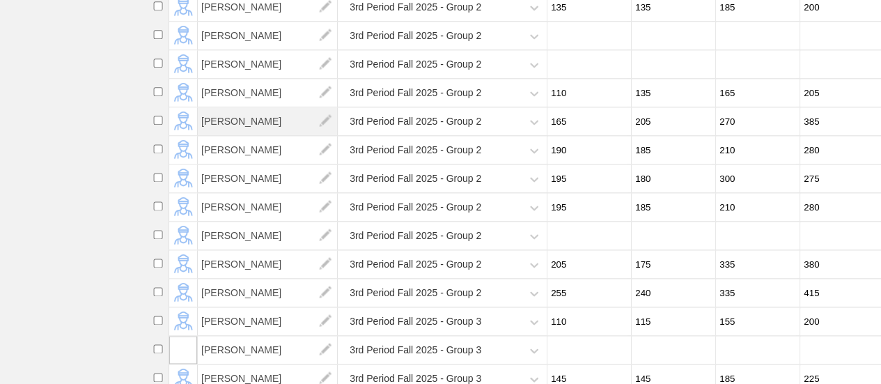
scroll to position [922, 0]
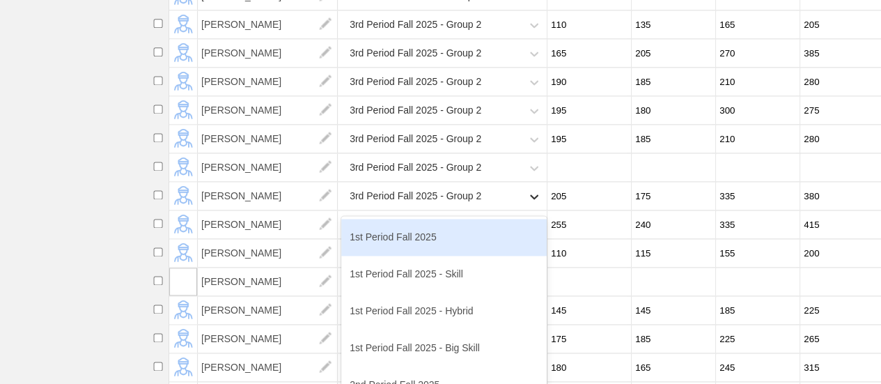
click at [535, 203] on icon at bounding box center [534, 196] width 14 height 14
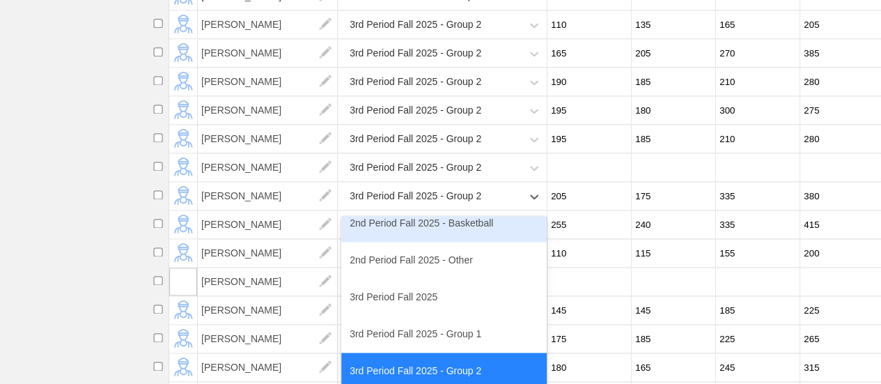
scroll to position [348, 0]
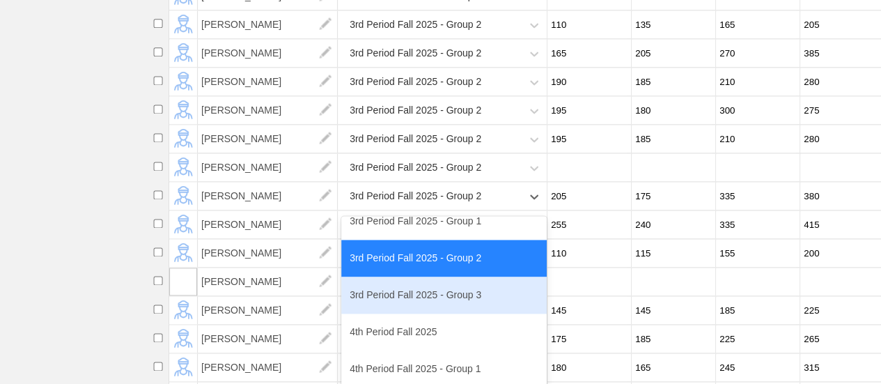
click at [457, 306] on div "3rd Period Fall 2025 - Group 3" at bounding box center [443, 295] width 205 height 37
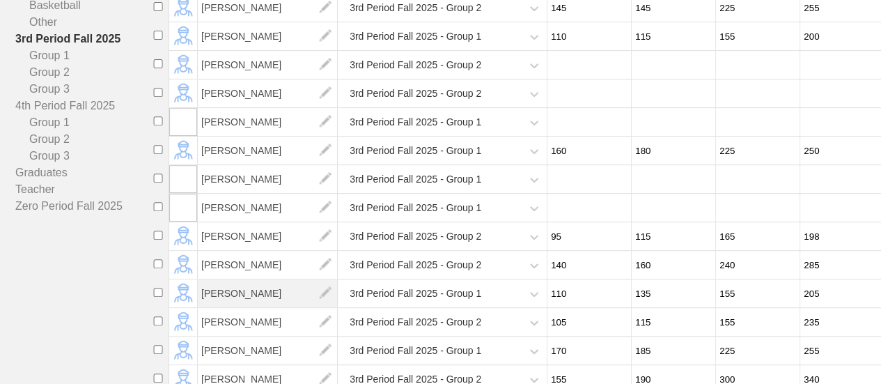
scroll to position [393, 0]
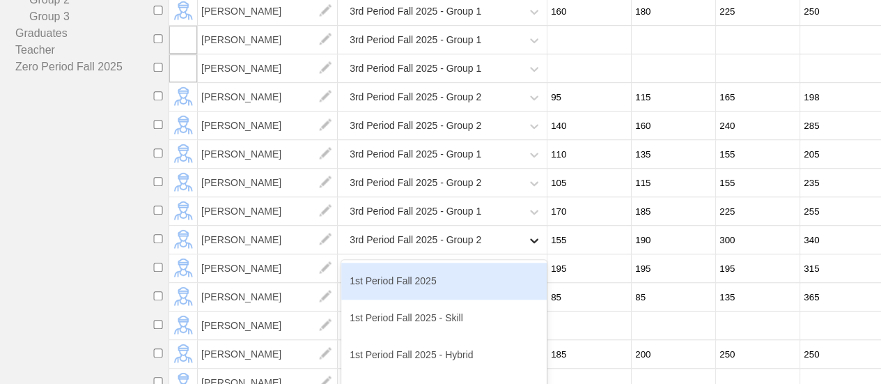
click at [529, 247] on icon at bounding box center [534, 240] width 14 height 14
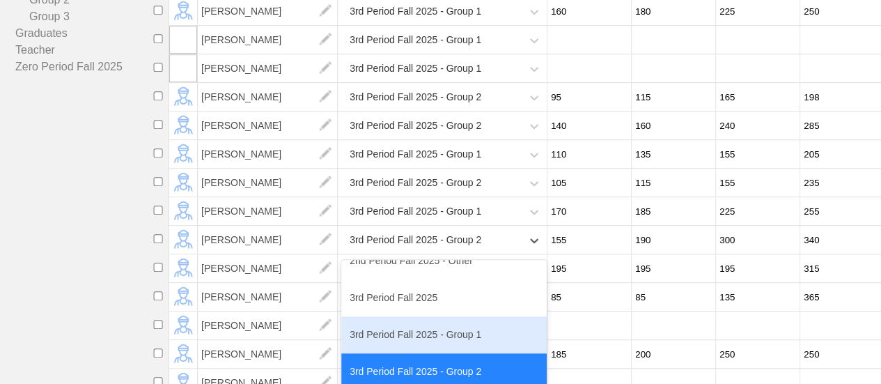
scroll to position [418, 0]
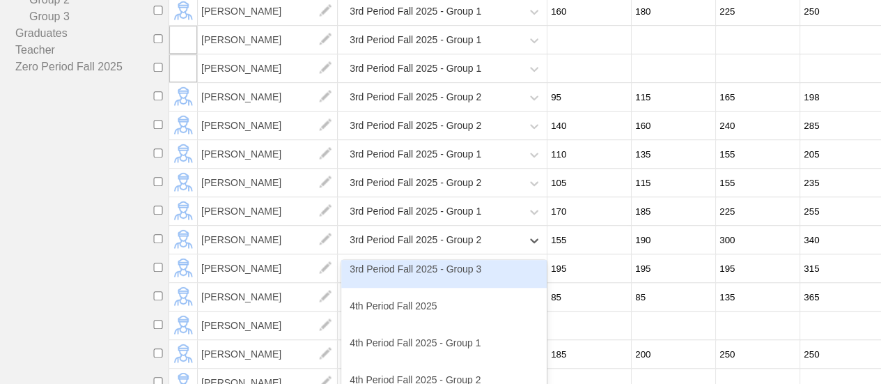
click at [468, 284] on div "3rd Period Fall 2025 - Group 3" at bounding box center [443, 269] width 205 height 37
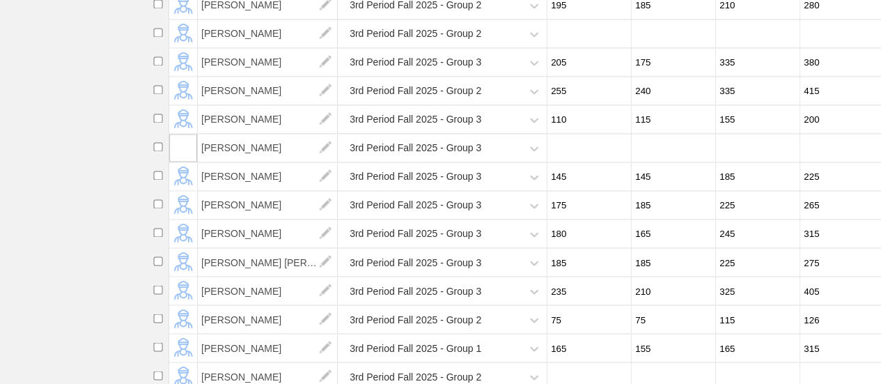
scroll to position [1089, 0]
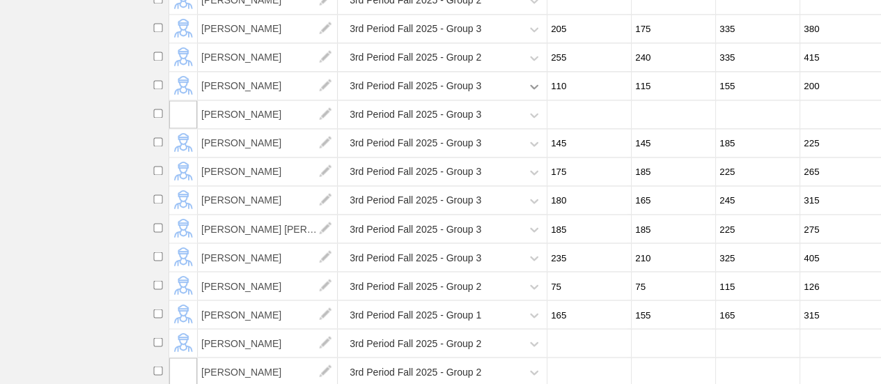
click at [528, 93] on icon at bounding box center [534, 86] width 14 height 14
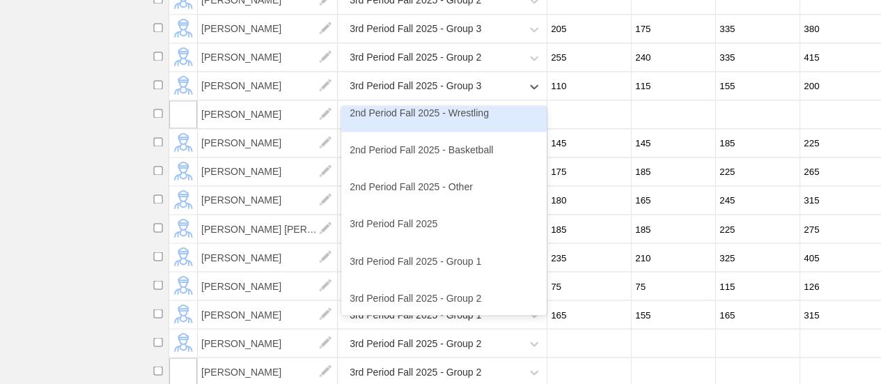
scroll to position [209, 0]
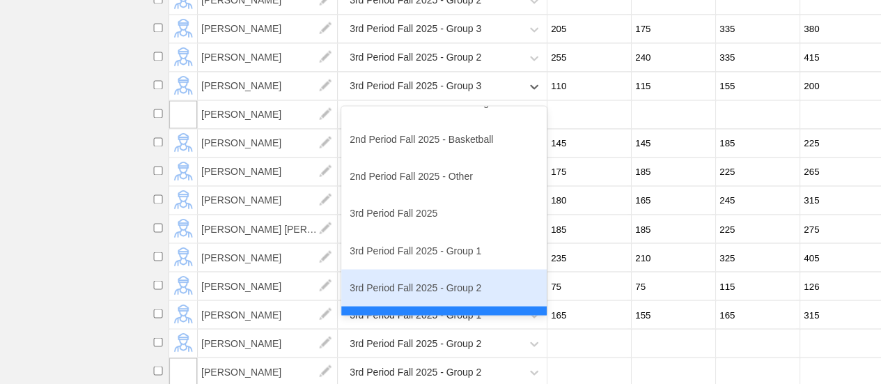
click at [465, 295] on div "3rd Period Fall 2025 - Group 2" at bounding box center [443, 287] width 205 height 37
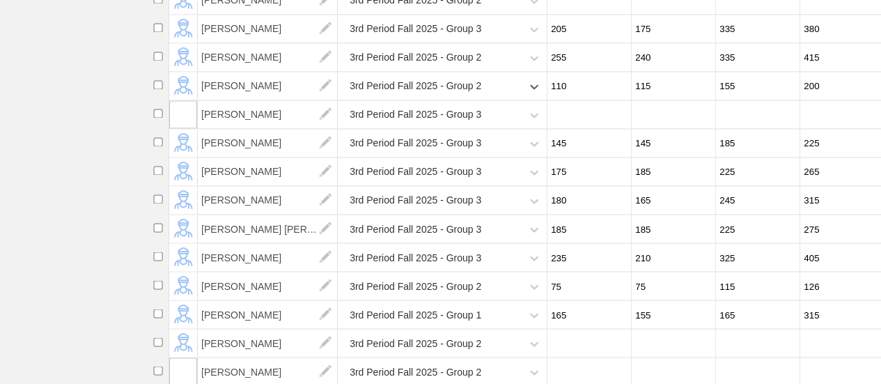
click at [506, 157] on div "3rd Period Fall 2025 - Group 3" at bounding box center [431, 143] width 180 height 29
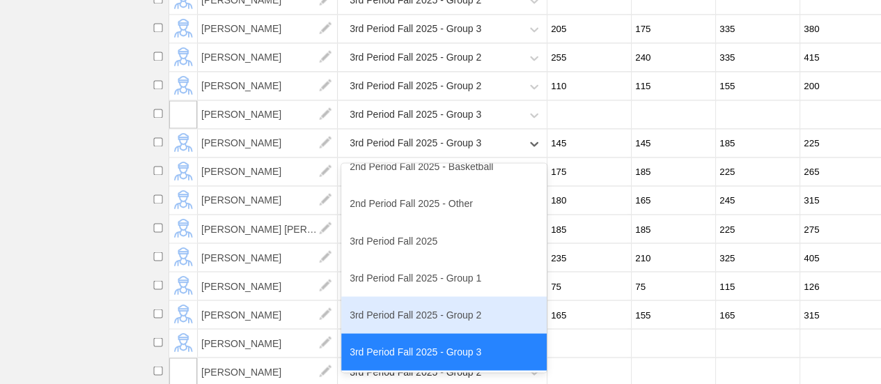
scroll to position [279, 0]
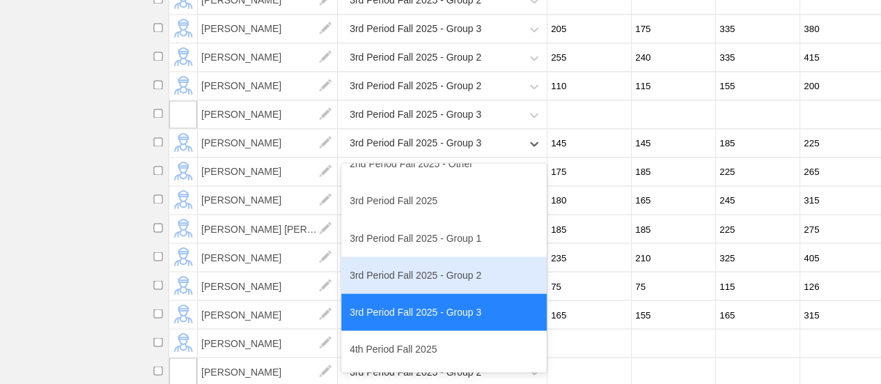
click at [443, 283] on div "3rd Period Fall 2025 - Group 2" at bounding box center [443, 274] width 205 height 37
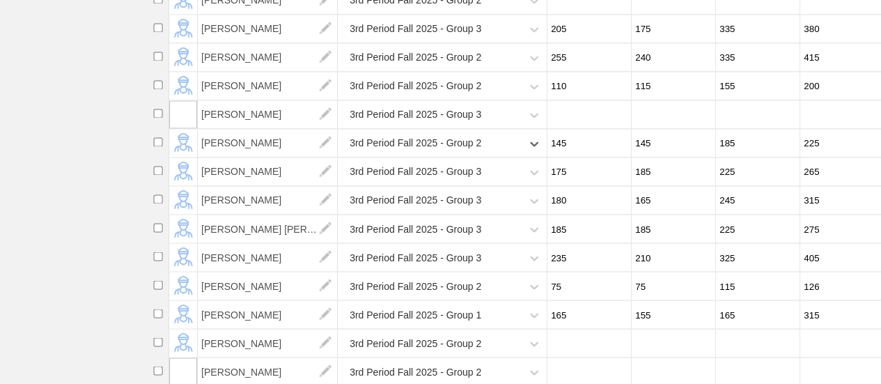
click at [506, 186] on div "3rd Period Fall 2025 - Group 3" at bounding box center [431, 171] width 180 height 29
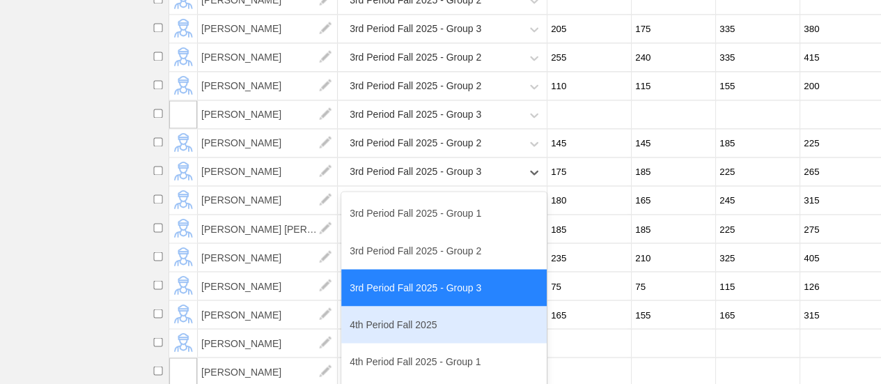
scroll to position [348, 0]
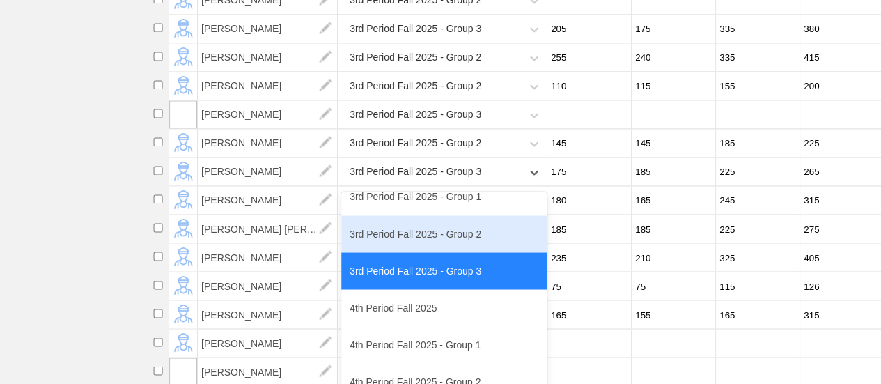
click at [480, 239] on div "3rd Period Fall 2025 - Group 2" at bounding box center [443, 233] width 205 height 37
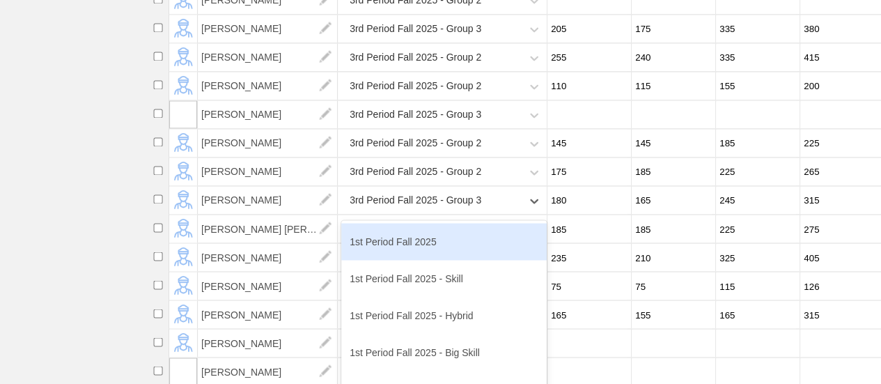
click at [493, 215] on div "3rd Period Fall 2025 - Group 3" at bounding box center [431, 200] width 180 height 29
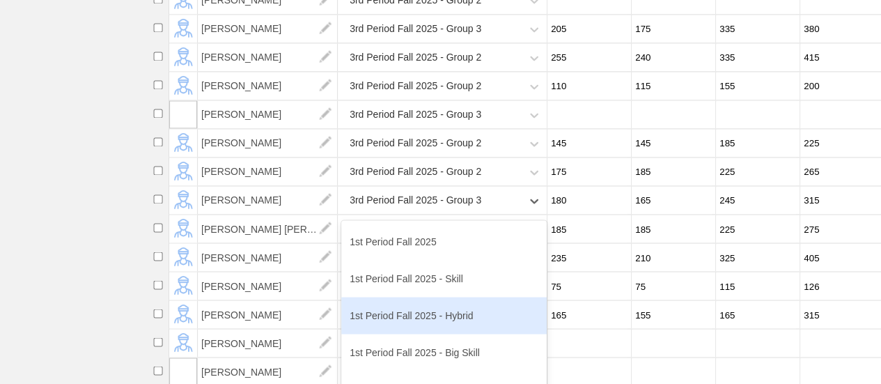
scroll to position [279, 0]
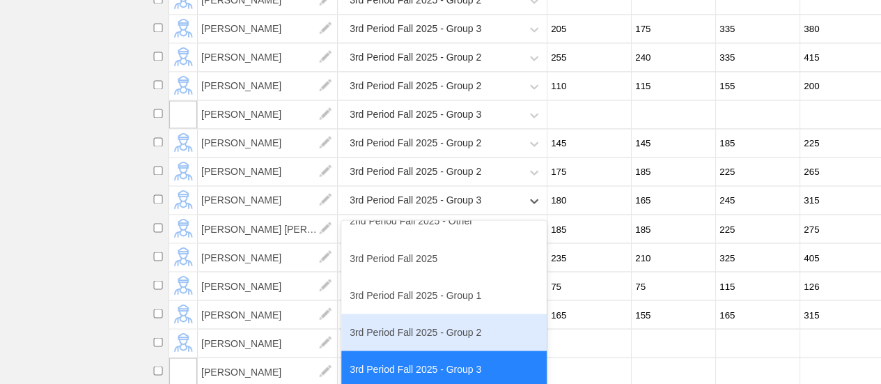
click at [455, 343] on div "3rd Period Fall 2025 - Group 2" at bounding box center [443, 331] width 205 height 37
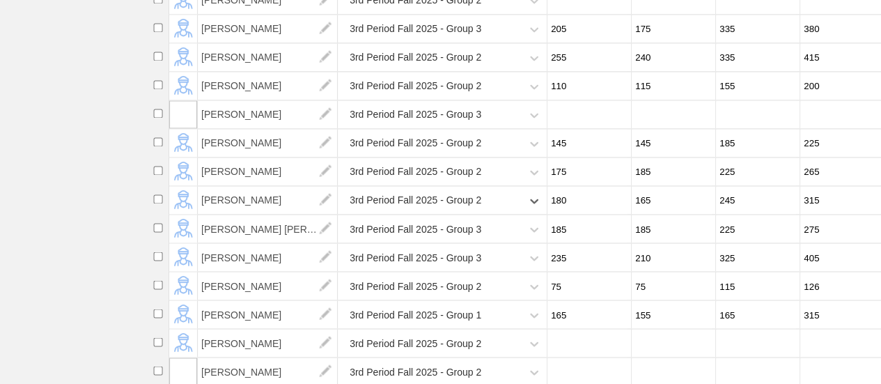
click at [495, 242] on div "3rd Period Fall 2025 - Group 3" at bounding box center [431, 229] width 180 height 29
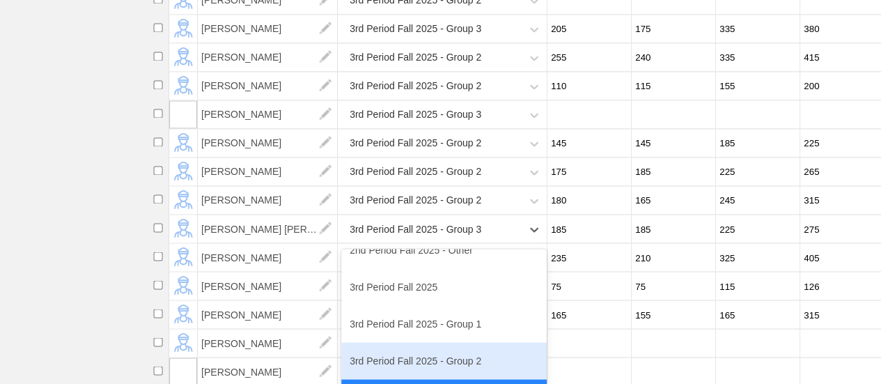
click at [460, 361] on div "3rd Period Fall 2025 - Group 2" at bounding box center [443, 360] width 205 height 37
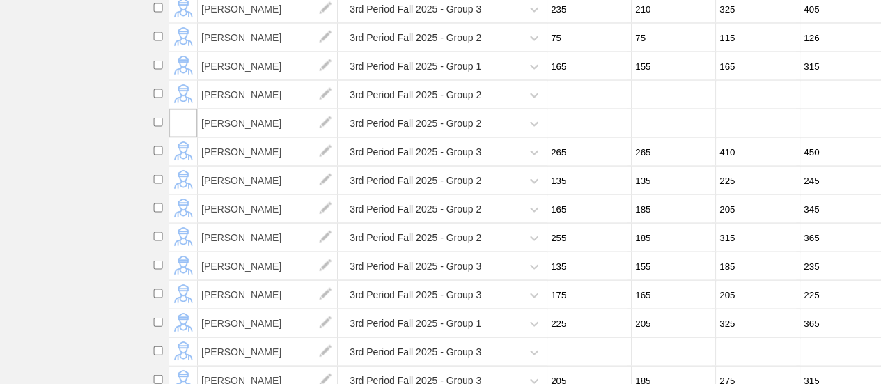
scroll to position [1368, 0]
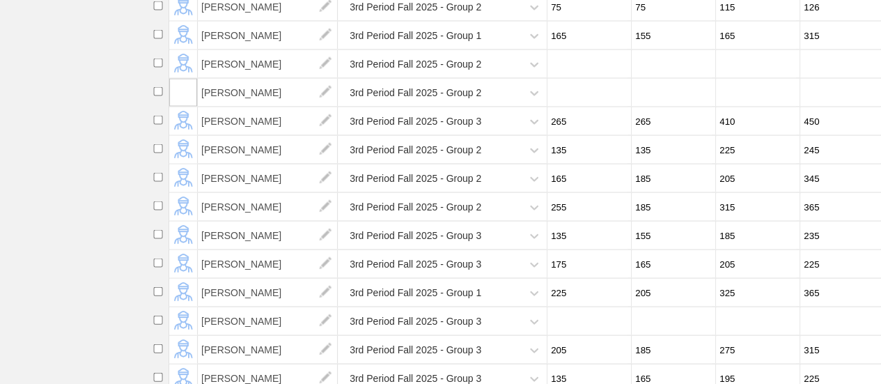
click at [499, 250] on div "3rd Period Fall 2025 - Group 3" at bounding box center [431, 235] width 180 height 29
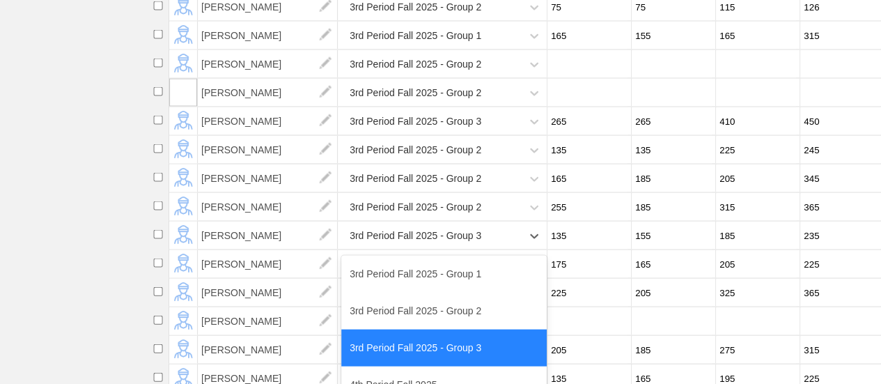
scroll to position [348, 0]
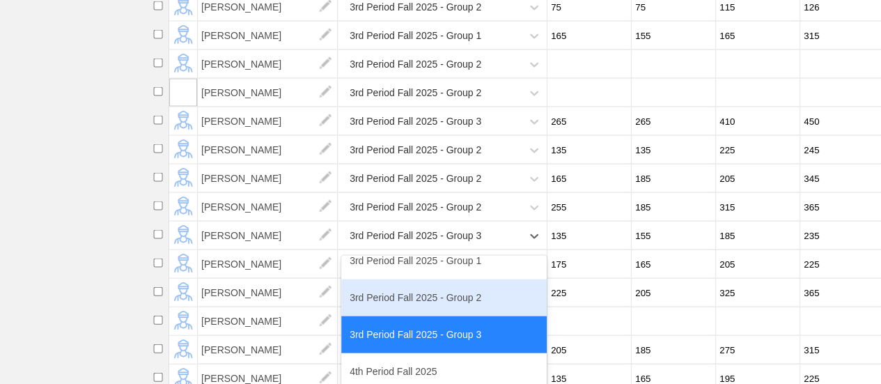
click at [449, 311] on div "3rd Period Fall 2025 - Group 2" at bounding box center [443, 297] width 205 height 37
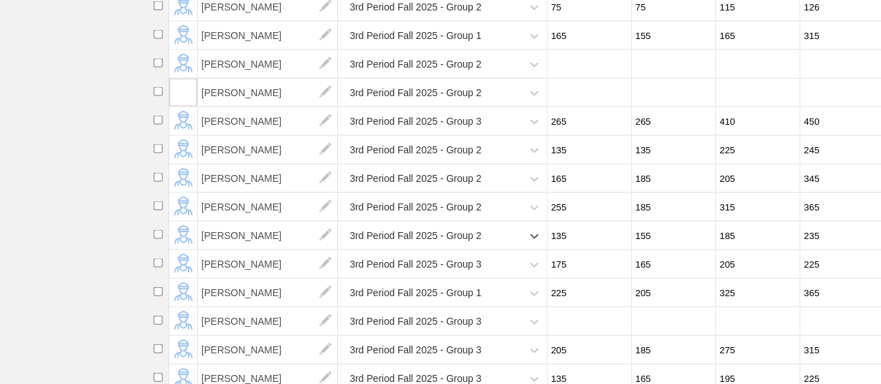
click at [496, 278] on div "3rd Period Fall 2025 - Group 3" at bounding box center [431, 264] width 180 height 29
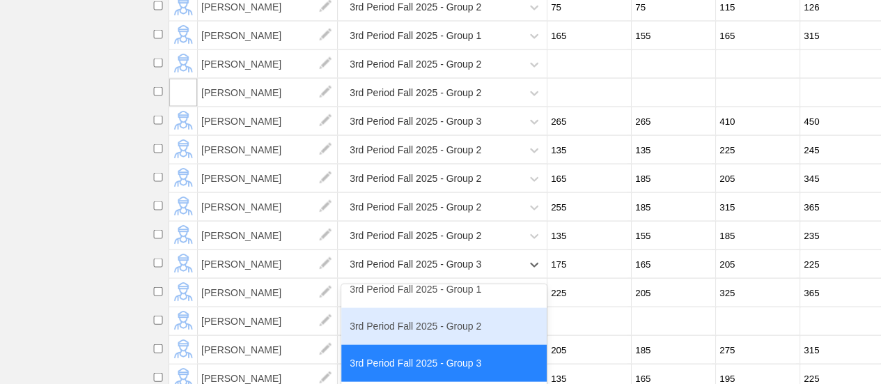
click at [450, 332] on div "3rd Period Fall 2025 - Group 2" at bounding box center [443, 326] width 205 height 37
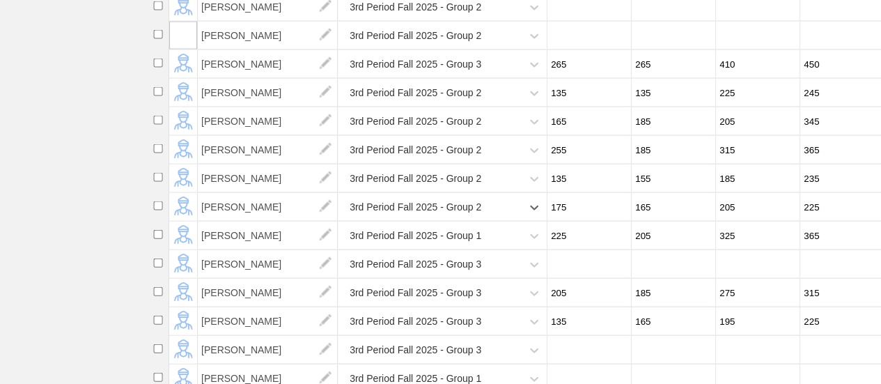
scroll to position [1507, 0]
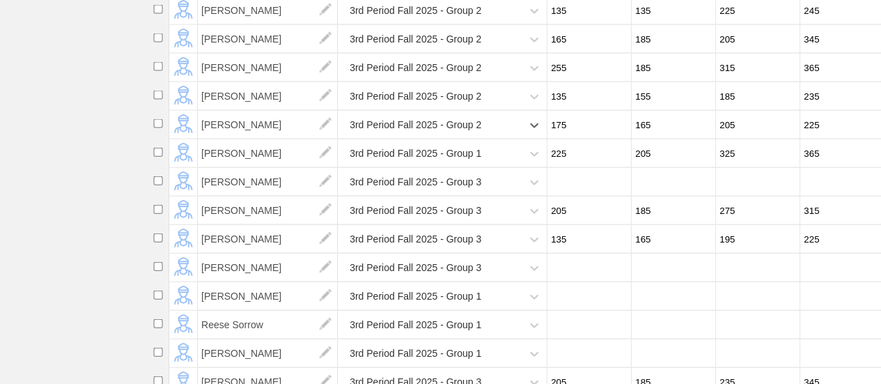
click at [498, 192] on div "3rd Period Fall 2025 - Group 3" at bounding box center [431, 182] width 180 height 29
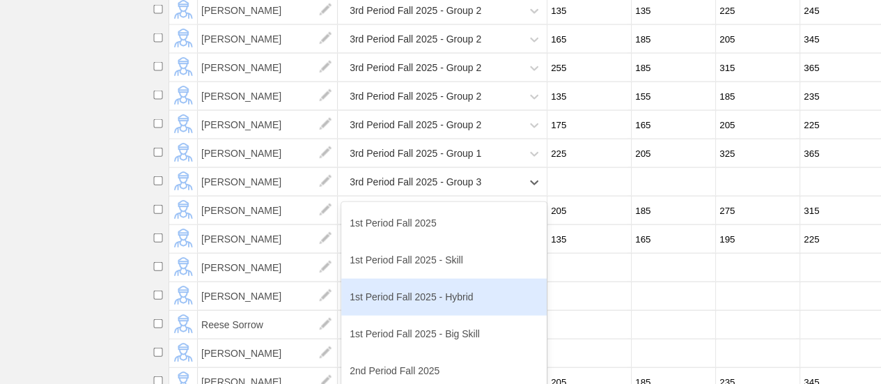
scroll to position [279, 0]
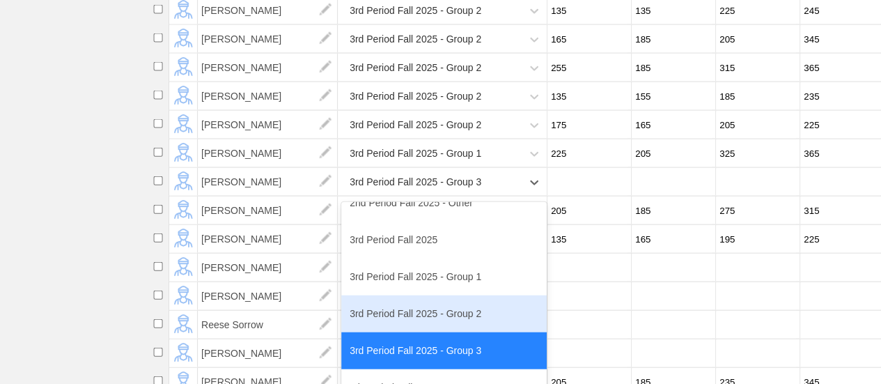
click at [462, 322] on div "3rd Period Fall 2025 - Group 2" at bounding box center [443, 313] width 205 height 37
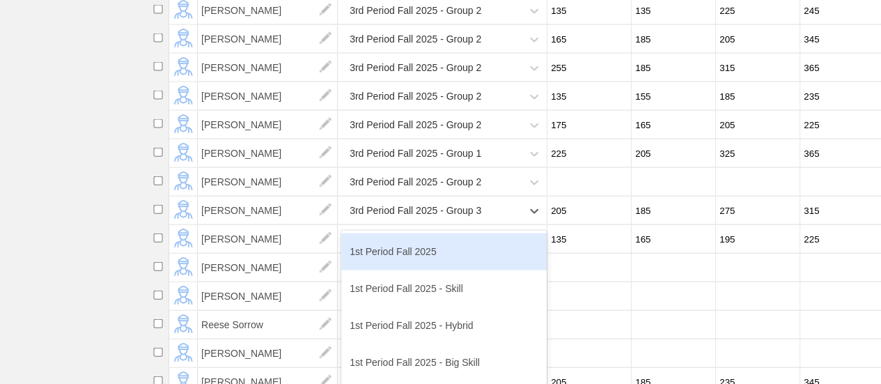
click at [496, 224] on div "3rd Period Fall 2025 - Group 3" at bounding box center [431, 210] width 180 height 29
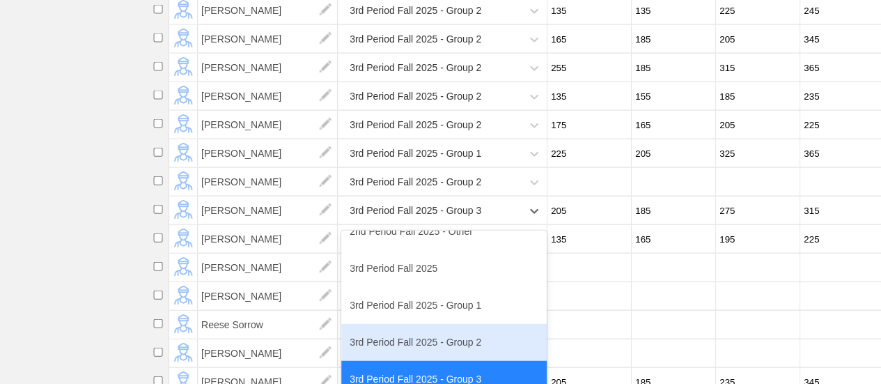
click at [464, 348] on div "3rd Period Fall 2025 - Group 2" at bounding box center [443, 342] width 205 height 37
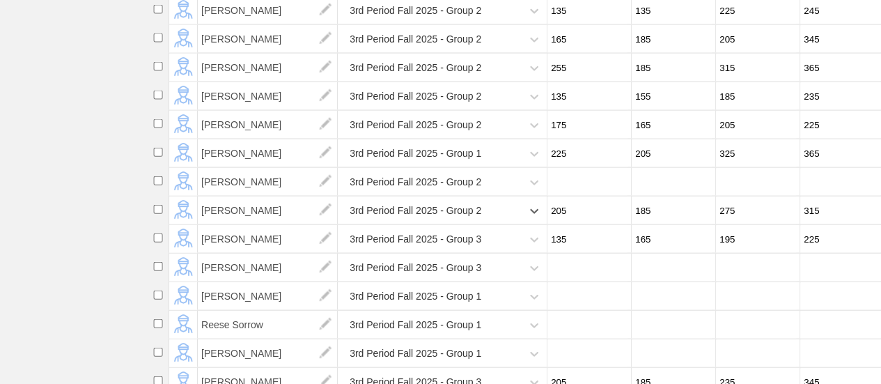
click at [509, 252] on div "3rd Period Fall 2025 - Group 3" at bounding box center [431, 239] width 180 height 29
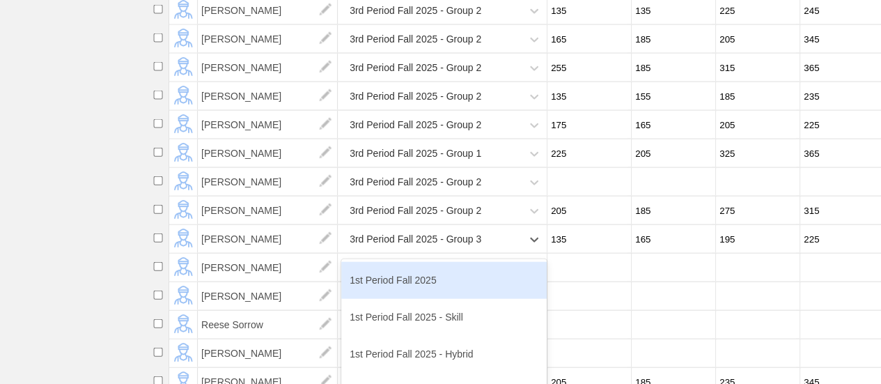
click at [496, 248] on div "3rd Period Fall 2025 - Group 3" at bounding box center [431, 239] width 180 height 29
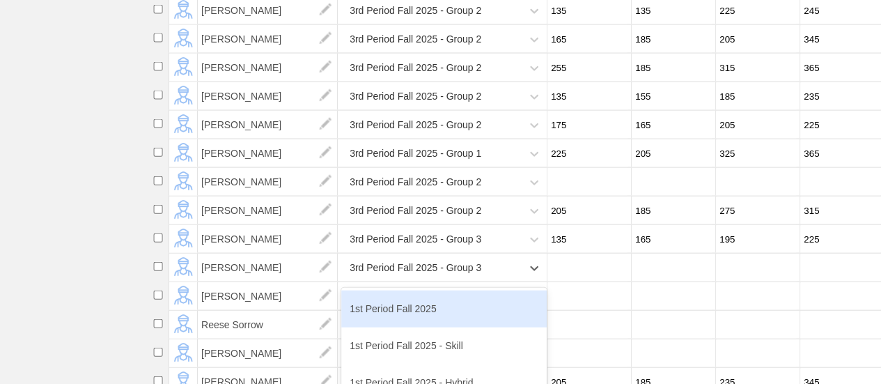
click at [490, 278] on div "3rd Period Fall 2025 - Group 3" at bounding box center [431, 268] width 180 height 29
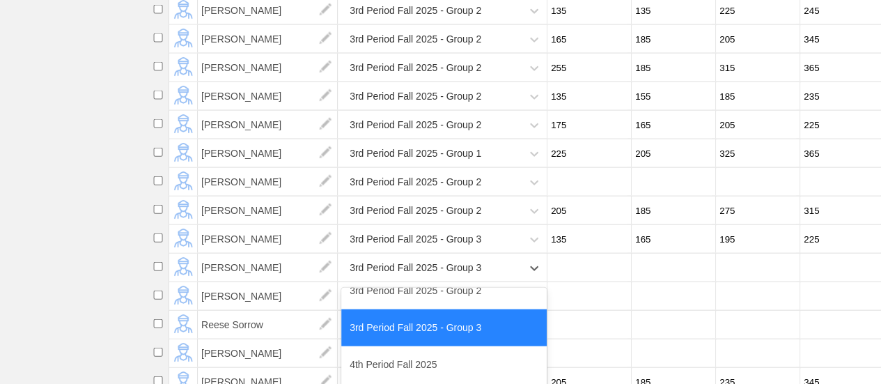
scroll to position [348, 0]
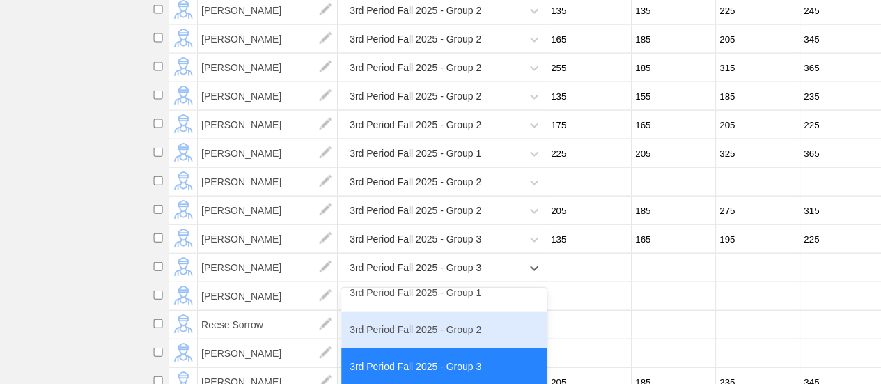
click at [454, 345] on div "3rd Period Fall 2025 - Group 2" at bounding box center [443, 329] width 205 height 37
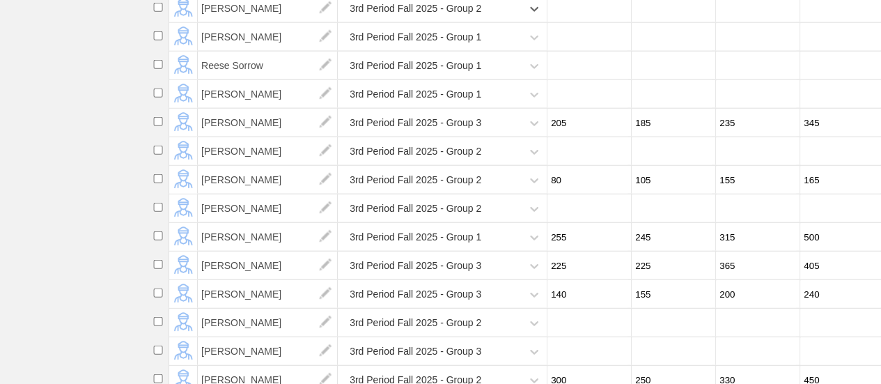
scroll to position [1786, 0]
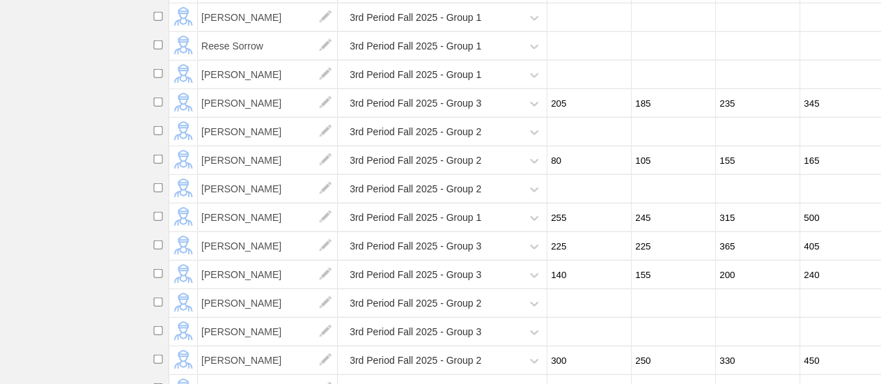
click at [491, 118] on div "3rd Period Fall 2025 - Group 3" at bounding box center [431, 103] width 180 height 29
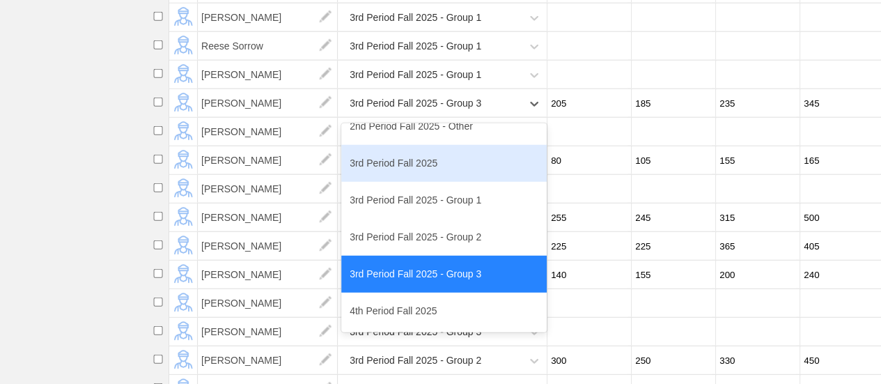
scroll to position [279, 0]
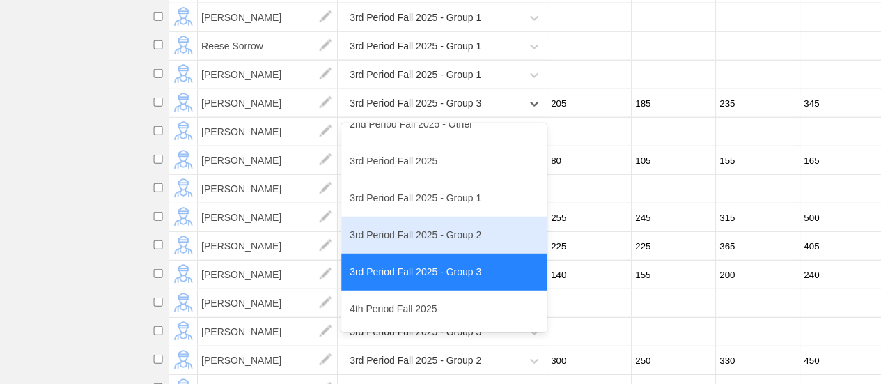
click at [438, 251] on div "3rd Period Fall 2025 - Group 2" at bounding box center [443, 235] width 205 height 37
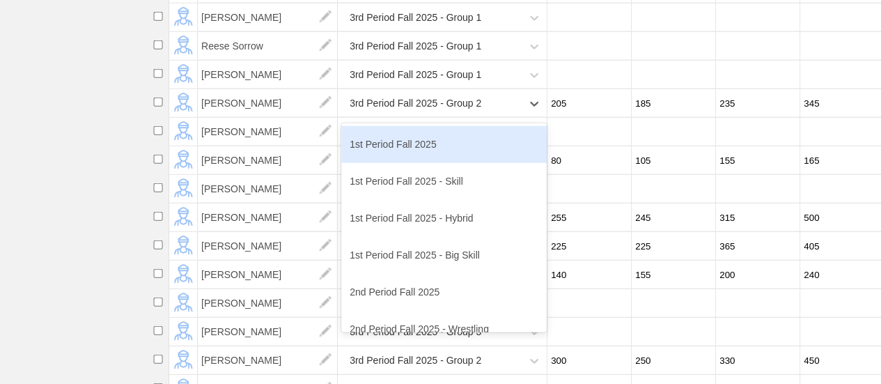
click at [513, 118] on div "3rd Period Fall 2025 - Group 2" at bounding box center [431, 103] width 180 height 29
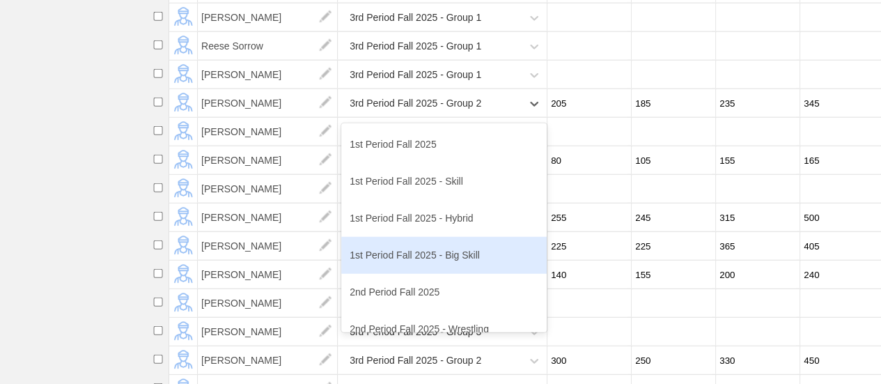
click at [456, 267] on div "1st Period Fall 2025 - Big Skill" at bounding box center [443, 255] width 205 height 37
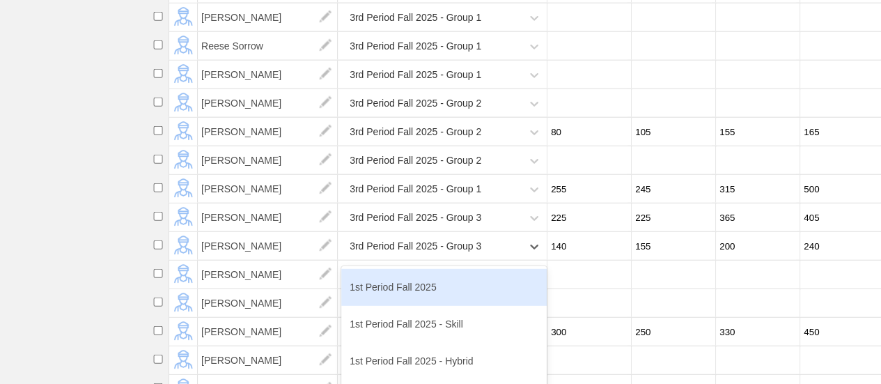
click at [497, 254] on div "option 1st Period Fall 2025 focused, 1 of 19. 19 results available. Use Up and …" at bounding box center [443, 246] width 205 height 29
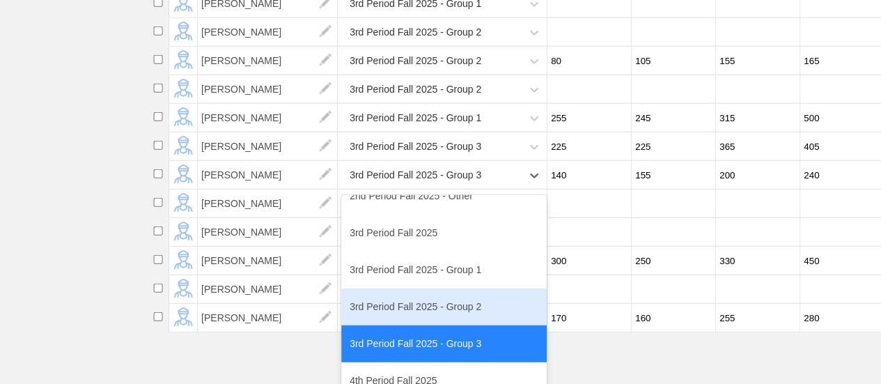
click at [454, 321] on div "3rd Period Fall 2025 - Group 2" at bounding box center [443, 306] width 205 height 37
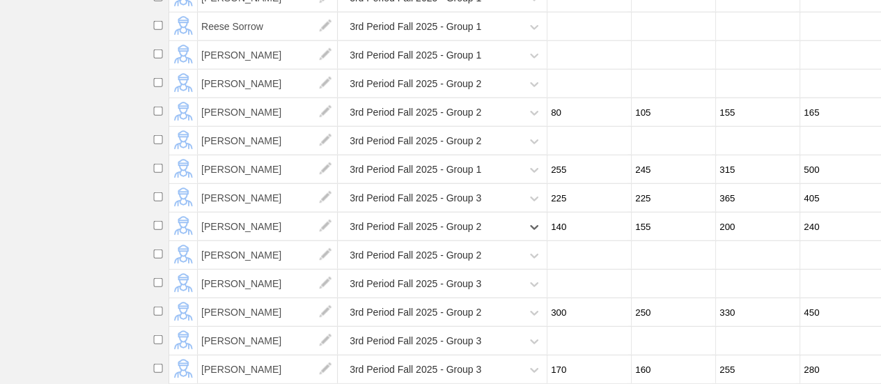
scroll to position [0, 0]
click at [493, 277] on div "3rd Period Fall 2025 - Group 3" at bounding box center [443, 284] width 205 height 29
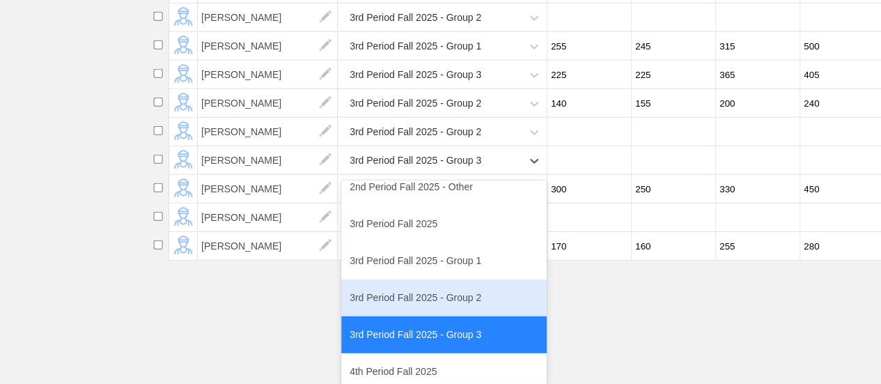
scroll to position [279, 0]
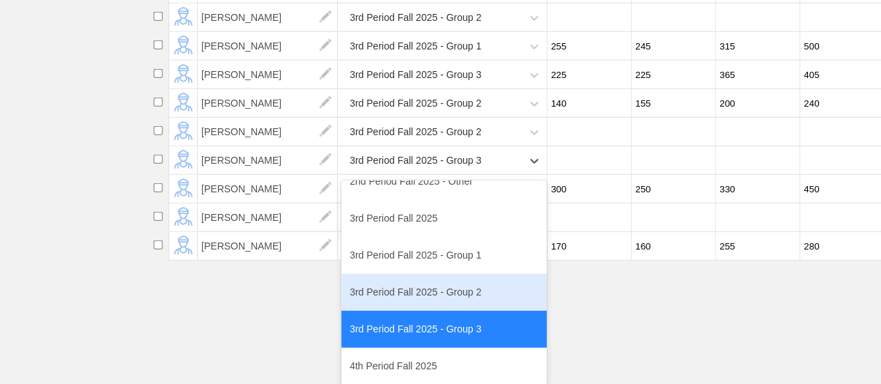
click at [447, 281] on div "3rd Period Fall 2025 - Group 2" at bounding box center [443, 292] width 205 height 37
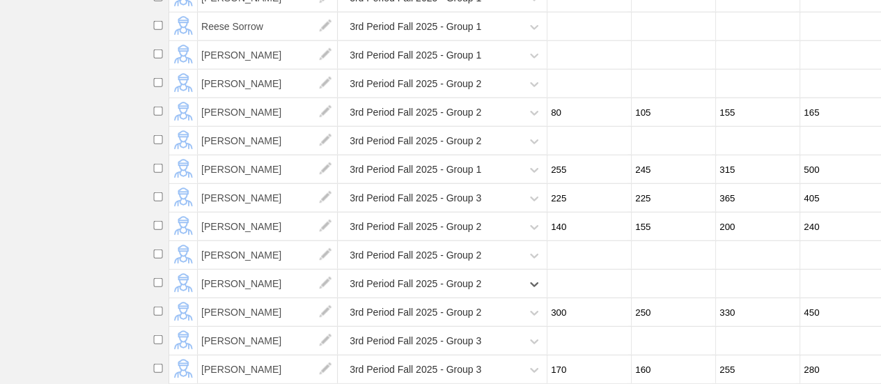
click at [501, 332] on div "3rd Period Fall 2025 - Group 3" at bounding box center [443, 341] width 205 height 29
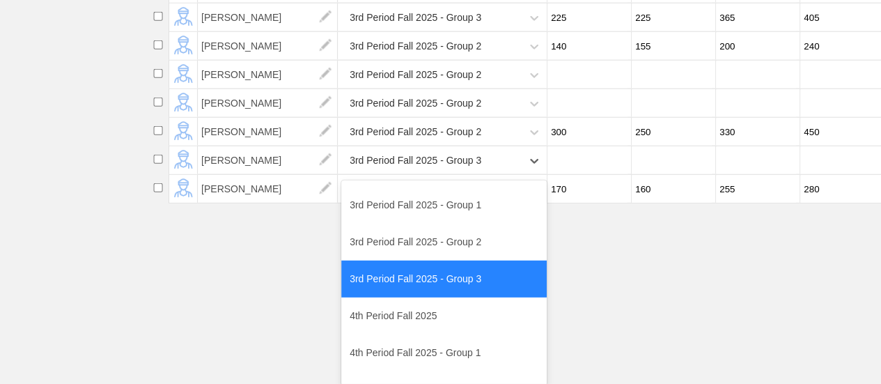
scroll to position [348, 0]
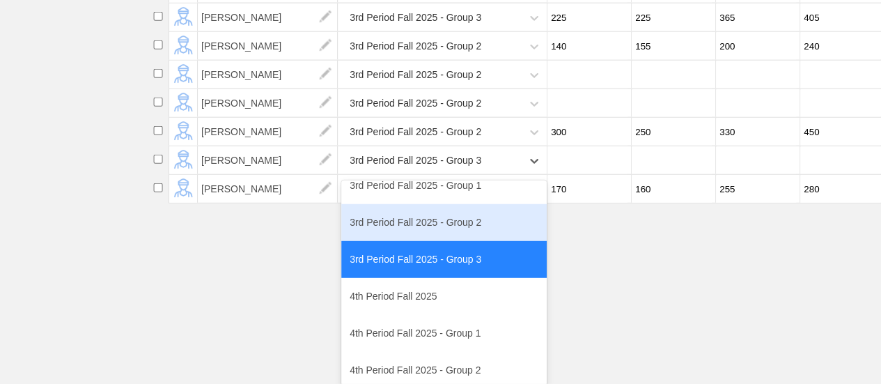
click at [437, 218] on div "3rd Period Fall 2025 - Group 2" at bounding box center [443, 222] width 205 height 37
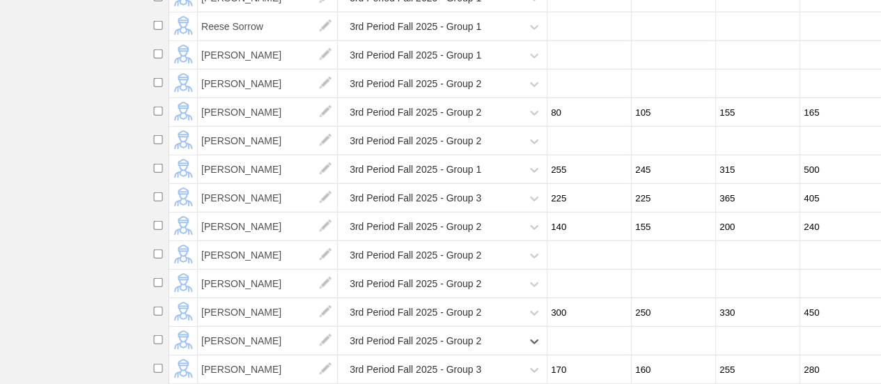
click at [486, 359] on div "3rd Period Fall 2025 - Group 3" at bounding box center [443, 369] width 205 height 29
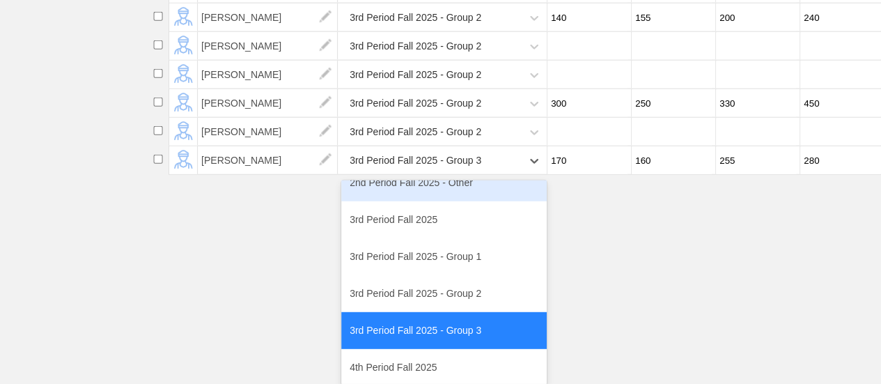
scroll to position [279, 0]
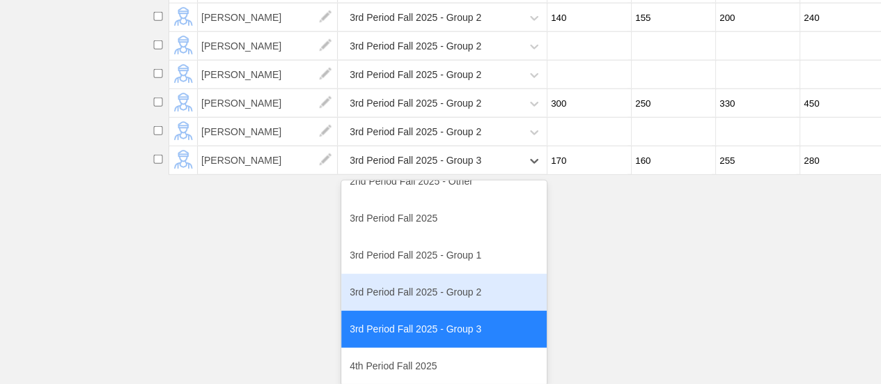
click at [422, 286] on div "3rd Period Fall 2025 - Group 2" at bounding box center [443, 292] width 205 height 37
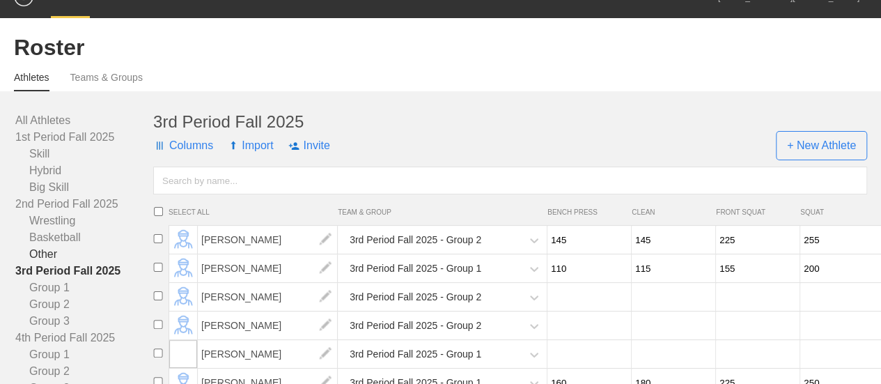
scroll to position [0, 0]
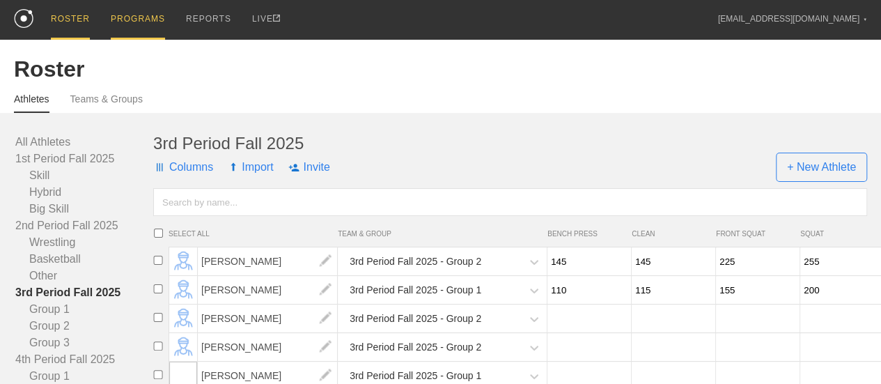
click at [150, 16] on div "PROGRAMS" at bounding box center [138, 20] width 54 height 40
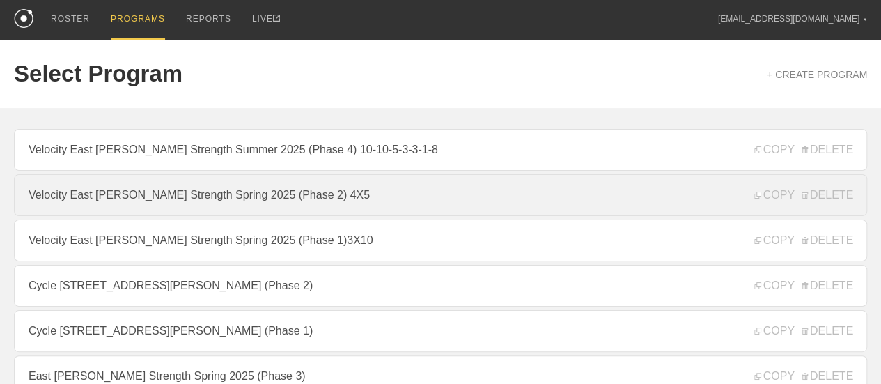
click at [323, 196] on link "Velocity East [PERSON_NAME] Strength Spring 2025 (Phase 2) 4X5" at bounding box center [440, 195] width 853 height 42
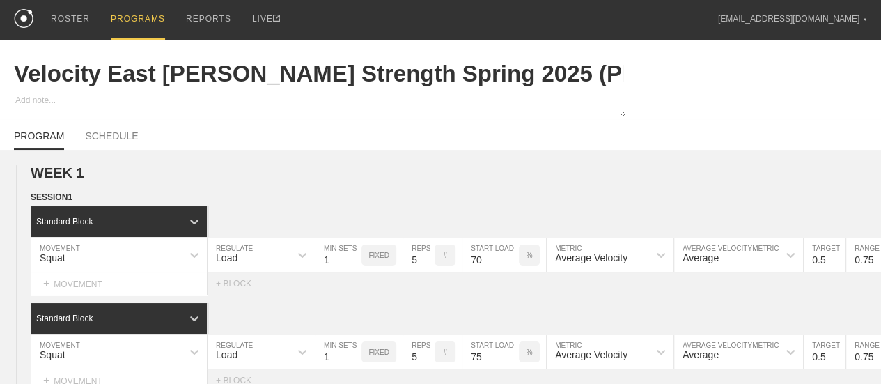
click at [125, 143] on link "SCHEDULE" at bounding box center [111, 139] width 53 height 18
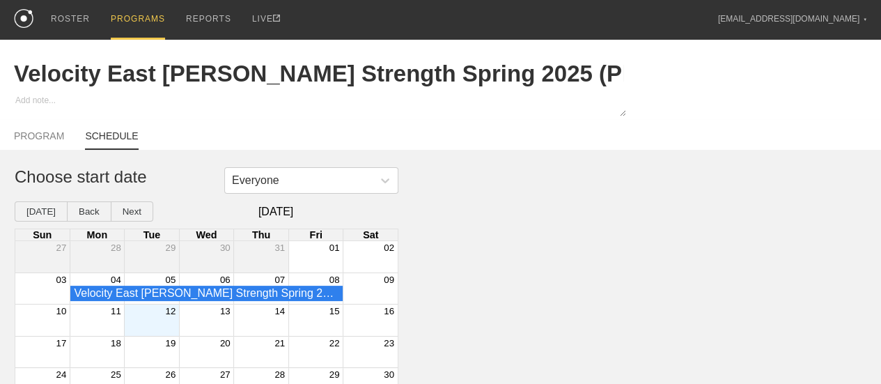
type textarea "x"
click at [103, 271] on div "Month View" at bounding box center [97, 256] width 55 height 31
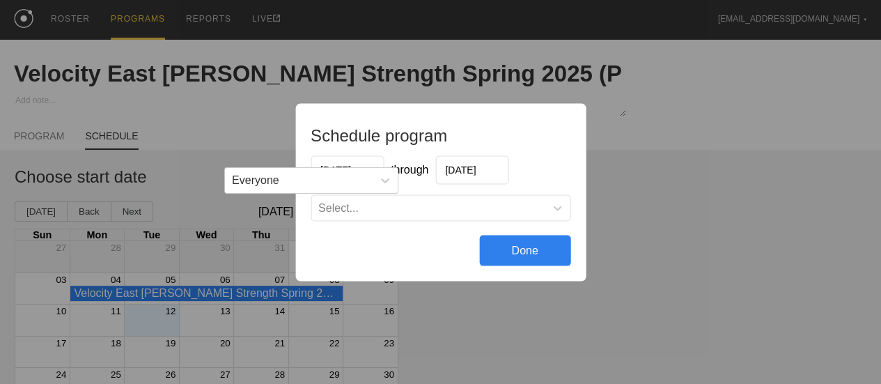
scroll to position [59, 0]
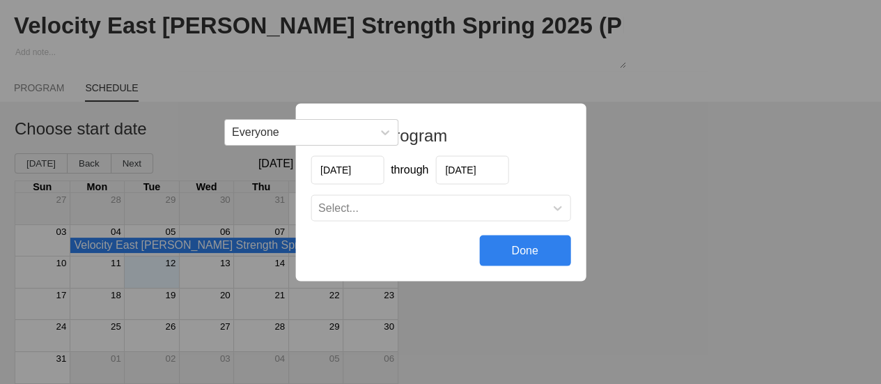
click at [492, 175] on input "[DATE]" at bounding box center [471, 169] width 73 height 29
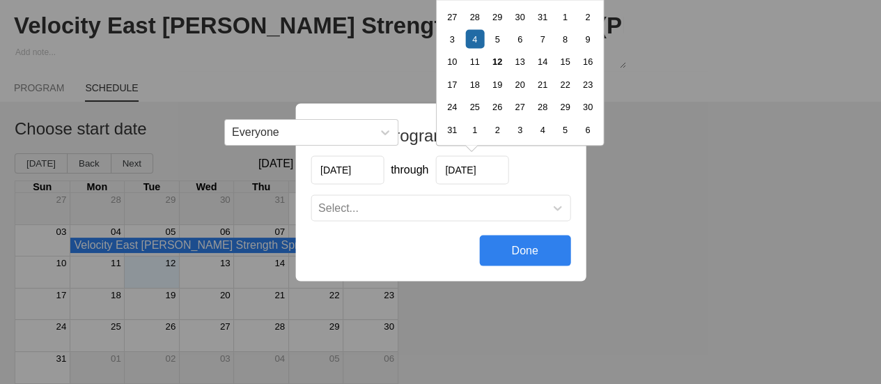
click at [104, 276] on div "Schedule program [DATE] through [DATE] Previous Month Next Month [DATE] Su Mo T…" at bounding box center [440, 192] width 881 height 384
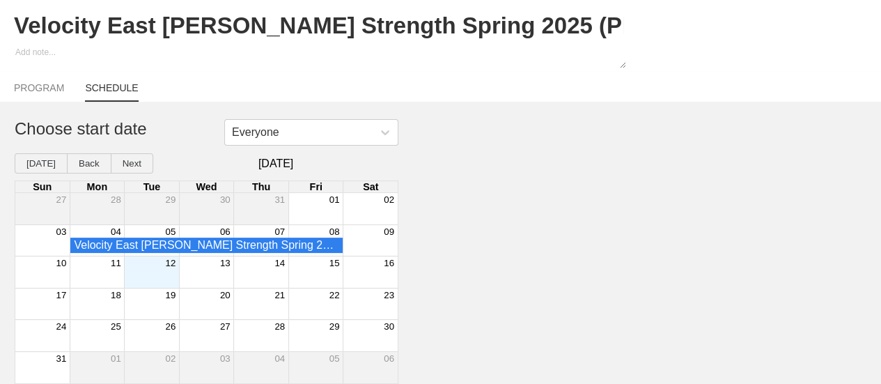
click at [86, 279] on div "Month View" at bounding box center [97, 271] width 55 height 31
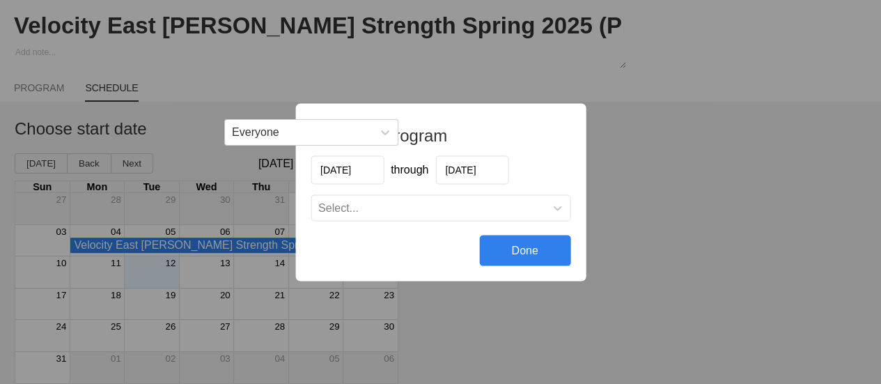
click at [474, 173] on input "[DATE]" at bounding box center [471, 169] width 73 height 29
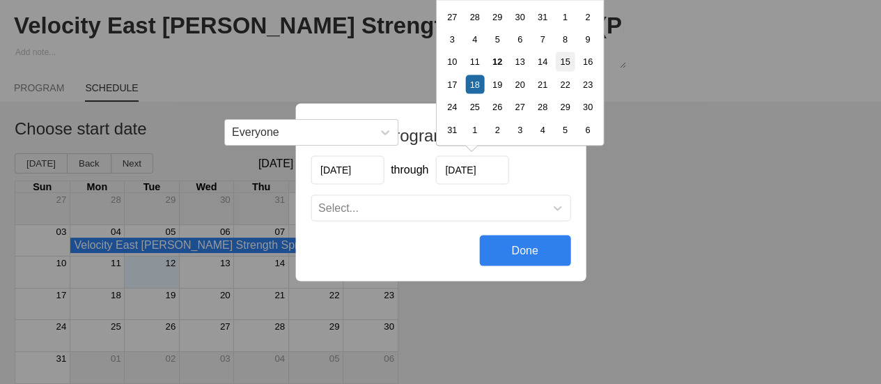
click at [563, 64] on div "15" at bounding box center [564, 61] width 19 height 19
type input "[DATE]"
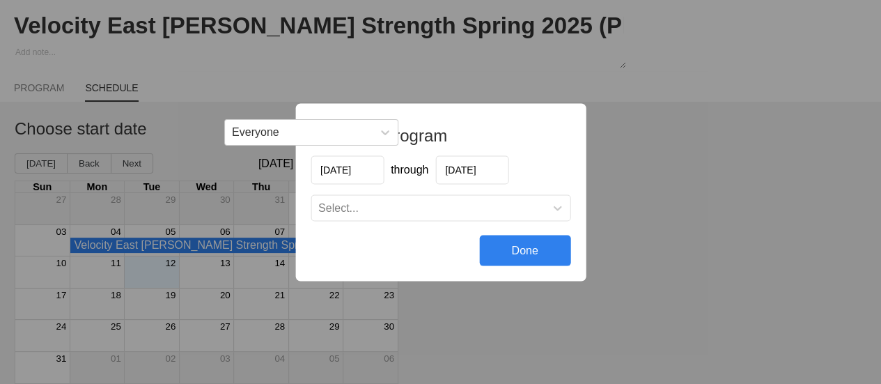
click at [430, 204] on div "Select..." at bounding box center [427, 208] width 233 height 14
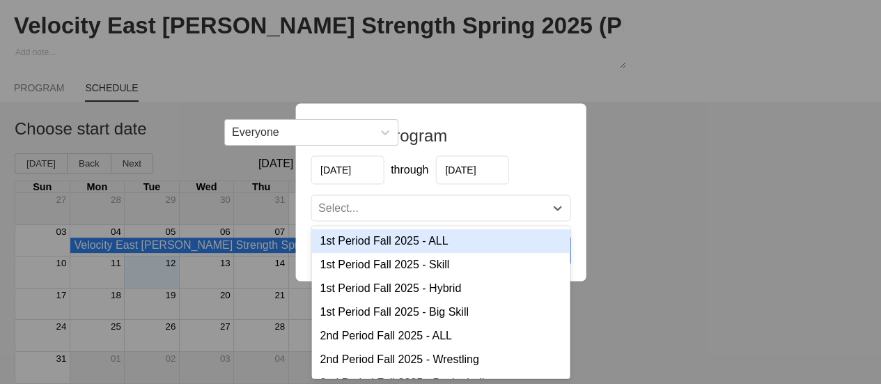
click at [430, 239] on div "1st Period Fall 2025 - ALL" at bounding box center [440, 240] width 258 height 24
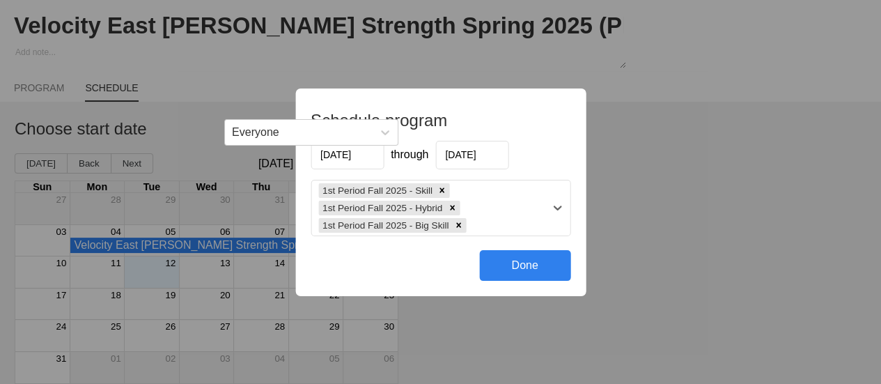
click at [513, 206] on div "1st Period Fall 2025 - Skill 1st Period Fall 2025 - Hybrid 1st Period Fall 2025…" at bounding box center [427, 207] width 233 height 55
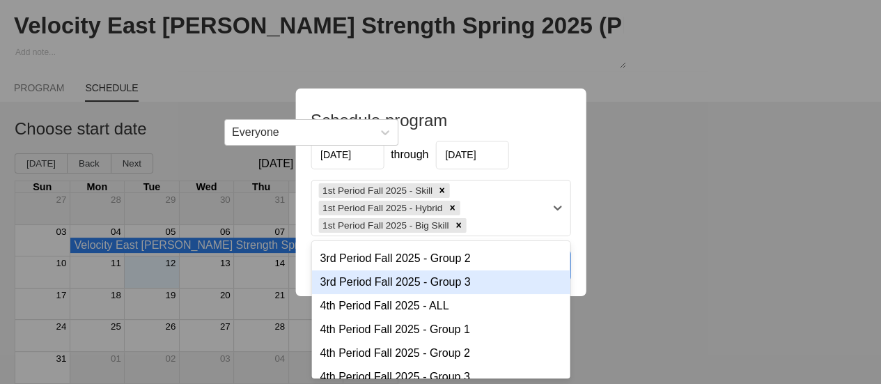
scroll to position [70, 0]
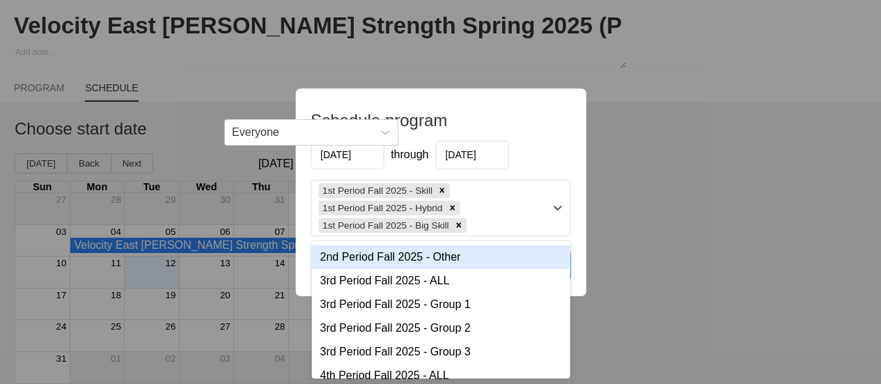
click at [378, 263] on div "2nd Period Fall 2025 - Other" at bounding box center [440, 257] width 258 height 24
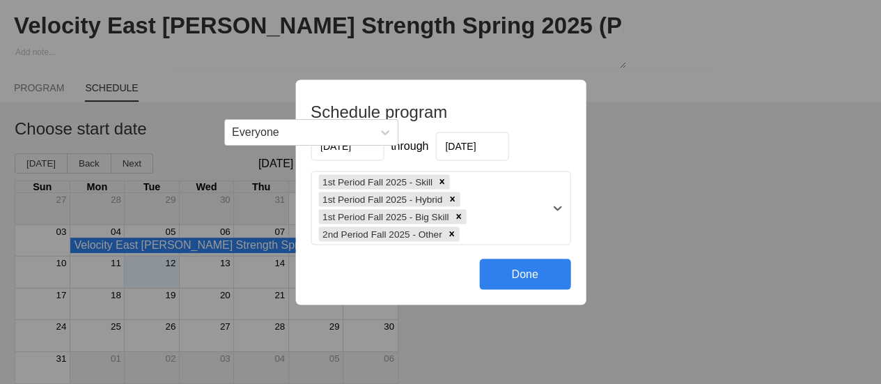
click at [515, 231] on div "1st Period Fall 2025 - Skill 1st Period Fall 2025 - Hybrid 1st Period Fall 2025…" at bounding box center [427, 207] width 233 height 72
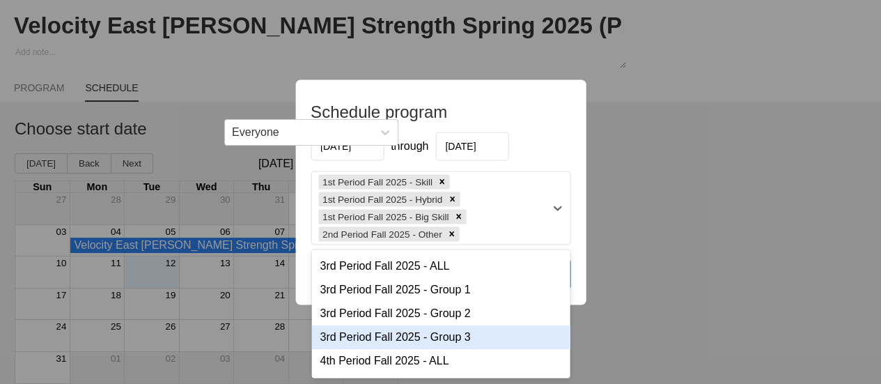
click at [382, 337] on div "3rd Period Fall 2025 - Group 3" at bounding box center [440, 337] width 258 height 24
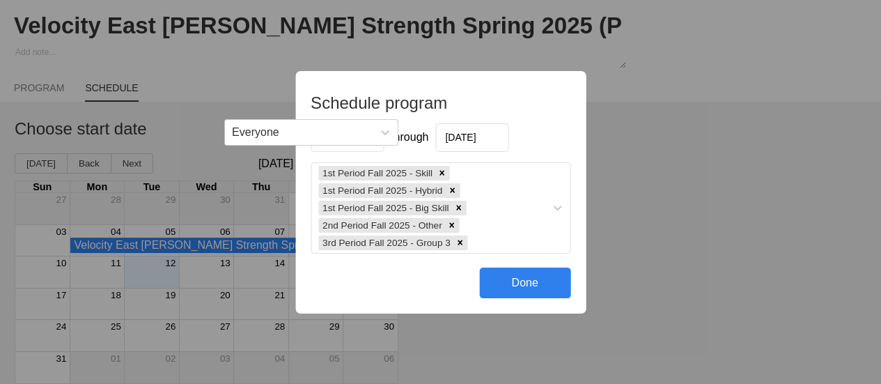
click at [522, 286] on div "Done" at bounding box center [524, 282] width 91 height 31
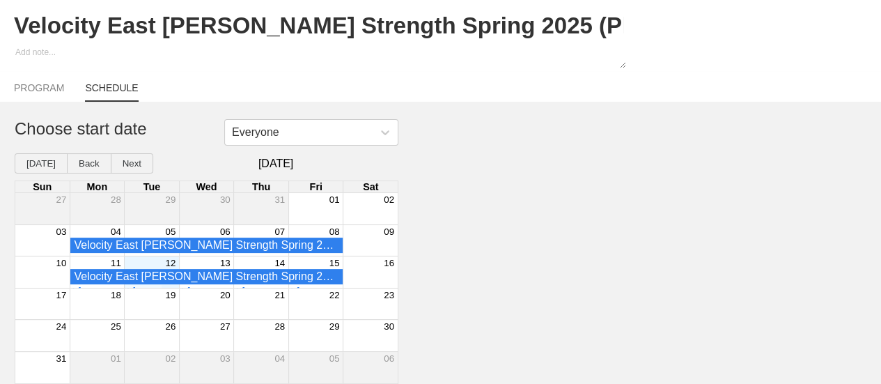
click at [98, 265] on div "11" at bounding box center [97, 262] width 54 height 13
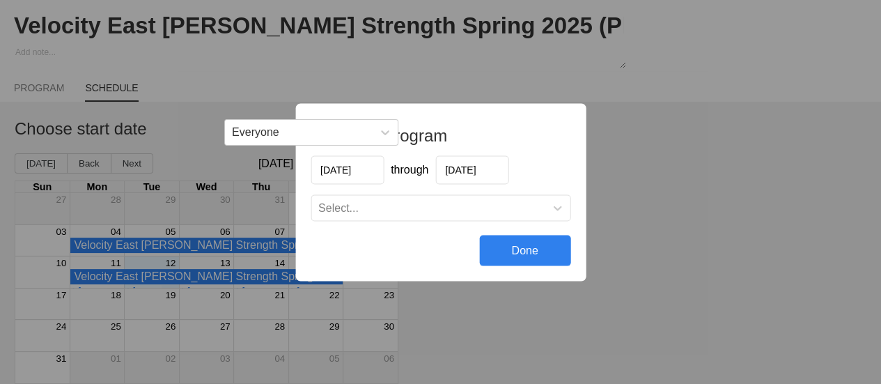
click at [386, 75] on div "Schedule program [DATE] through [DATE] Select... Done" at bounding box center [440, 192] width 881 height 384
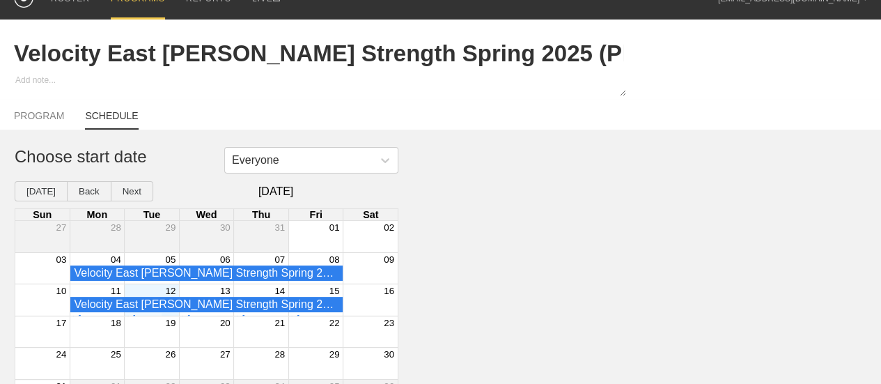
scroll to position [0, 0]
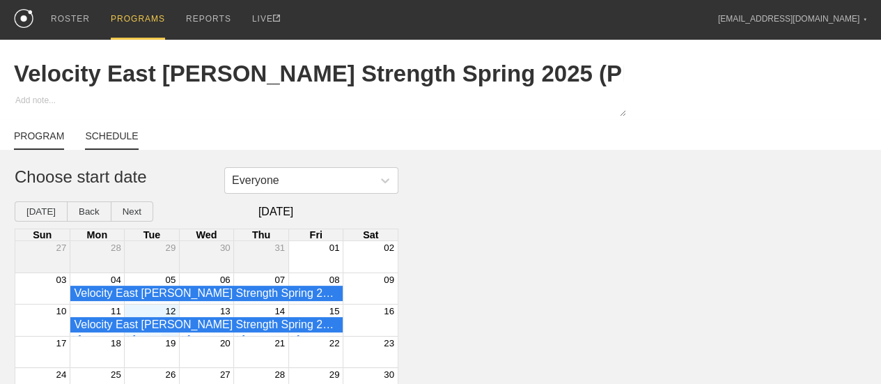
click at [48, 143] on link "PROGRAM" at bounding box center [39, 140] width 50 height 20
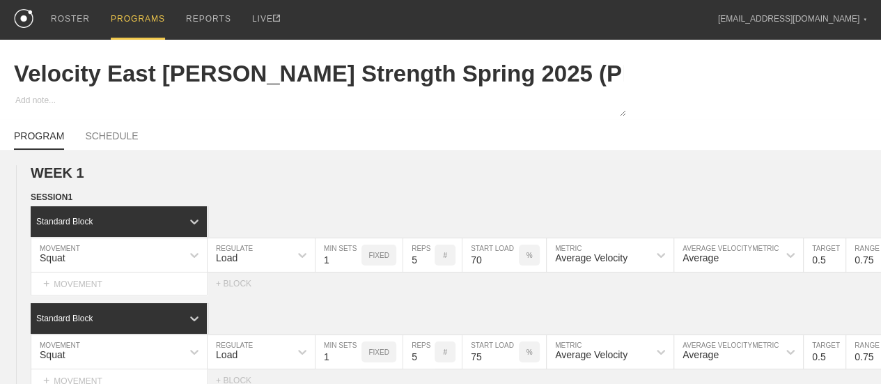
click at [137, 22] on div "PROGRAMS" at bounding box center [138, 20] width 54 height 40
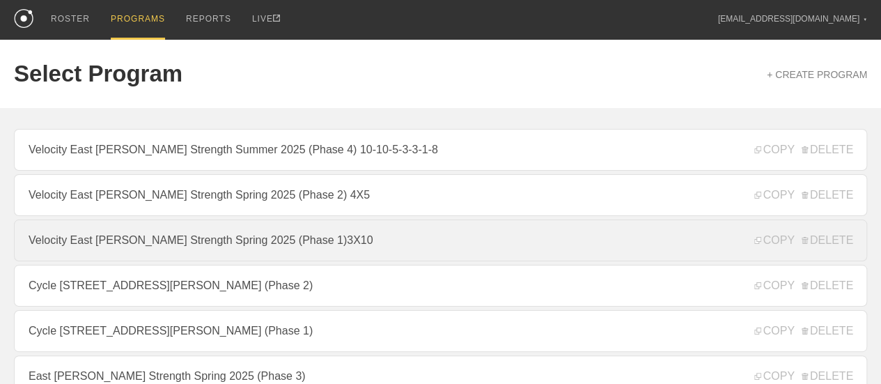
click at [525, 247] on link "Velocity East [PERSON_NAME] Strength Spring 2025 (Phase 1)3X10" at bounding box center [440, 240] width 853 height 42
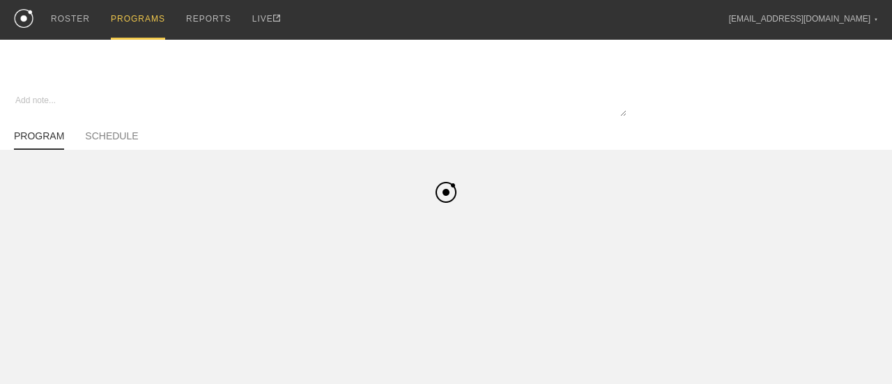
type textarea "x"
type input "Velocity East [PERSON_NAME] Strength Spring 2025 (Phase 1)3X10"
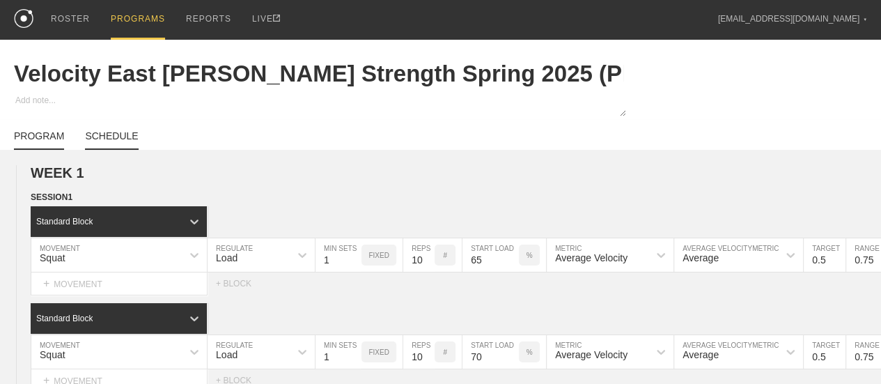
click at [126, 146] on link "SCHEDULE" at bounding box center [111, 140] width 53 height 20
type textarea "x"
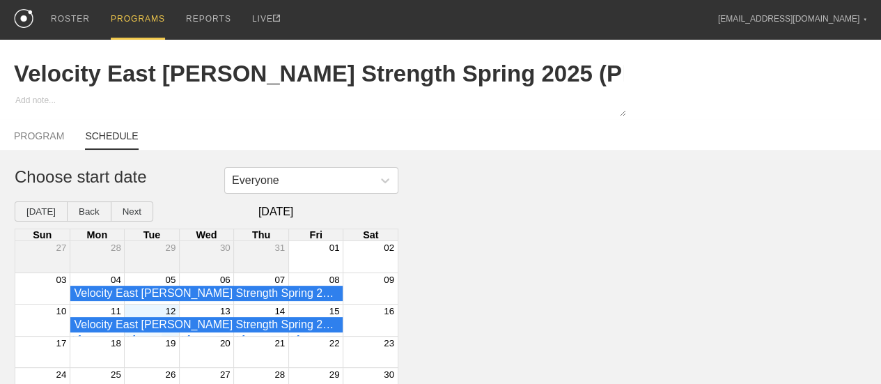
click at [95, 317] on div "11" at bounding box center [97, 310] width 54 height 13
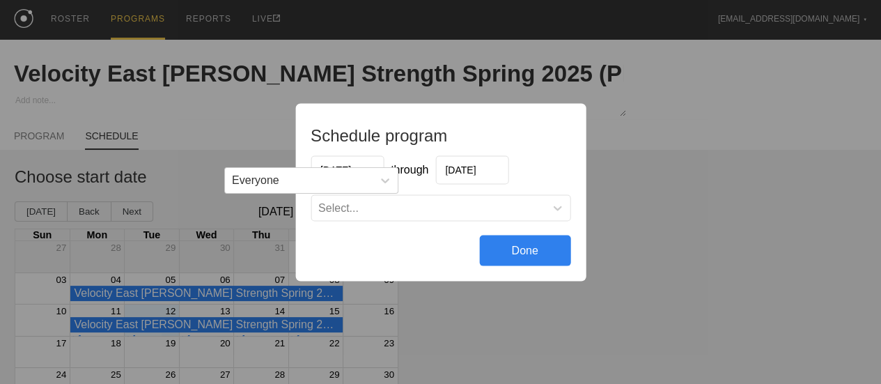
click at [458, 172] on input "[DATE]" at bounding box center [471, 169] width 73 height 29
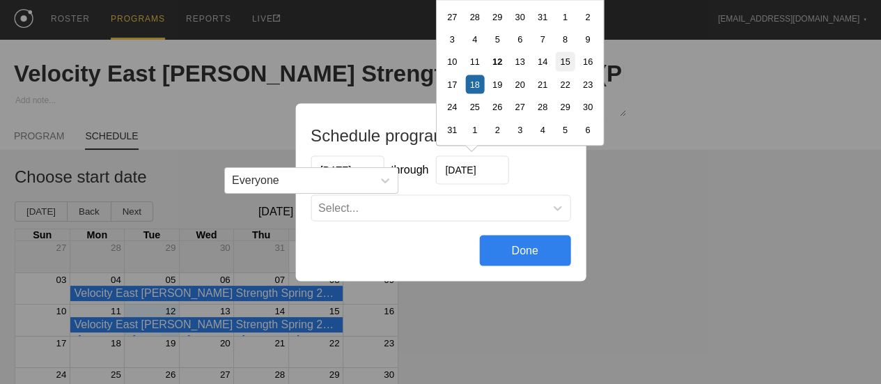
click at [560, 63] on div "15" at bounding box center [564, 61] width 19 height 19
type input "[DATE]"
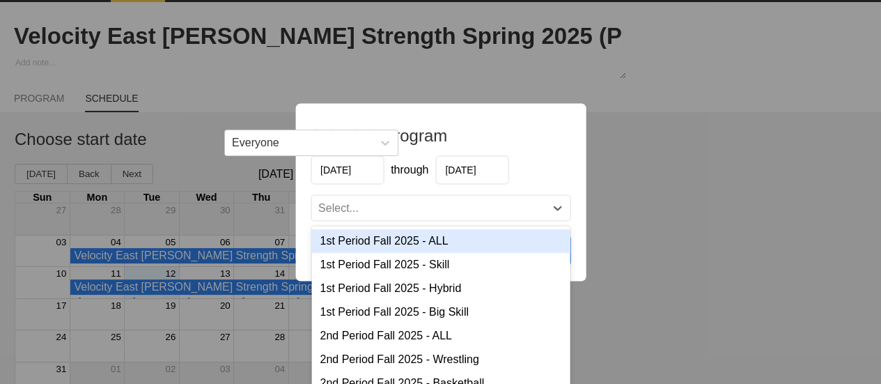
click at [440, 209] on div "Select..." at bounding box center [427, 208] width 233 height 14
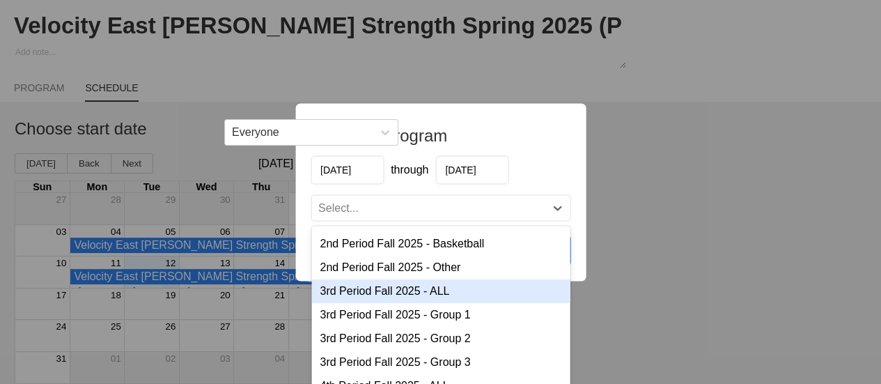
scroll to position [70, 0]
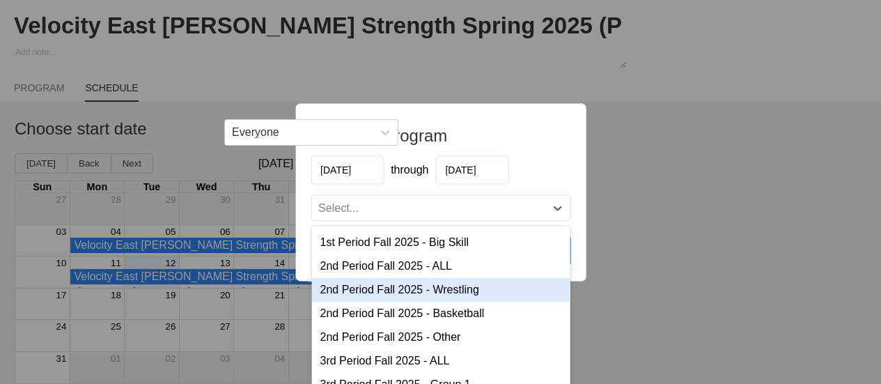
click at [410, 295] on div "2nd Period Fall 2025 - Wrestling" at bounding box center [440, 289] width 258 height 24
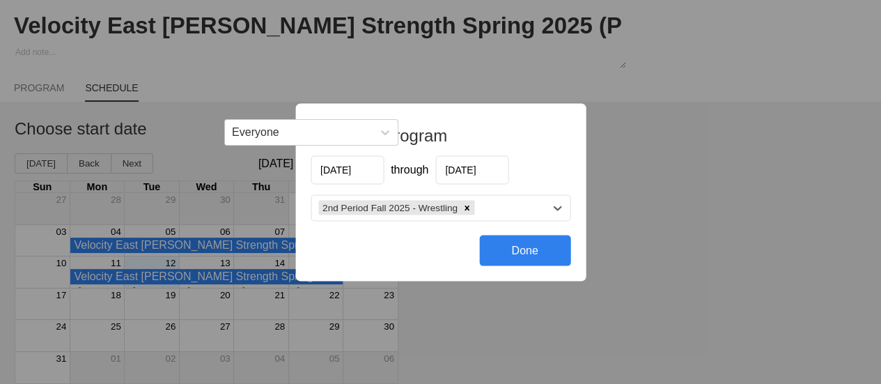
click at [499, 205] on div "2nd Period Fall 2025 - Wrestling" at bounding box center [427, 208] width 233 height 20
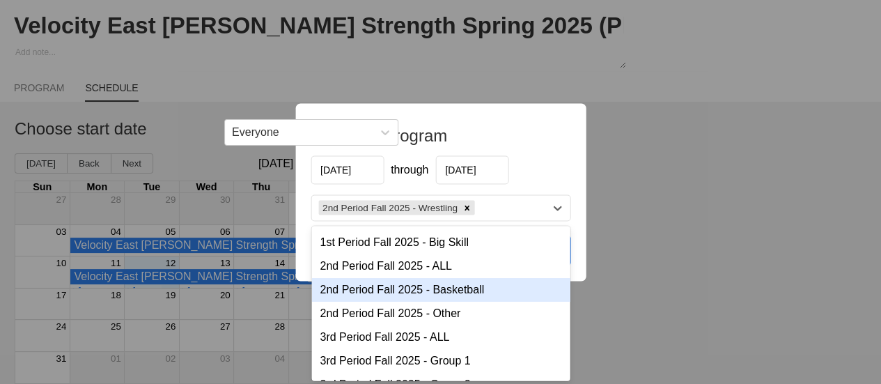
click at [404, 289] on div "2nd Period Fall 2025 - Basketball" at bounding box center [440, 289] width 258 height 24
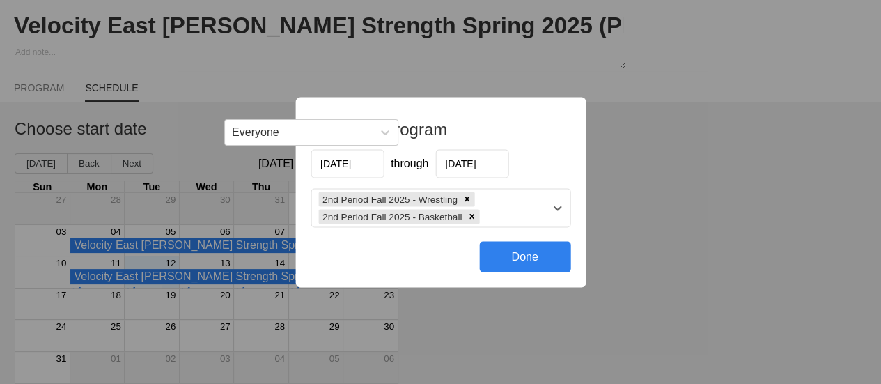
click at [507, 217] on div "2nd Period Fall 2025 - Wrestling 2nd Period Fall 2025 - Basketball" at bounding box center [427, 208] width 233 height 38
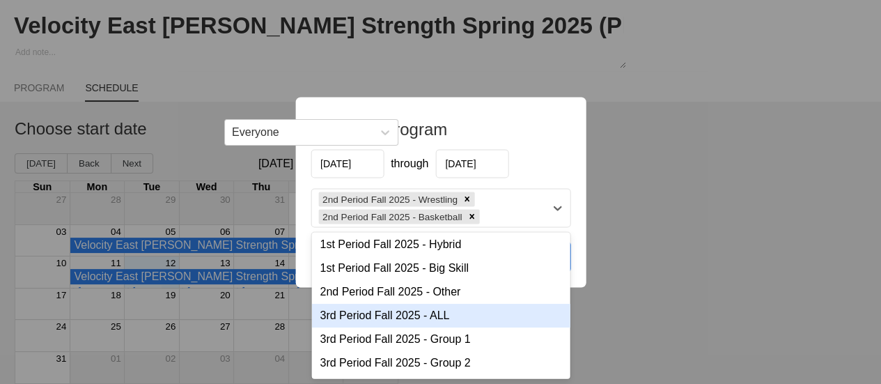
scroll to position [139, 0]
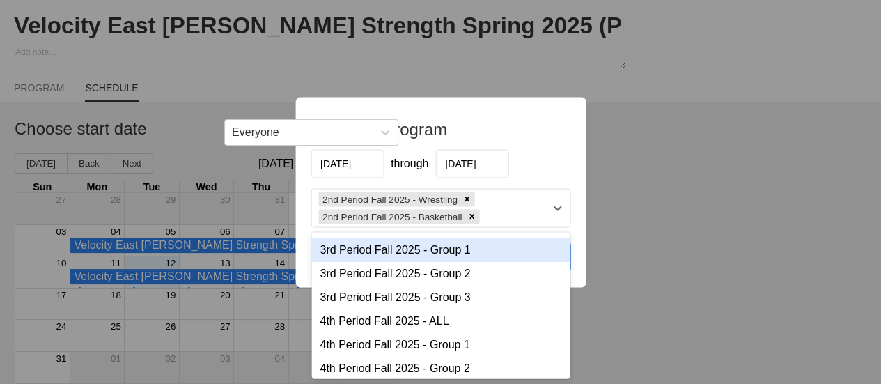
click at [408, 254] on div "3rd Period Fall 2025 - Group 1" at bounding box center [440, 250] width 258 height 24
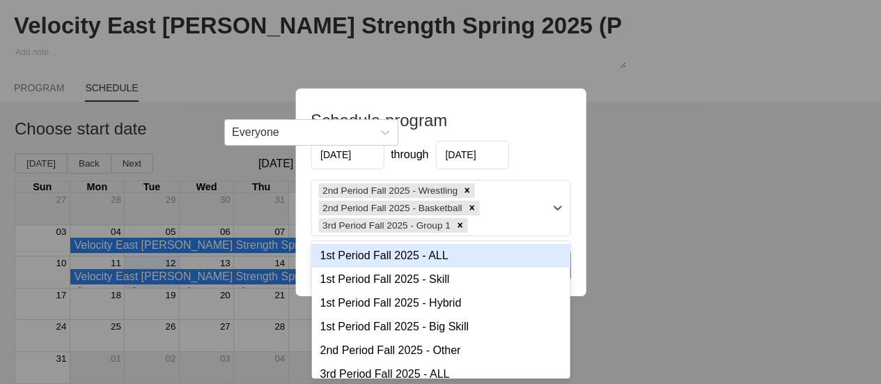
click at [497, 224] on div "2nd Period Fall 2025 - Wrestling 2nd Period Fall 2025 - Basketball 3rd Period F…" at bounding box center [427, 207] width 233 height 55
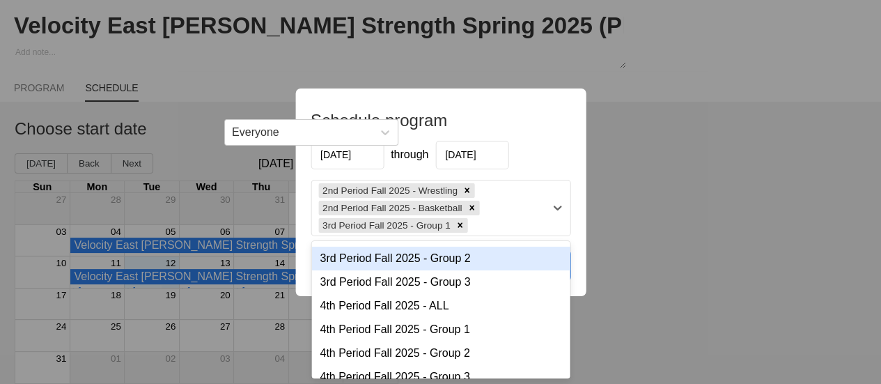
click at [411, 261] on div "3rd Period Fall 2025 - Group 2" at bounding box center [440, 259] width 258 height 24
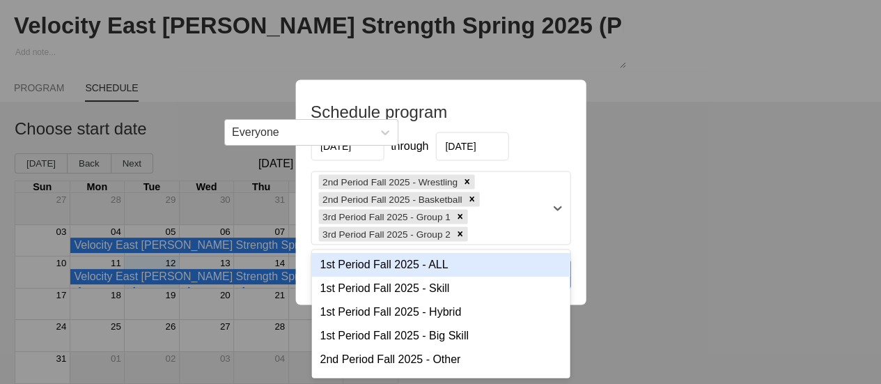
click at [499, 229] on div "2nd Period Fall 2025 - Wrestling 2nd Period Fall 2025 - Basketball 3rd Period F…" at bounding box center [427, 207] width 233 height 72
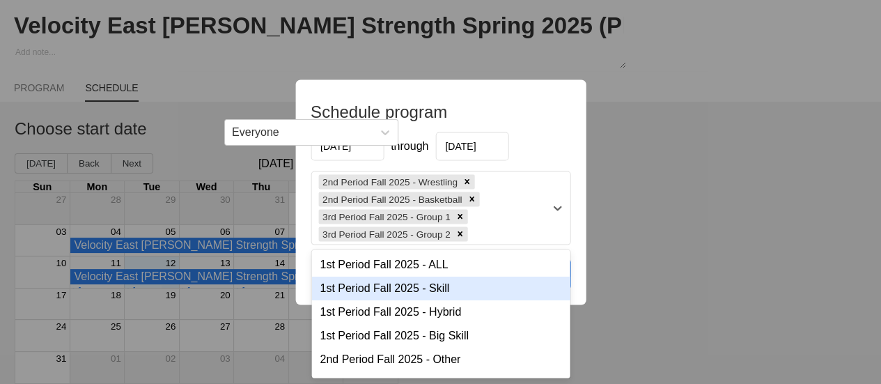
scroll to position [118, 0]
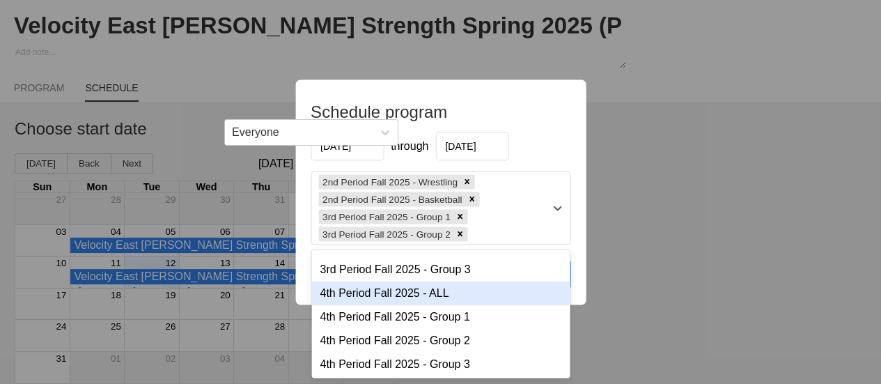
click at [407, 293] on div "4th Period Fall 2025 - ALL" at bounding box center [440, 293] width 258 height 24
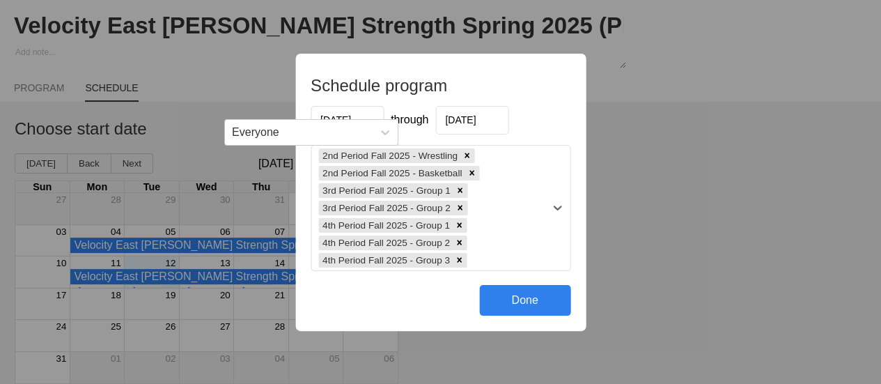
click at [496, 253] on div "2nd Period Fall 2025 - Wrestling 2nd Period Fall 2025 - Basketball 3rd Period F…" at bounding box center [427, 208] width 233 height 125
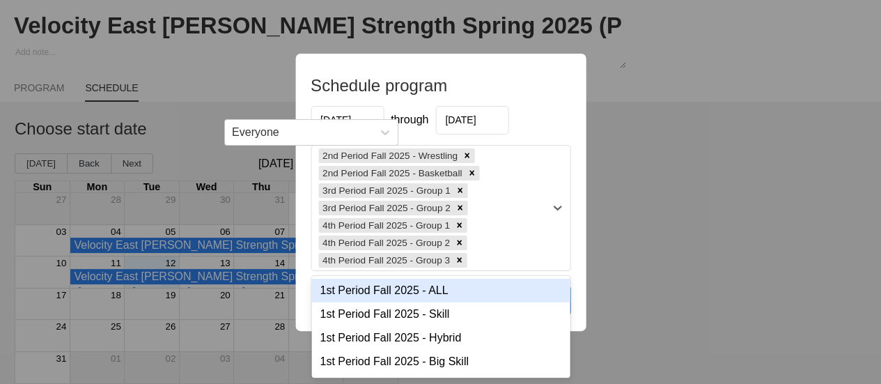
click at [496, 253] on div "2nd Period Fall 2025 - Wrestling 2nd Period Fall 2025 - Basketball 3rd Period F…" at bounding box center [427, 208] width 233 height 125
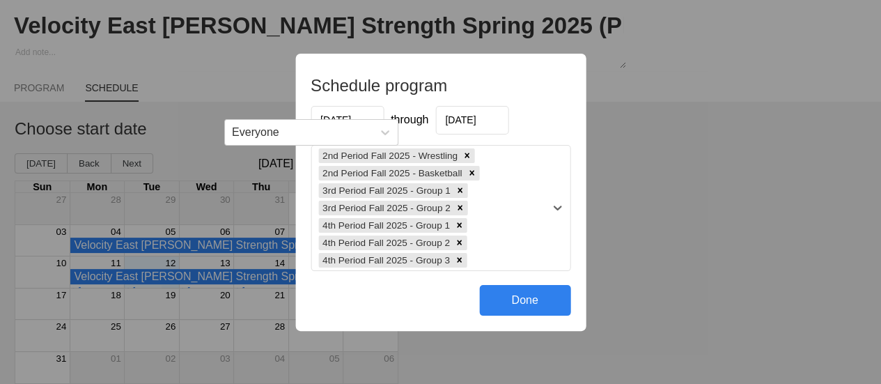
click at [520, 304] on div "Done" at bounding box center [524, 300] width 91 height 31
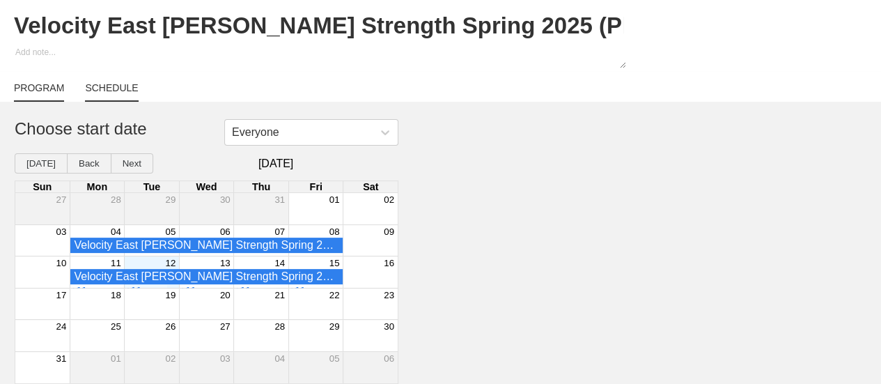
click at [37, 88] on link "PROGRAM" at bounding box center [39, 92] width 50 height 20
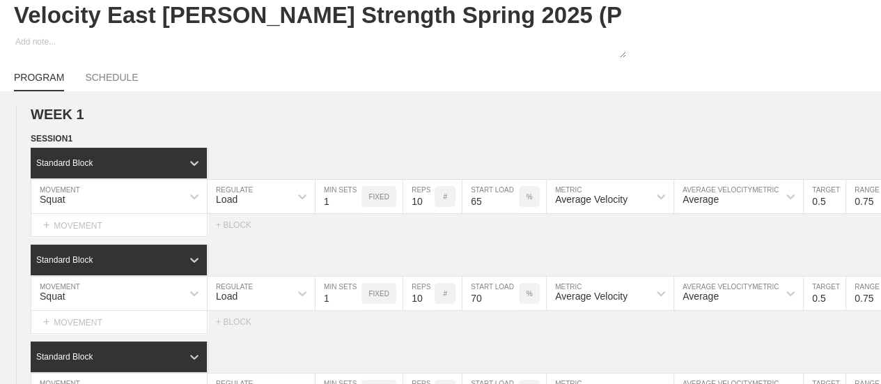
type textarea "x"
